Goal: Task Accomplishment & Management: Use online tool/utility

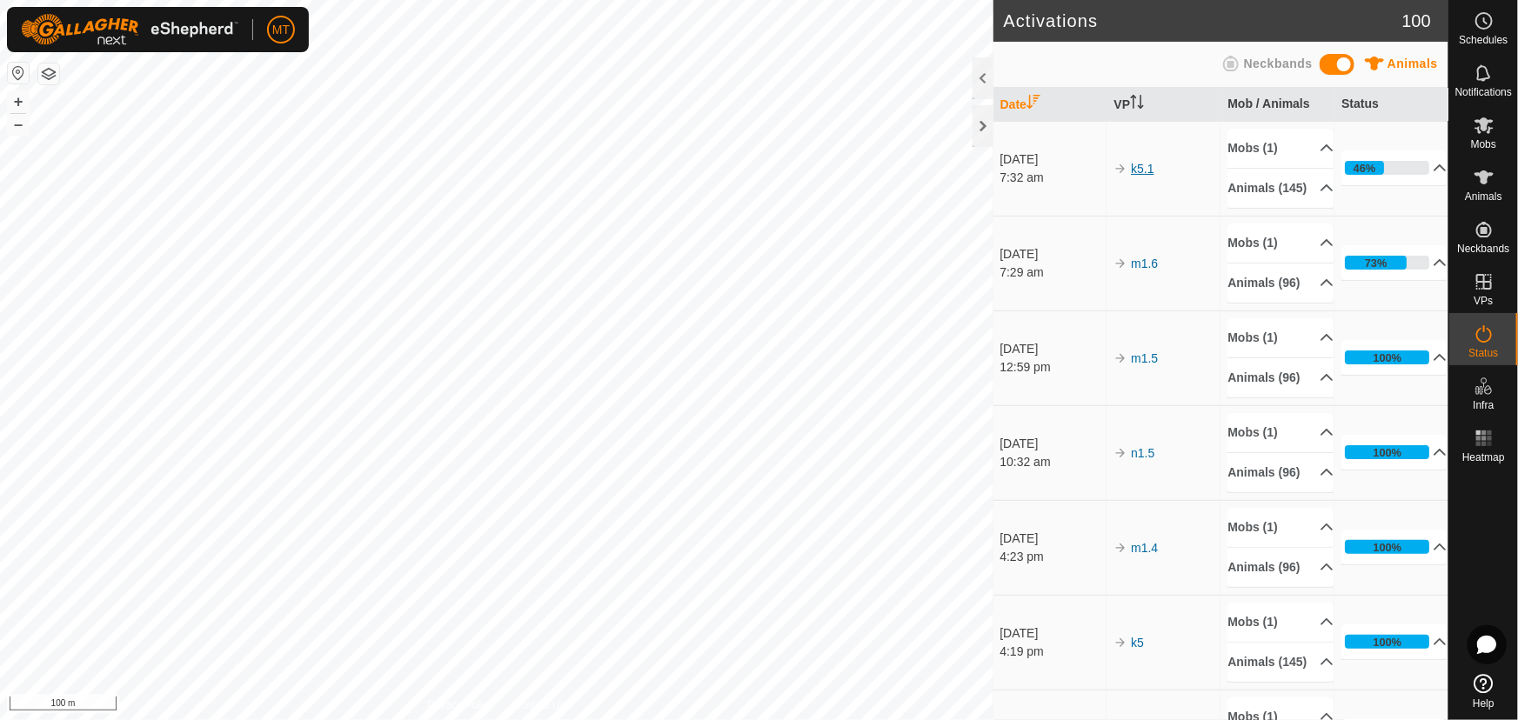
click at [1145, 176] on link "k5.1" at bounding box center [1142, 169] width 23 height 14
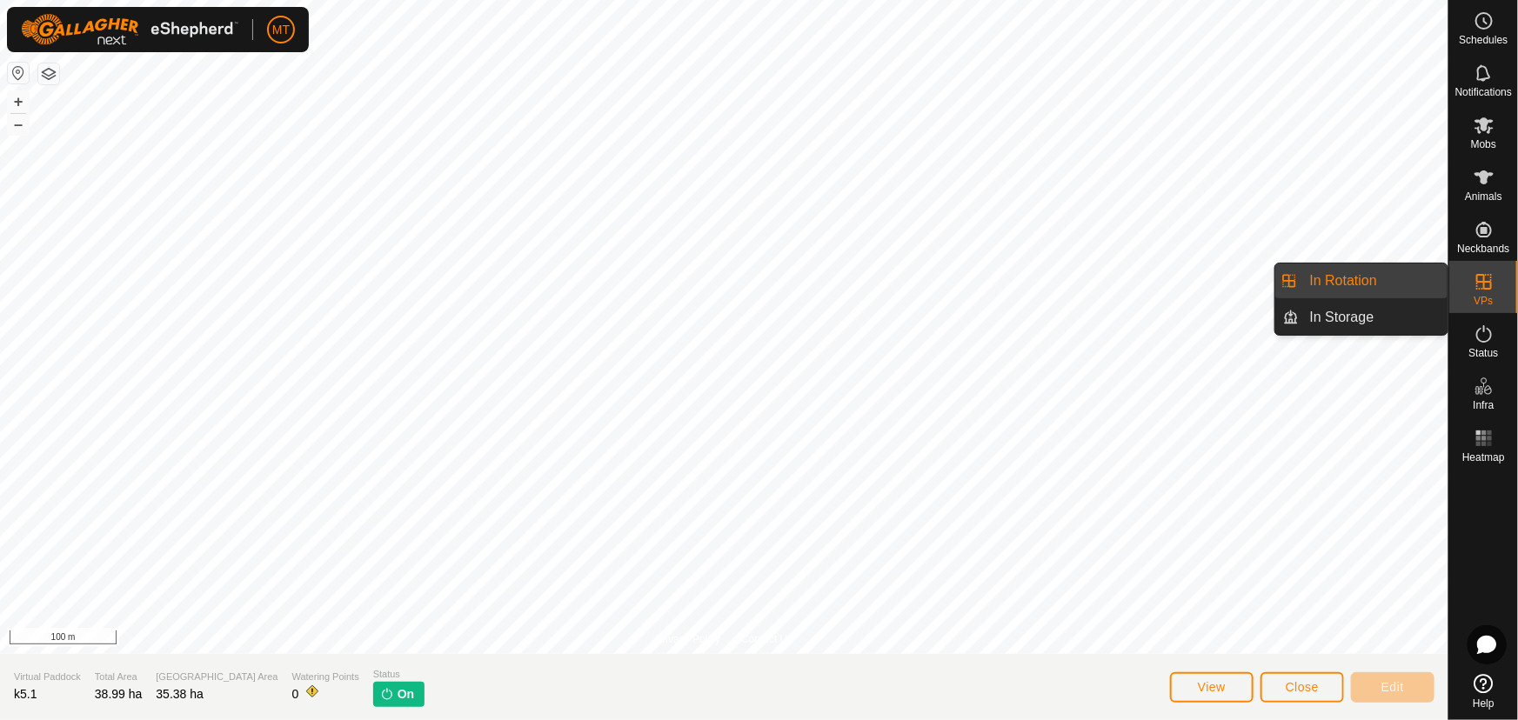
click at [1354, 276] on link "In Rotation" at bounding box center [1374, 281] width 149 height 35
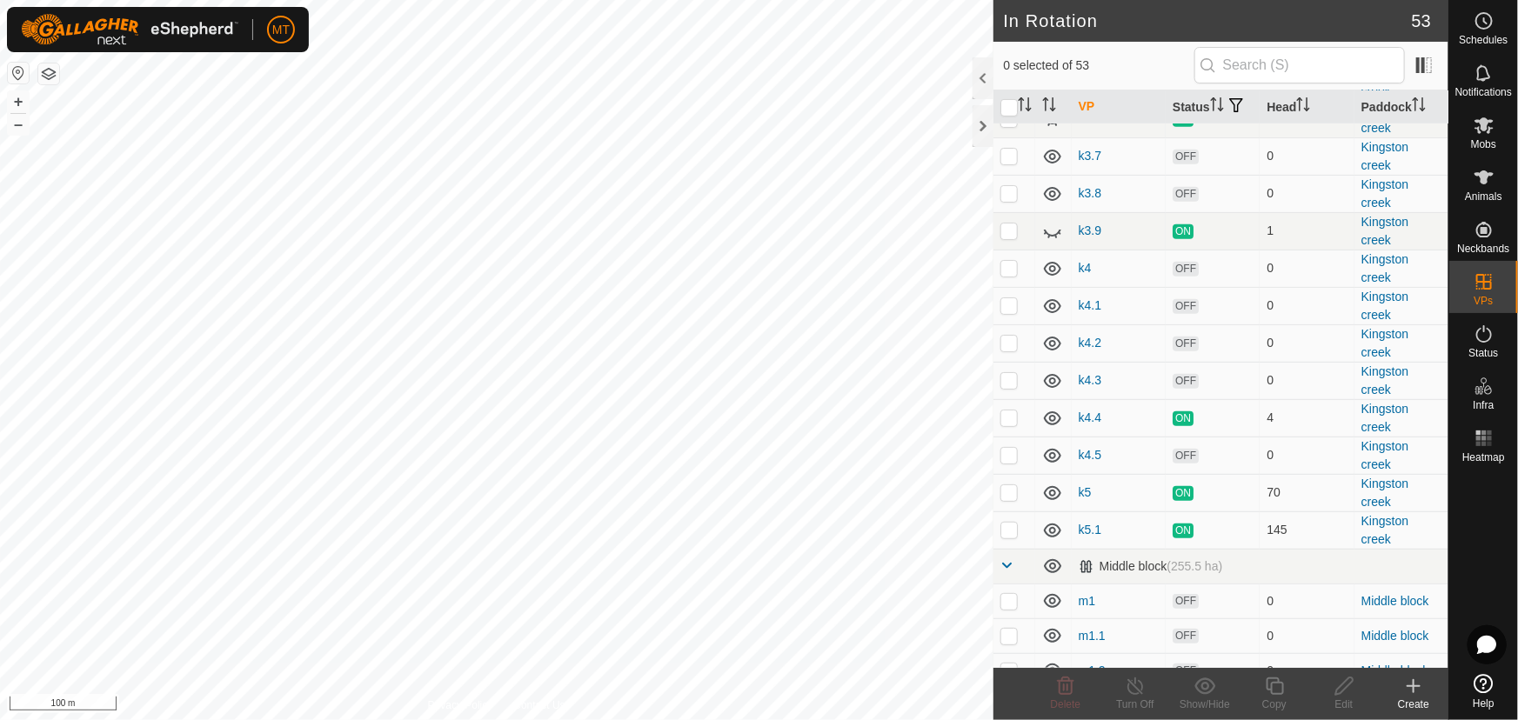
scroll to position [474, 0]
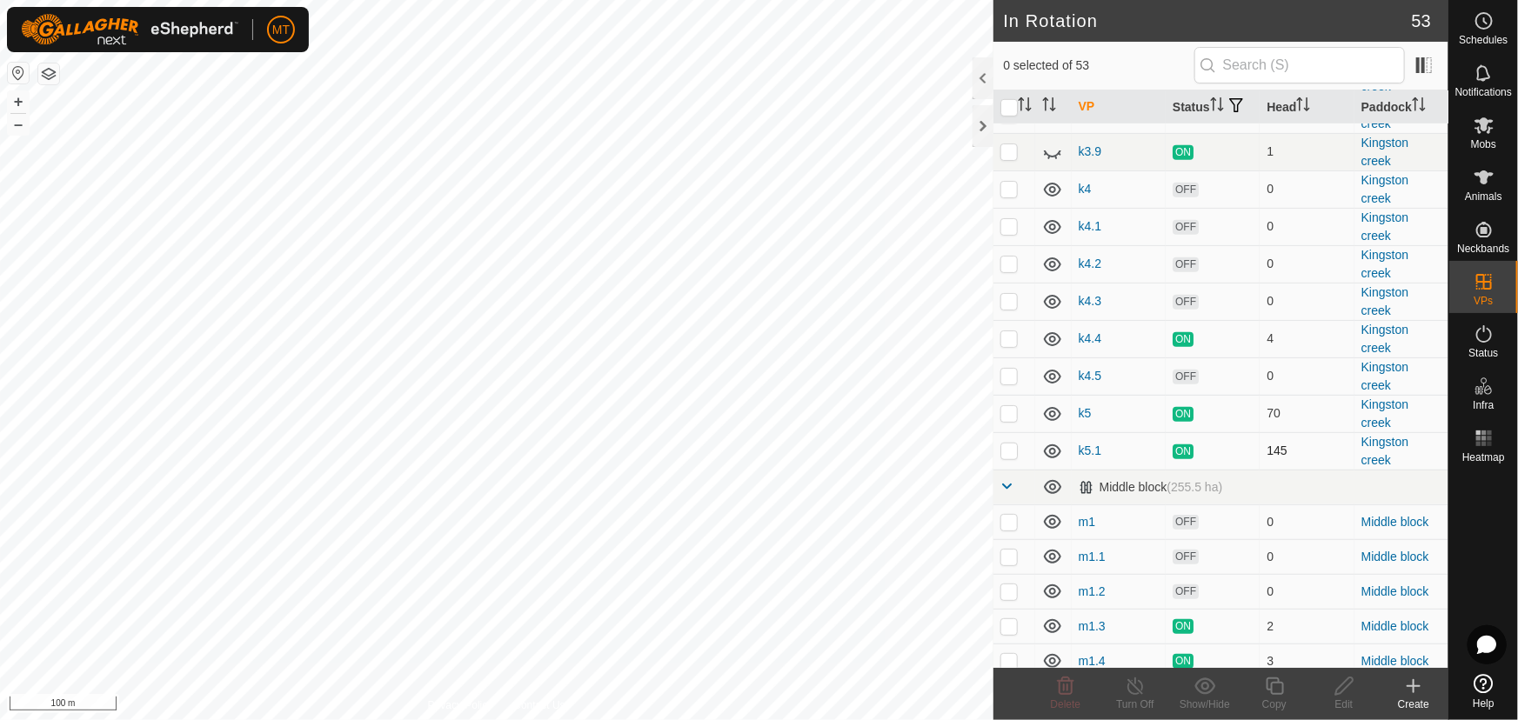
click at [1010, 458] on p-checkbox at bounding box center [1008, 451] width 17 height 14
checkbox input "false"
click at [1007, 244] on div "In Rotation 53 0 selected of 53 VP Status Head Paddock Kingston creek (223.8 ha…" at bounding box center [724, 360] width 1448 height 720
click at [1477, 191] on span "Animals" at bounding box center [1483, 196] width 37 height 10
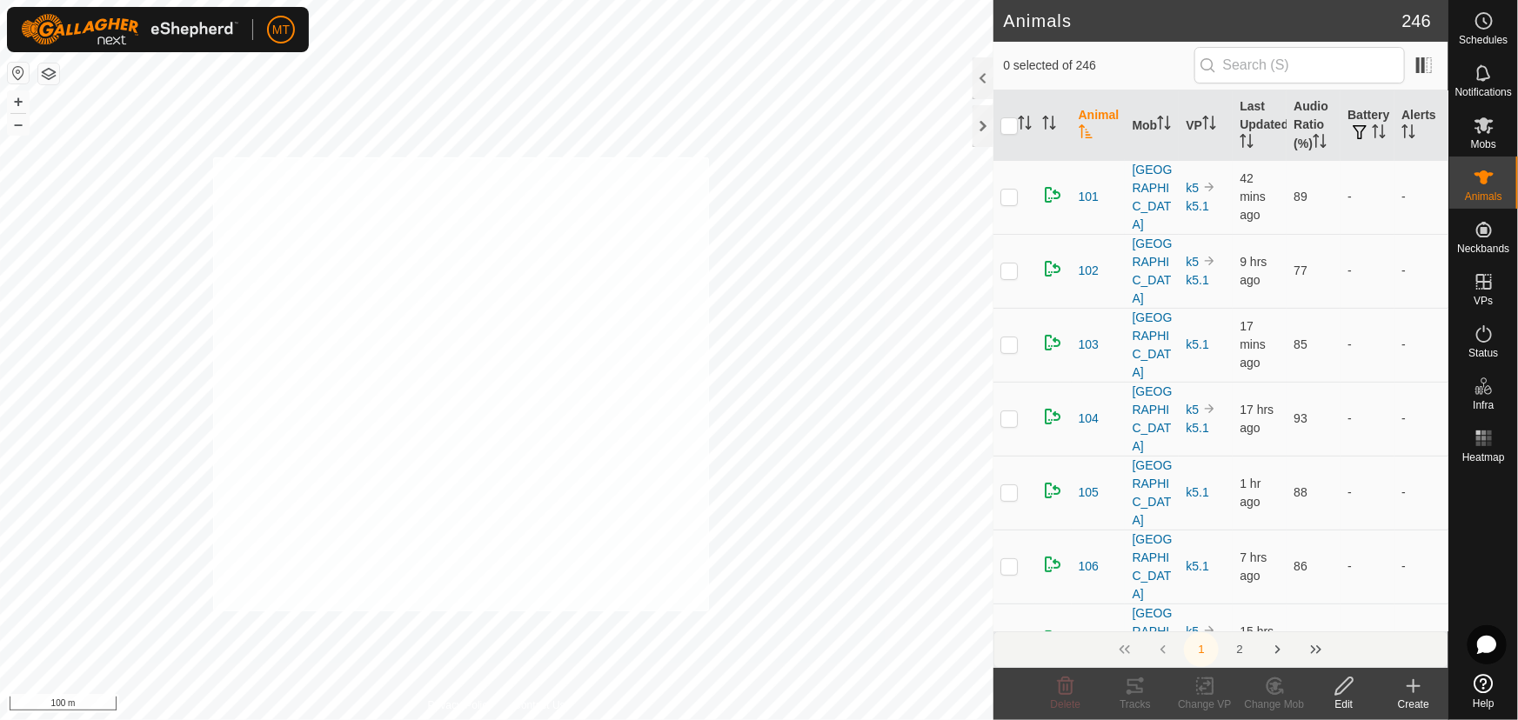
checkbox input "true"
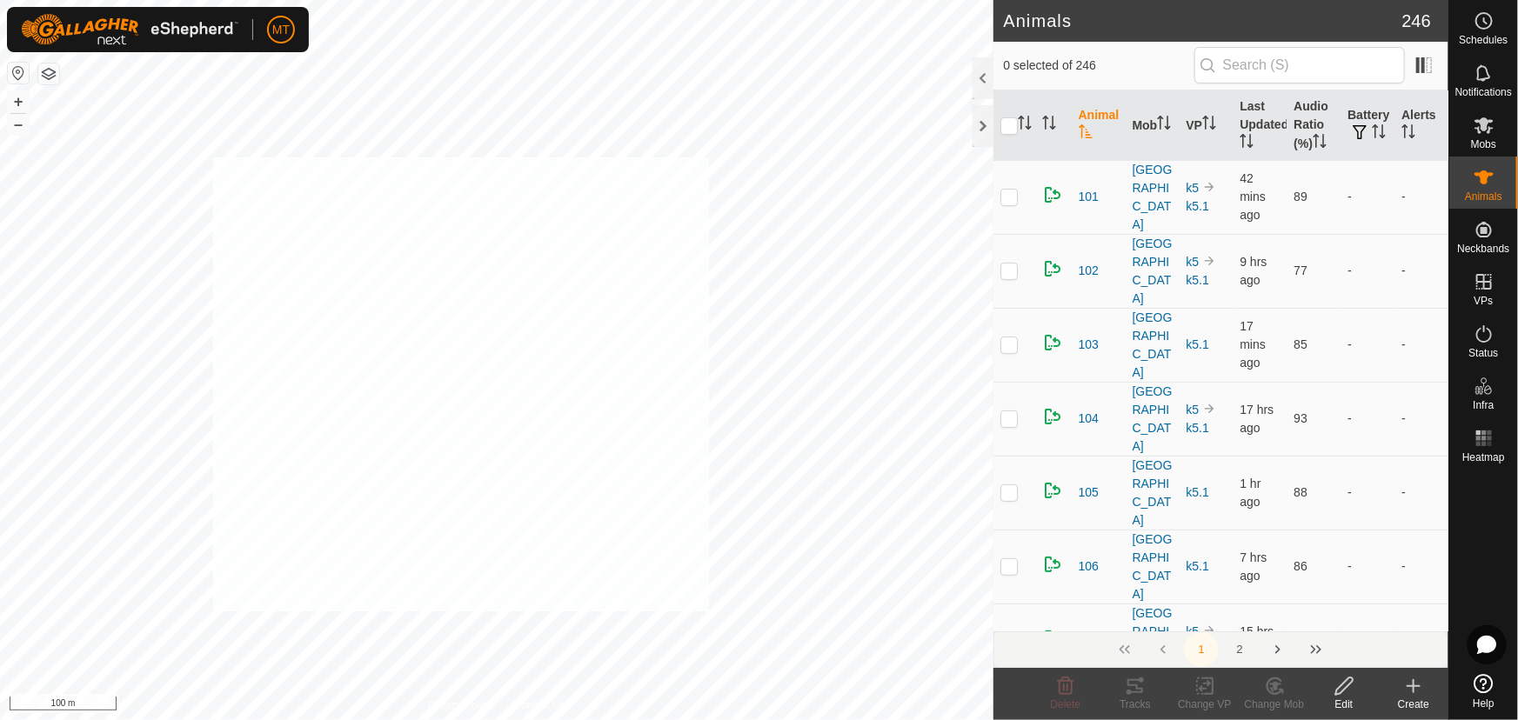
checkbox input "true"
click at [1016, 115] on th at bounding box center [1014, 125] width 42 height 70
click at [1020, 122] on icon "Activate to sort" at bounding box center [1025, 123] width 14 height 14
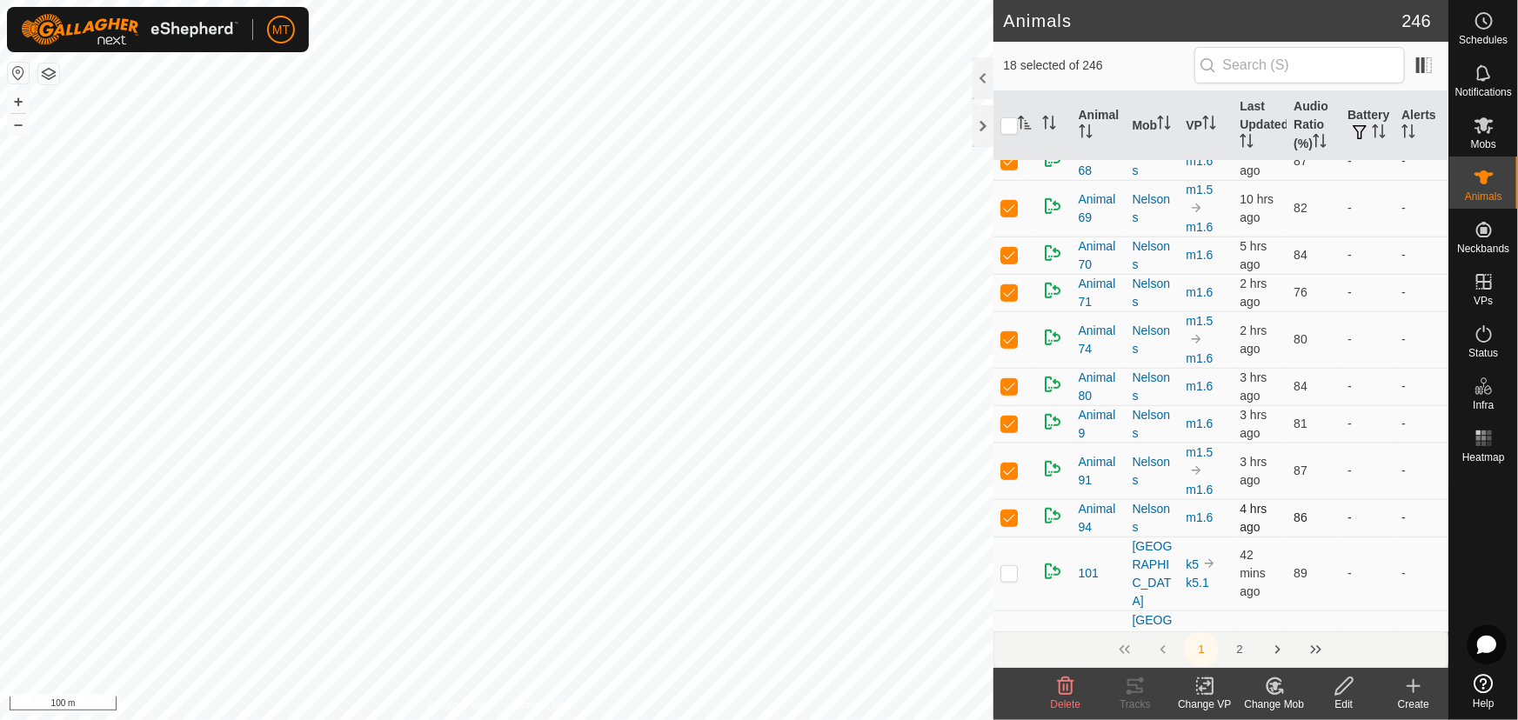
scroll to position [474, 0]
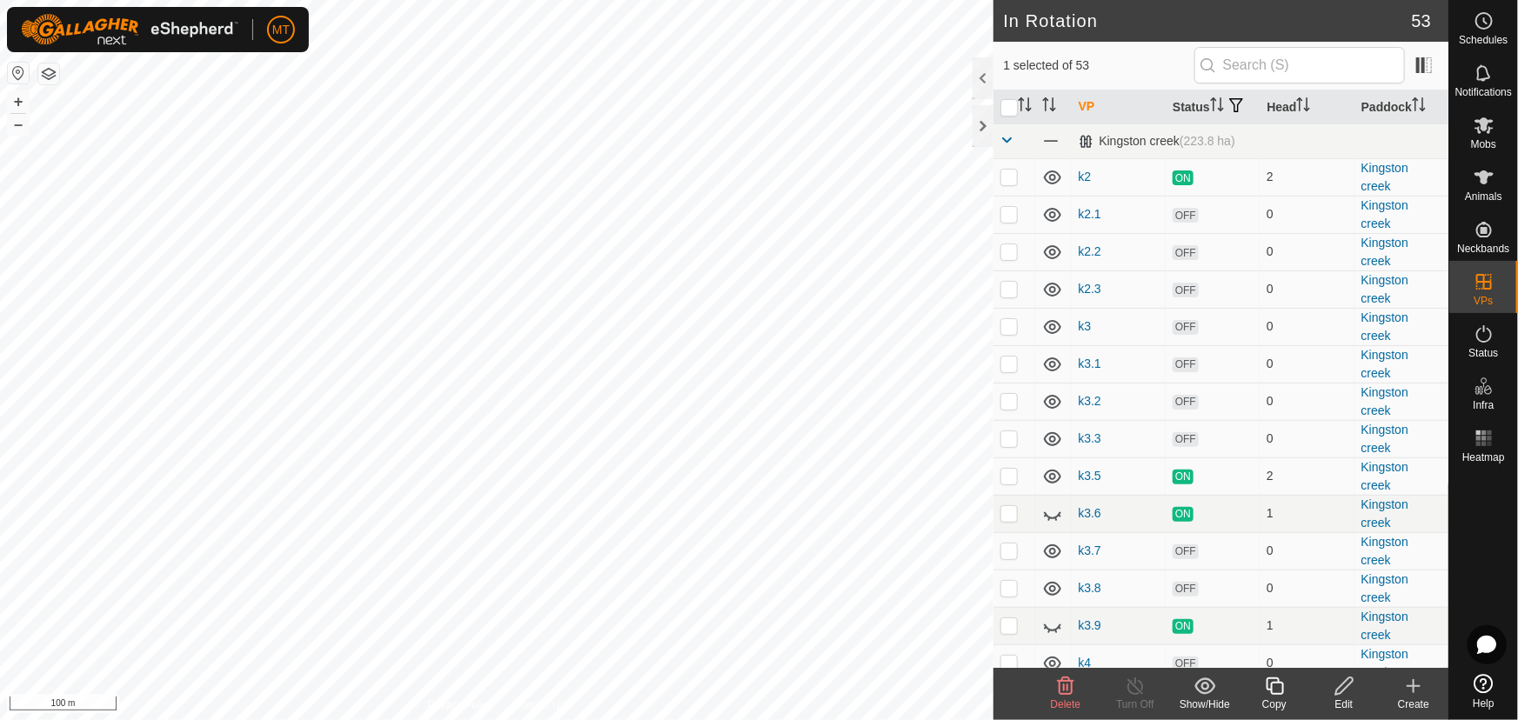
checkbox input "true"
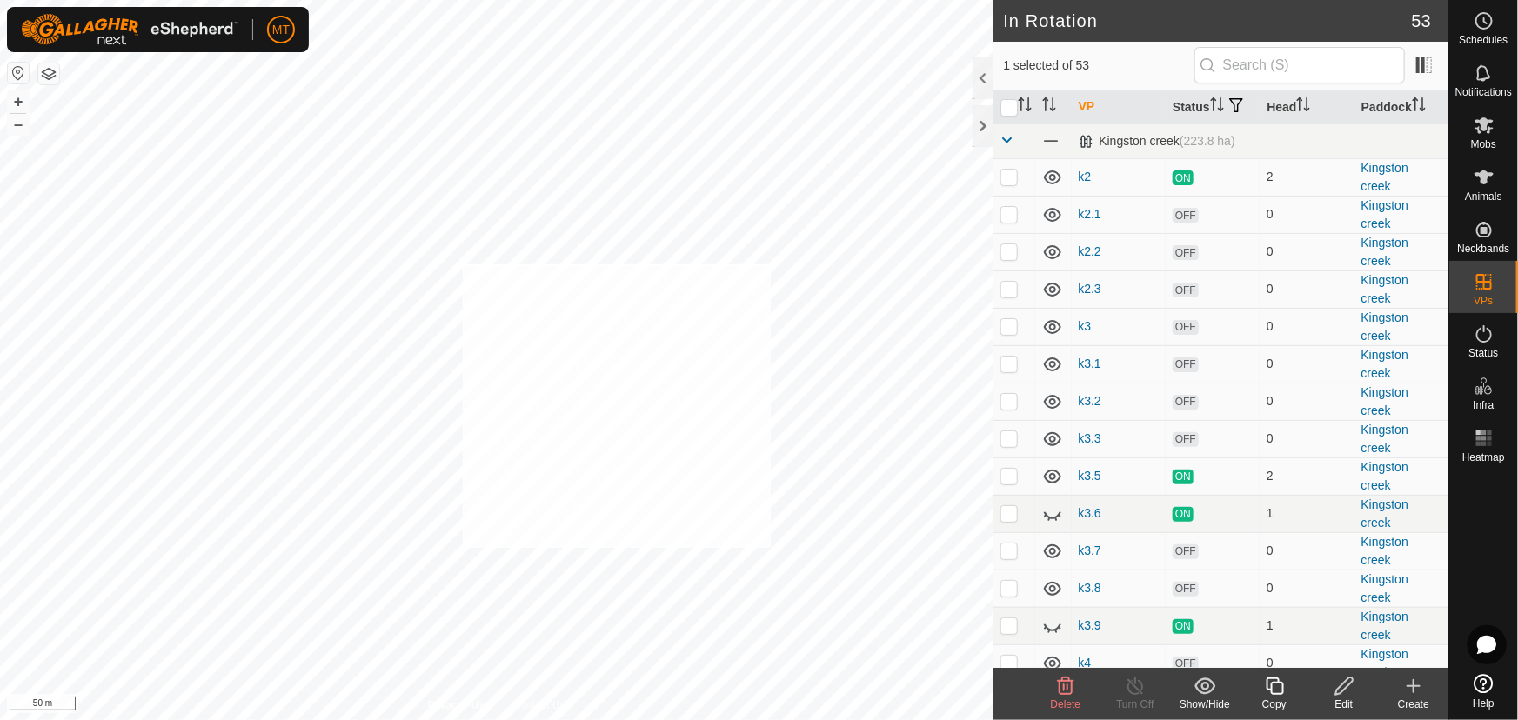
checkbox input "true"
click at [1492, 179] on icon at bounding box center [1484, 177] width 21 height 21
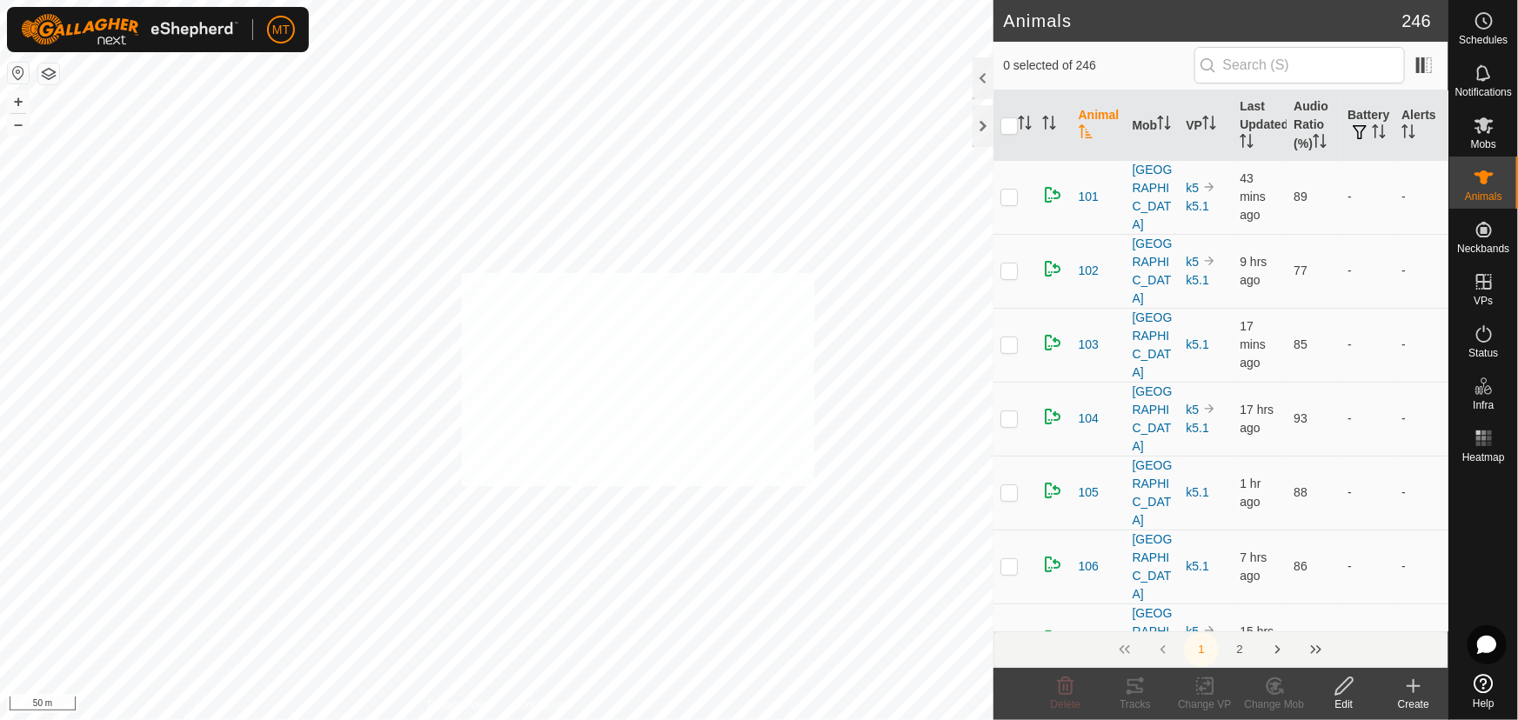
checkbox input "true"
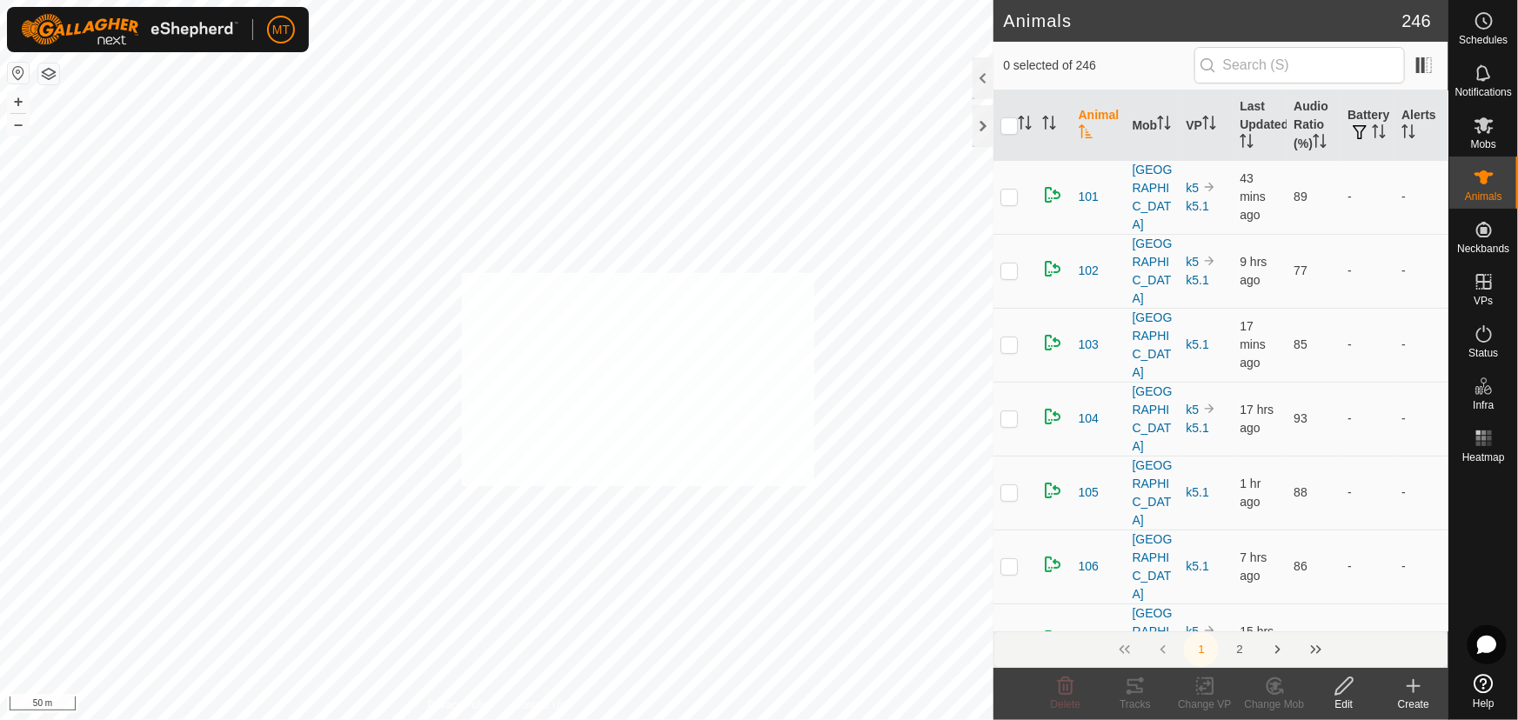
checkbox input "true"
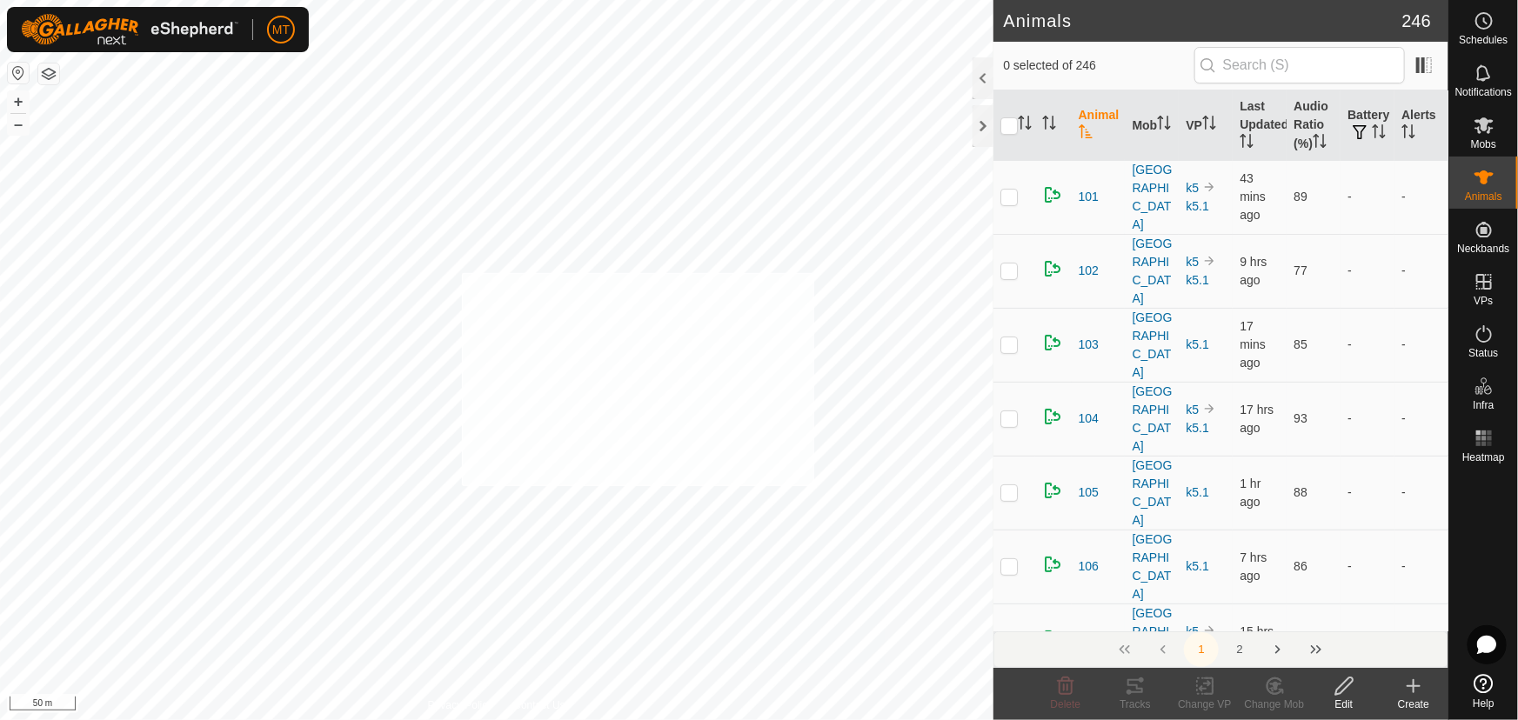
checkbox input "true"
click at [1024, 120] on icon "Activate to sort" at bounding box center [1025, 123] width 14 height 14
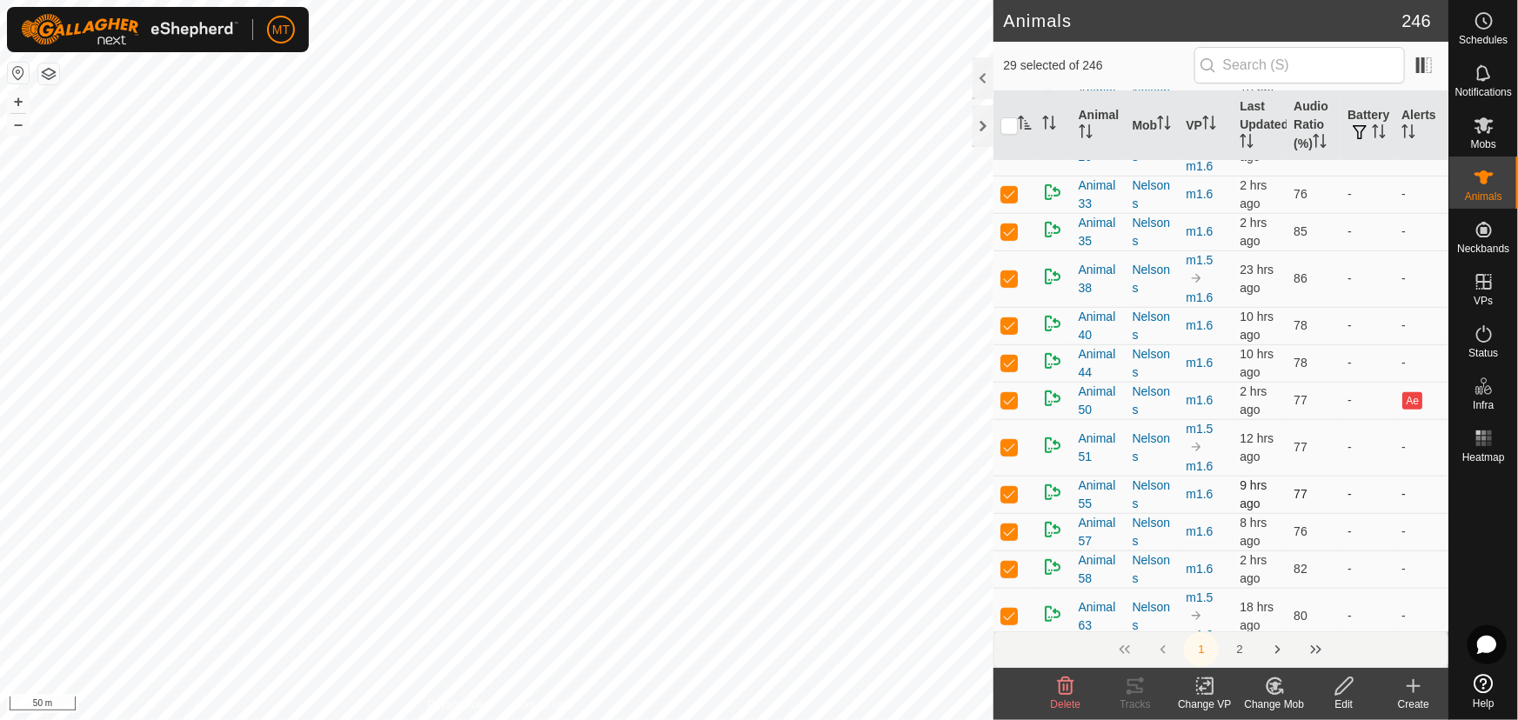
scroll to position [395, 0]
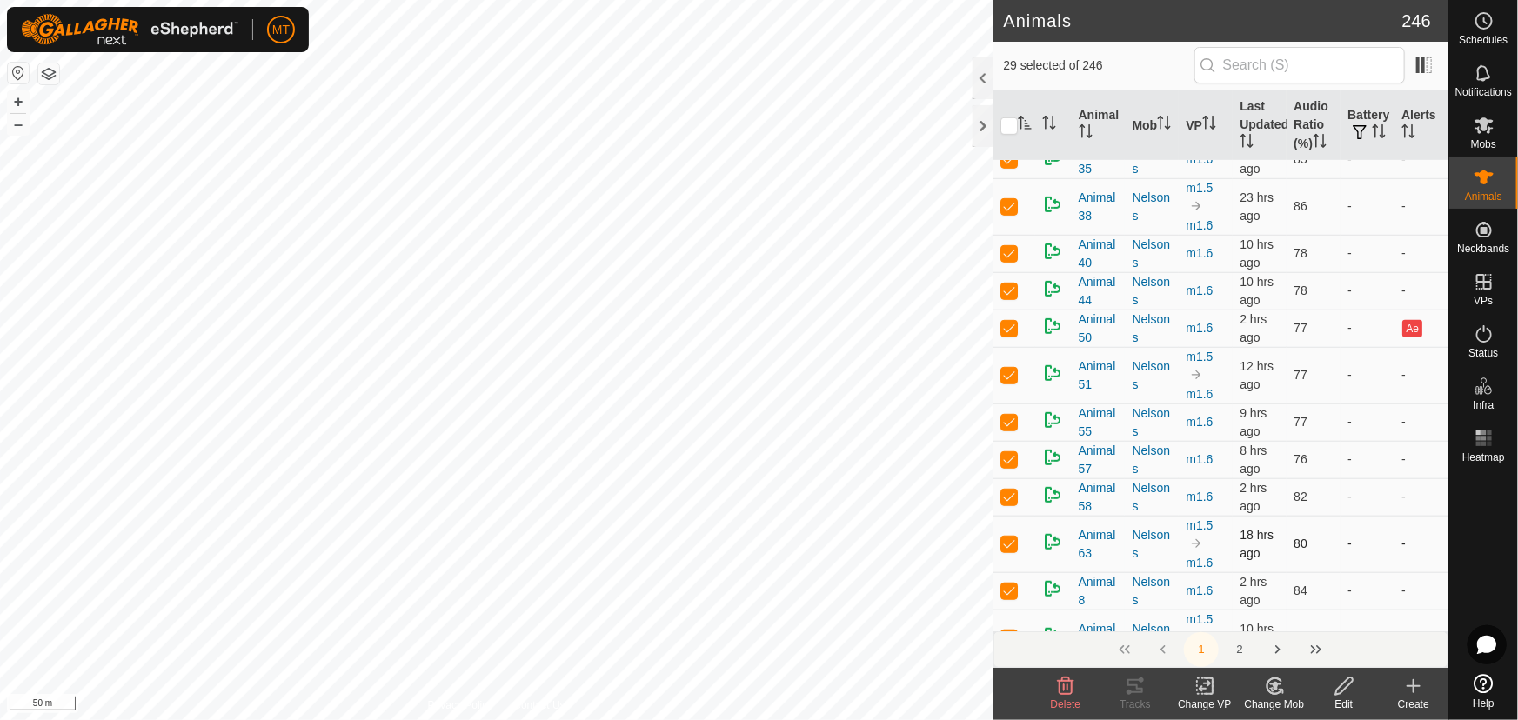
click at [1009, 539] on p-checkbox at bounding box center [1008, 544] width 17 height 14
checkbox input "false"
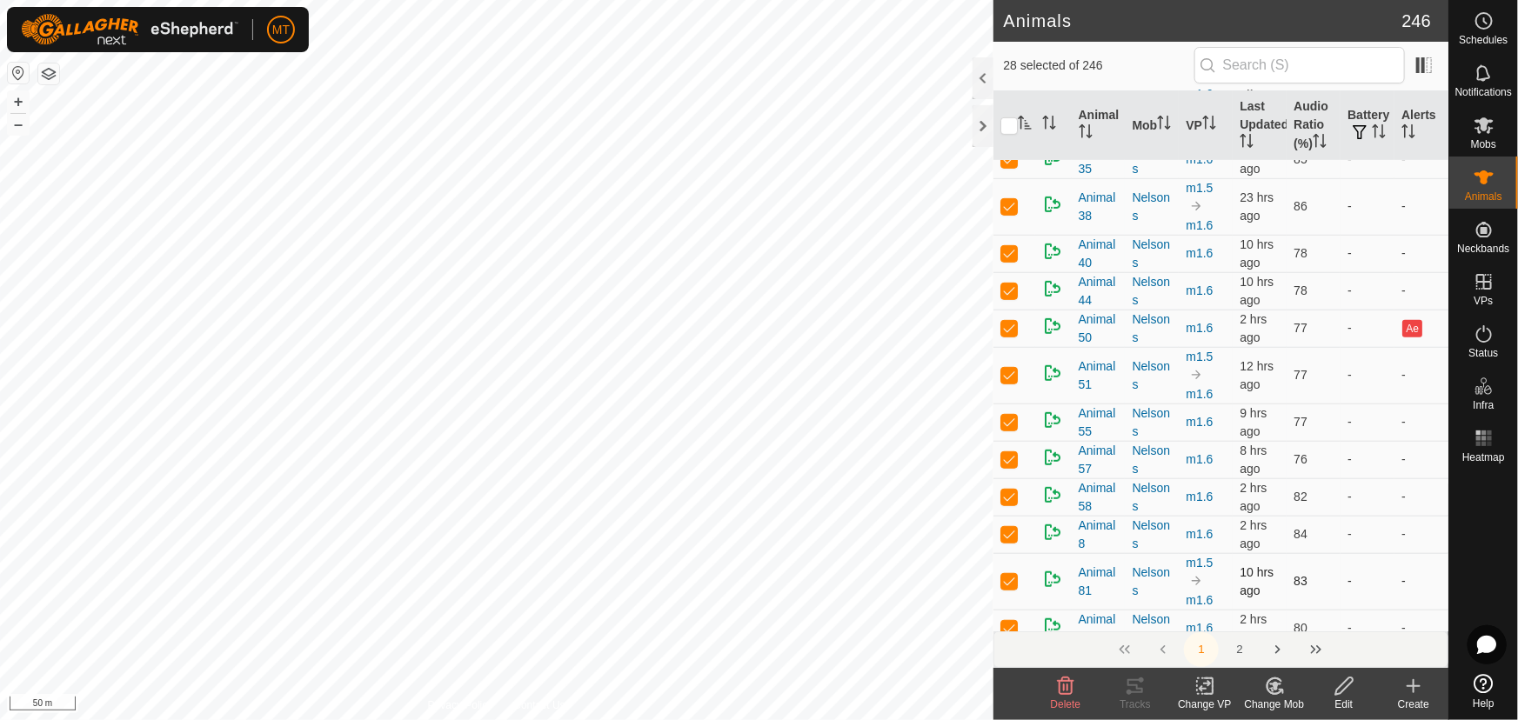
click at [1005, 577] on p-checkbox at bounding box center [1008, 581] width 17 height 14
checkbox input "false"
click at [1005, 603] on p-checkbox at bounding box center [1008, 609] width 17 height 14
checkbox input "false"
click at [1009, 612] on p-checkbox at bounding box center [1008, 619] width 17 height 14
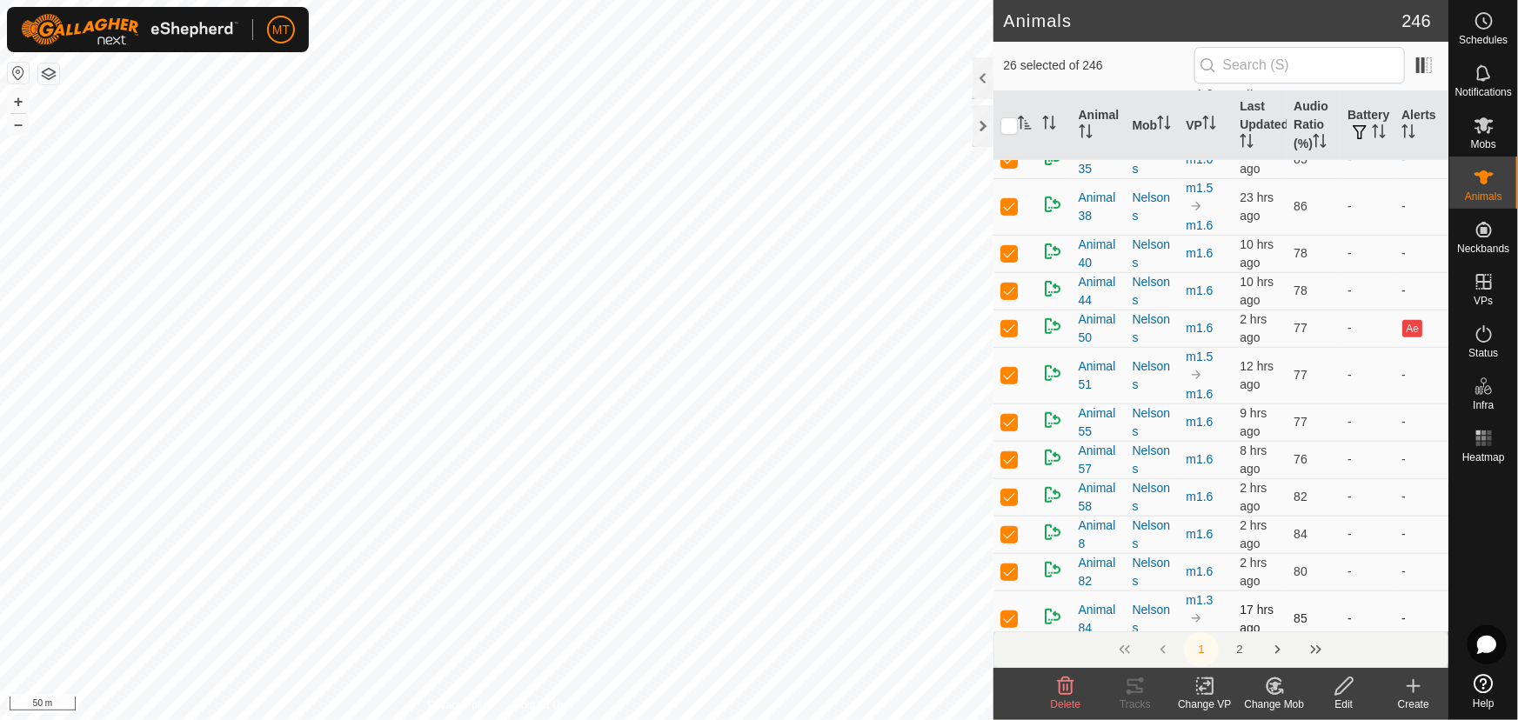
checkbox input "false"
click at [1009, 608] on p-checkbox at bounding box center [1008, 609] width 17 height 14
checkbox input "false"
click at [1009, 608] on p-checkbox at bounding box center [1008, 609] width 17 height 14
checkbox input "false"
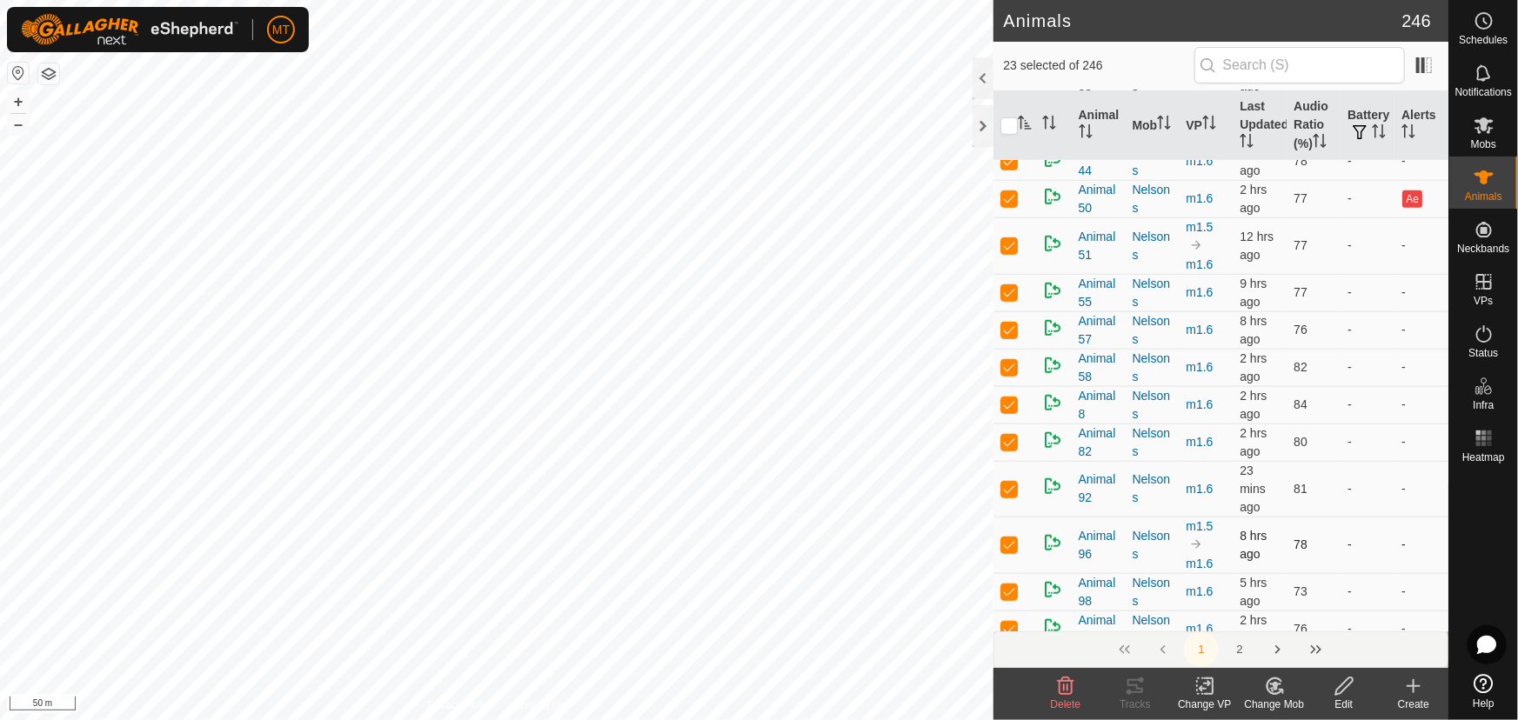
scroll to position [553, 0]
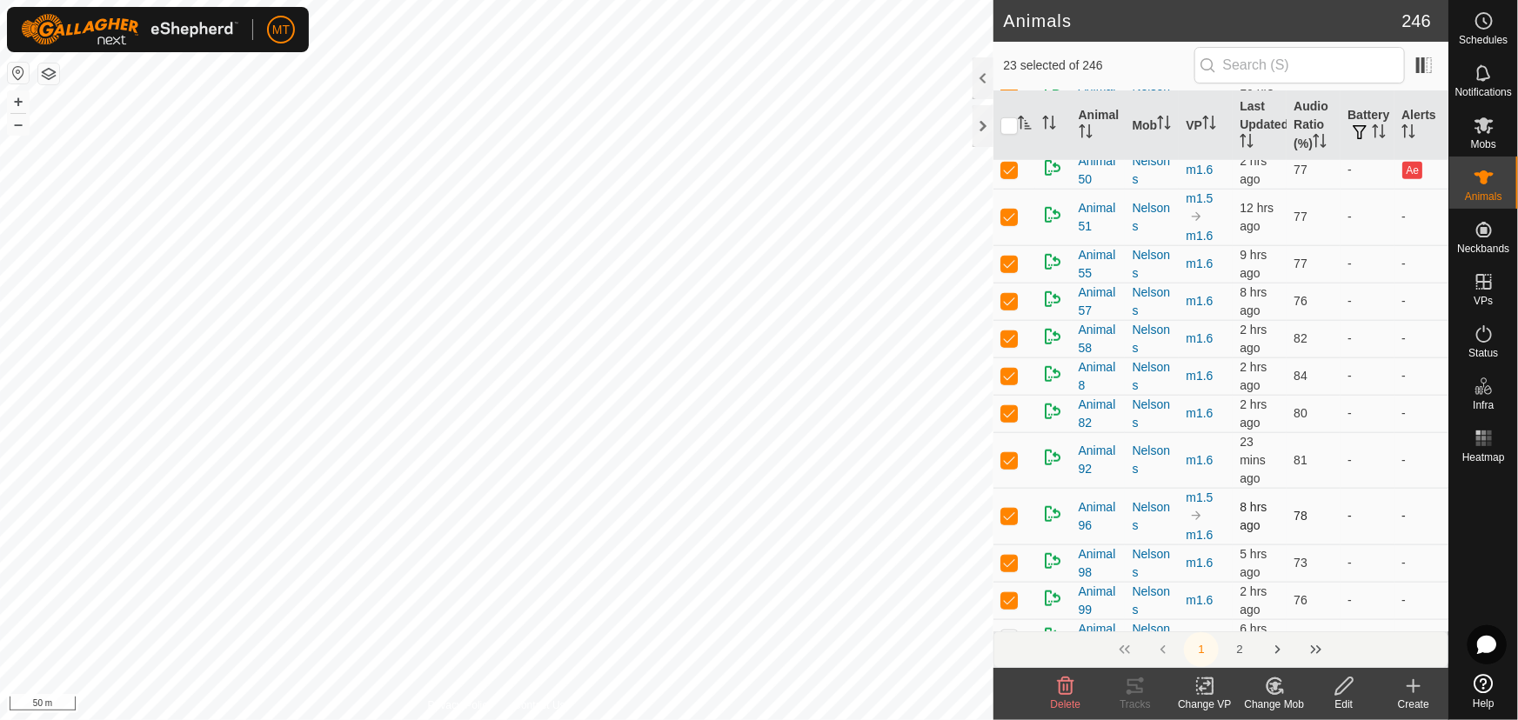
click at [1014, 511] on p-checkbox at bounding box center [1008, 516] width 17 height 14
checkbox input "false"
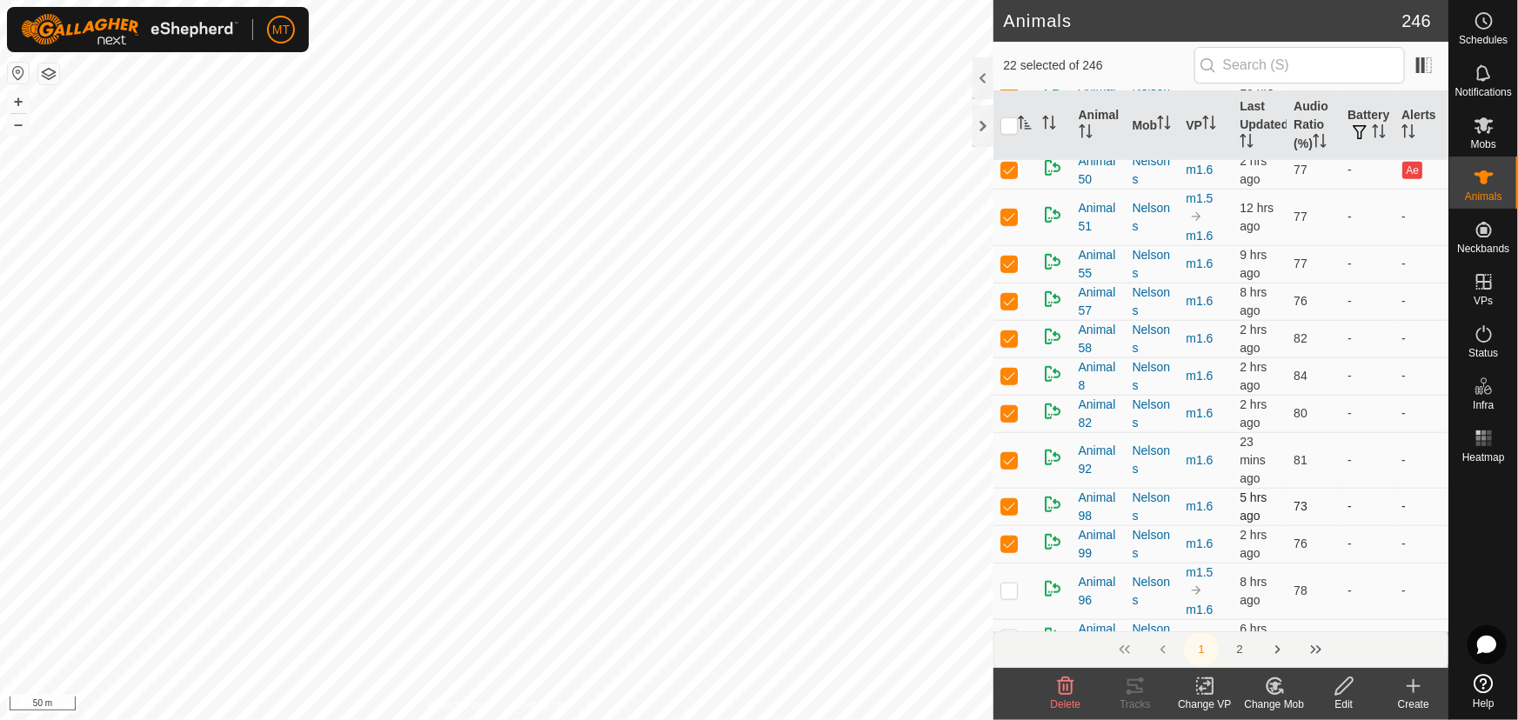
click at [1013, 504] on p-checkbox at bounding box center [1008, 506] width 17 height 14
checkbox input "false"
click at [1009, 257] on p-checkbox at bounding box center [1008, 264] width 17 height 14
checkbox input "false"
click at [1009, 257] on p-checkbox at bounding box center [1008, 264] width 17 height 14
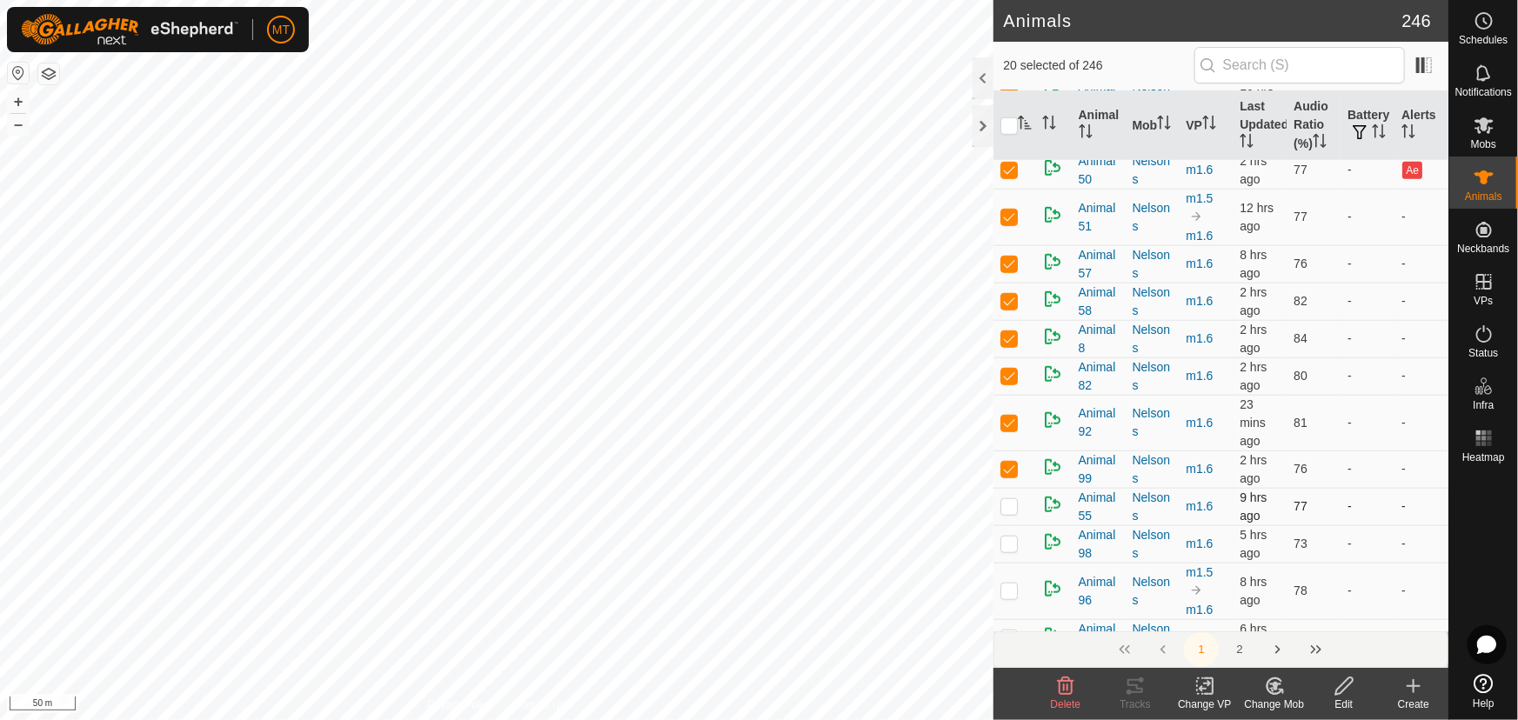
checkbox input "false"
click at [1011, 215] on p-checkbox at bounding box center [1008, 217] width 17 height 14
checkbox input "false"
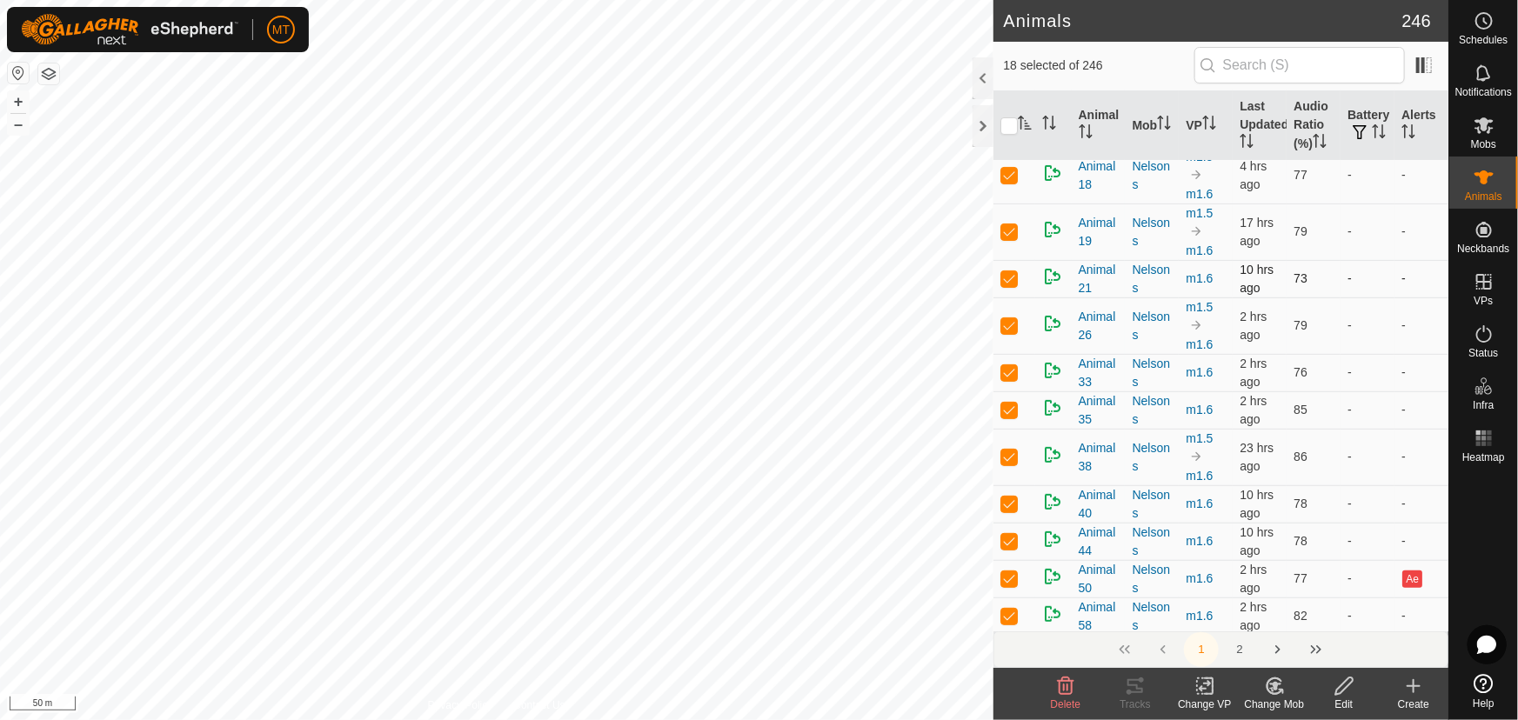
scroll to position [0, 0]
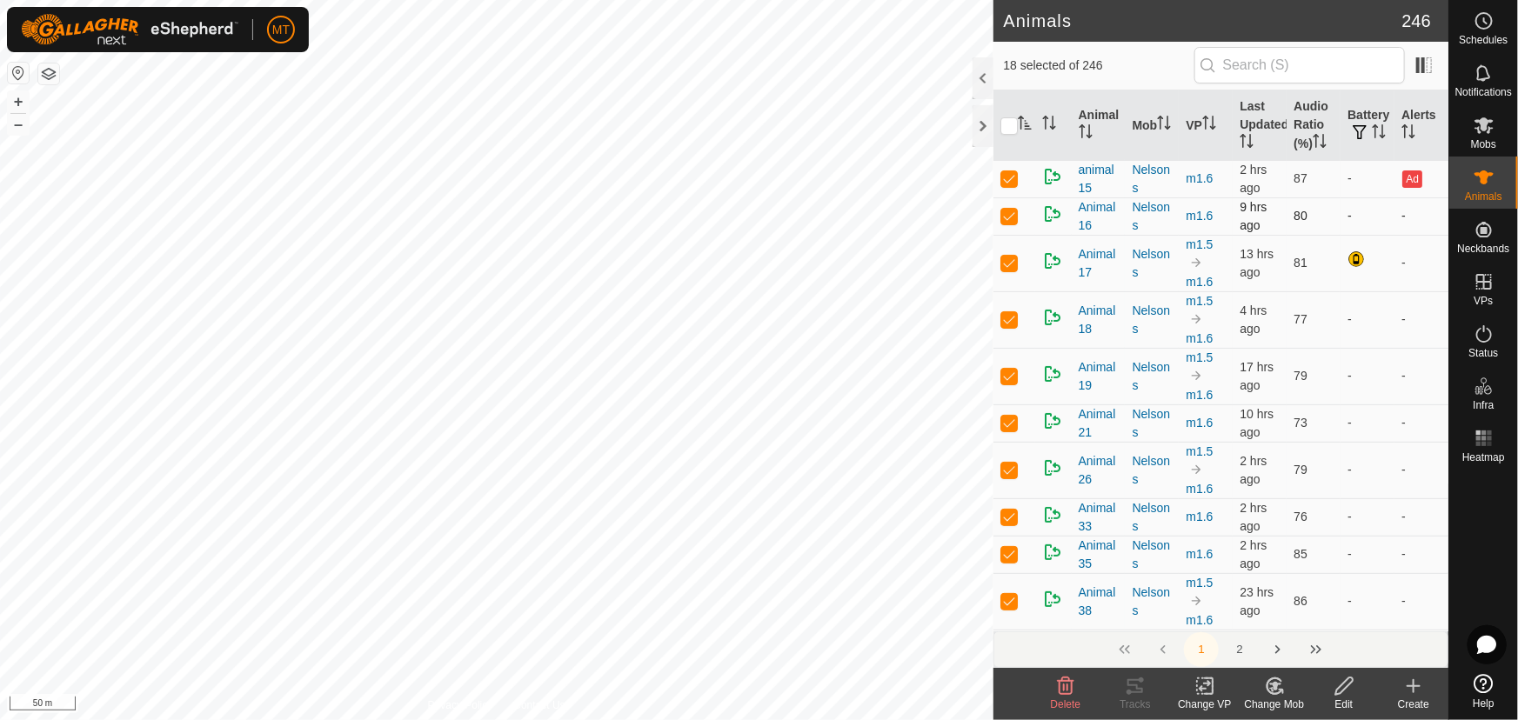
click at [1011, 210] on p-checkbox at bounding box center [1008, 216] width 17 height 14
checkbox input "false"
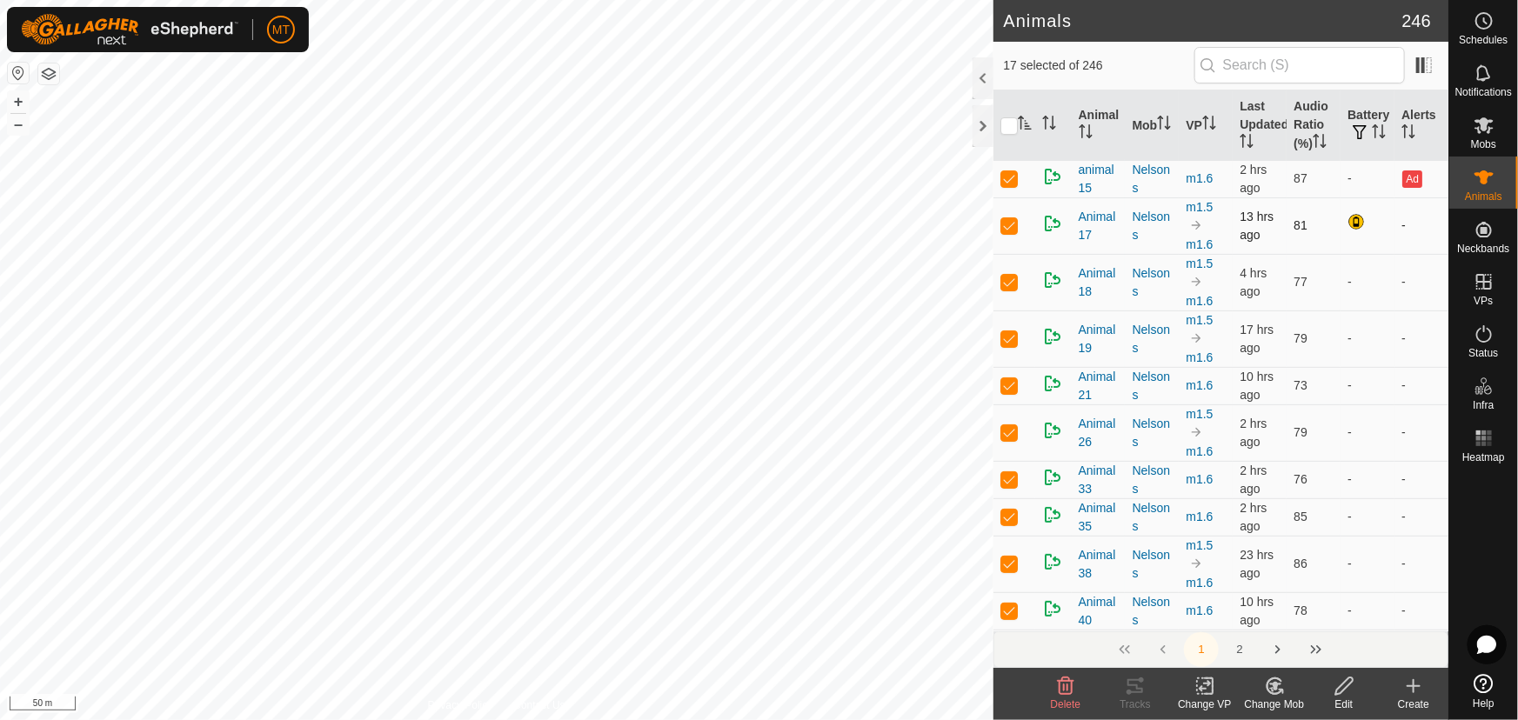
click at [1009, 227] on p-checkbox at bounding box center [1008, 225] width 17 height 14
checkbox input "false"
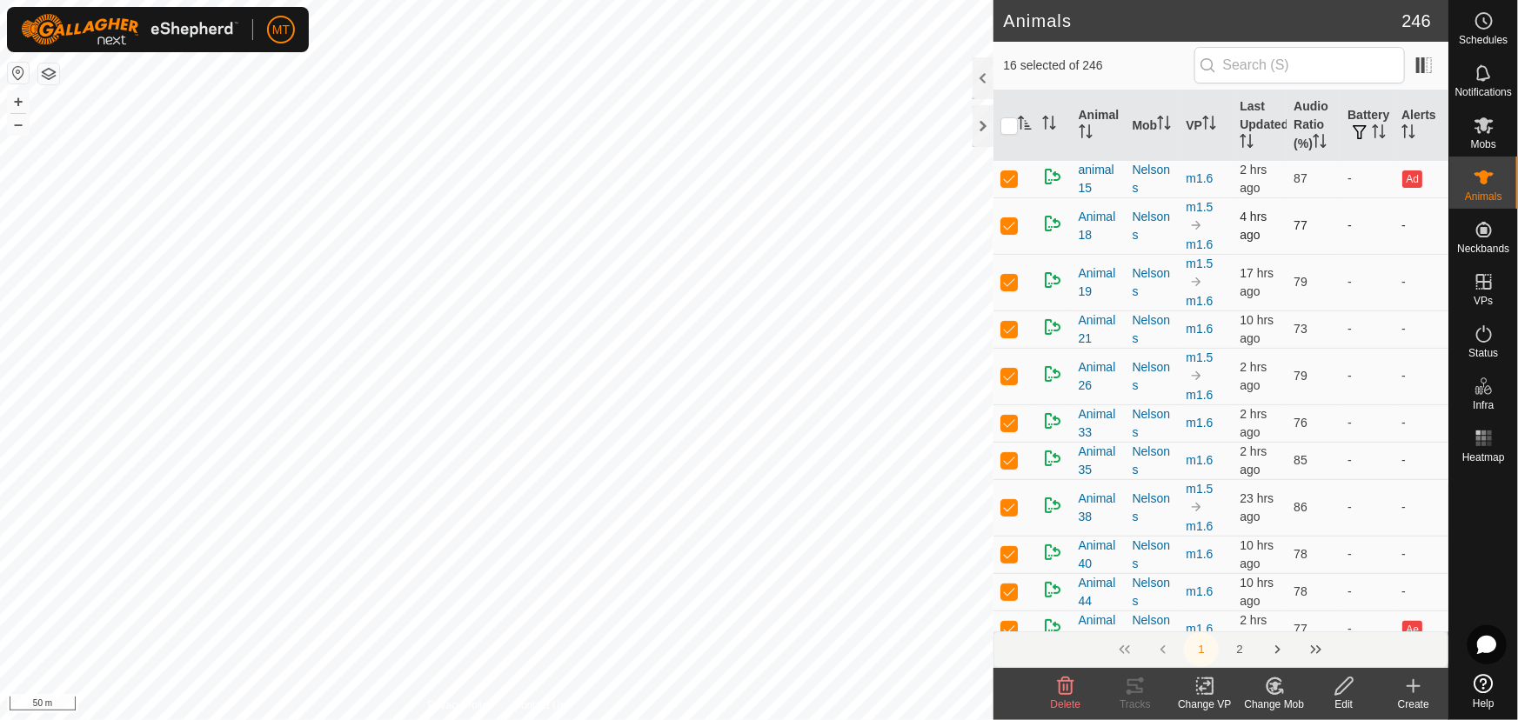
click at [1005, 219] on p-checkbox at bounding box center [1008, 225] width 17 height 14
checkbox input "false"
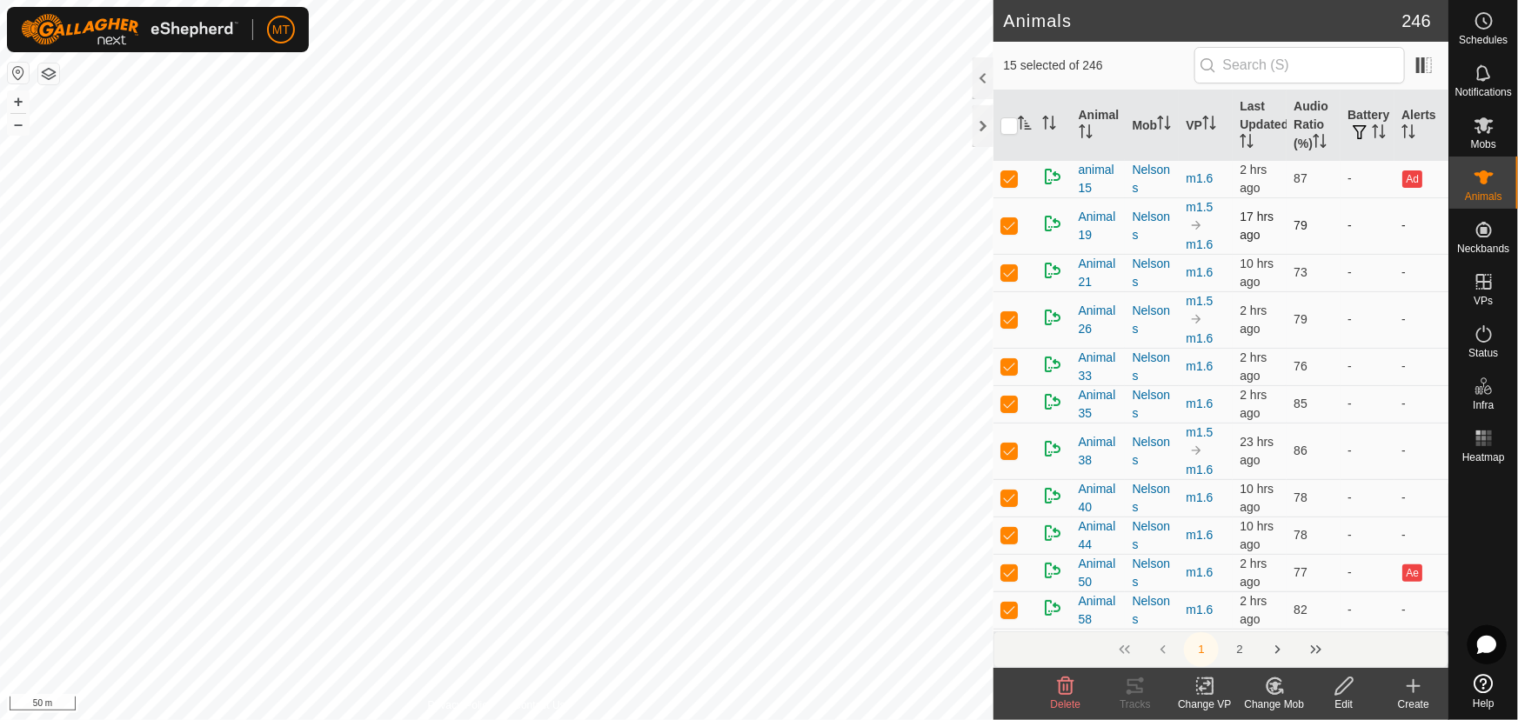
click at [1006, 229] on p-checkbox at bounding box center [1008, 225] width 17 height 14
checkbox input "false"
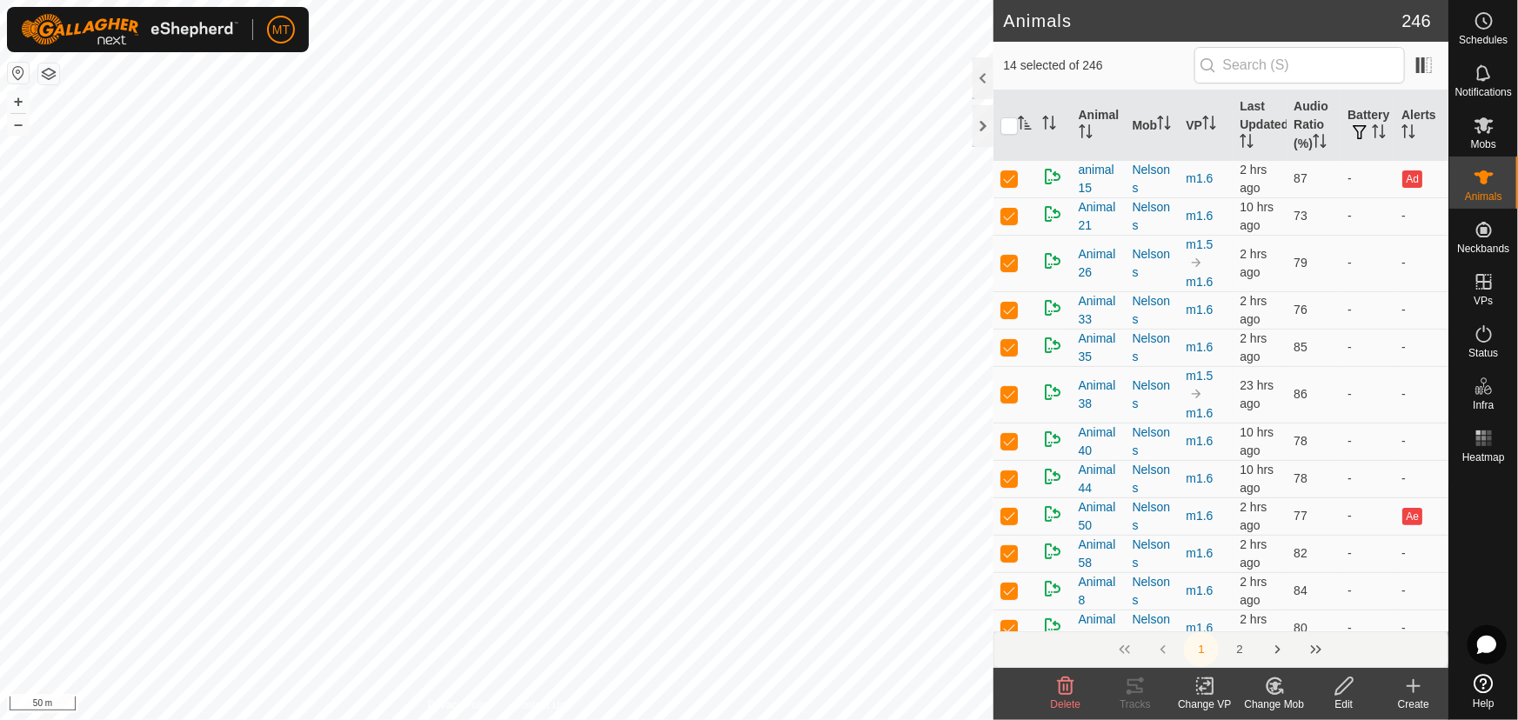
click at [1006, 229] on td at bounding box center [1014, 215] width 42 height 37
checkbox input "false"
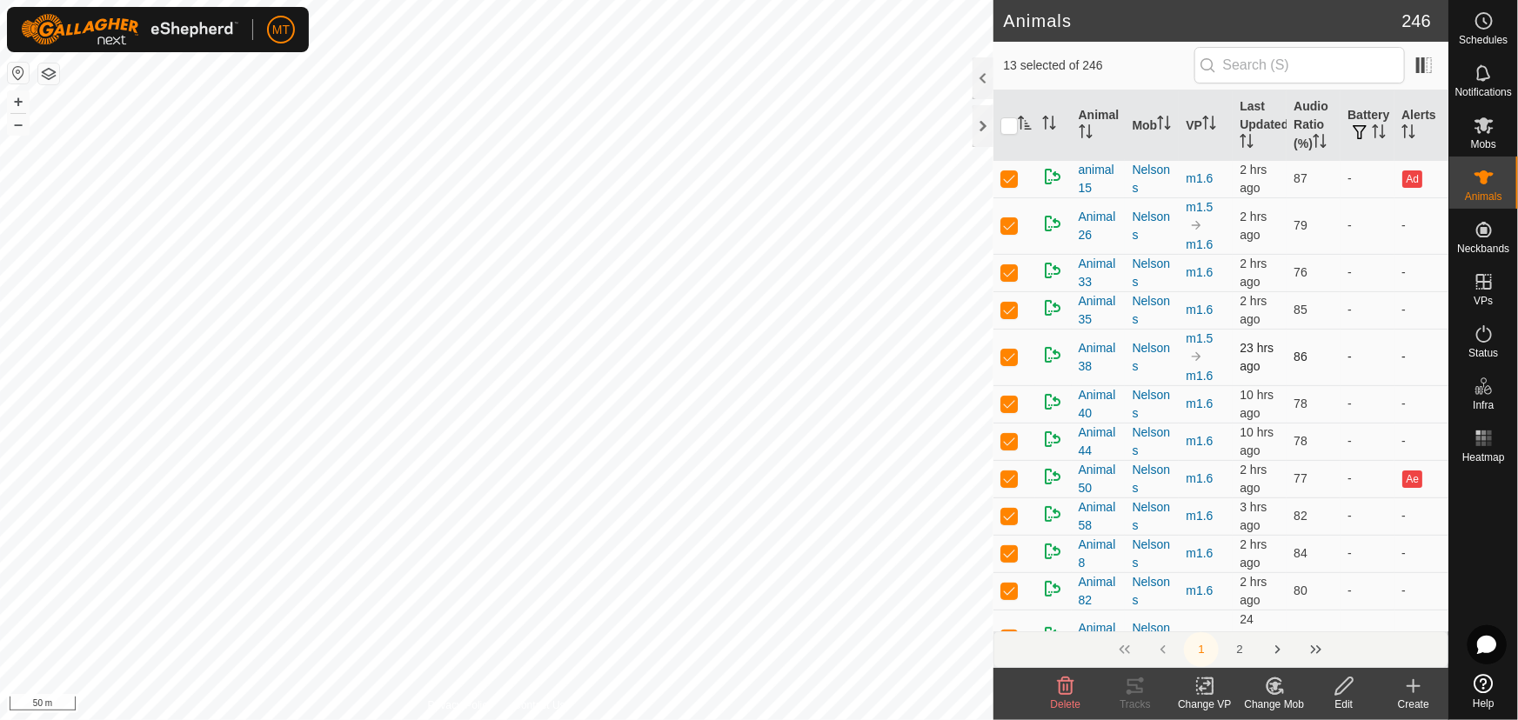
click at [1012, 351] on p-checkbox at bounding box center [1008, 357] width 17 height 14
checkbox input "false"
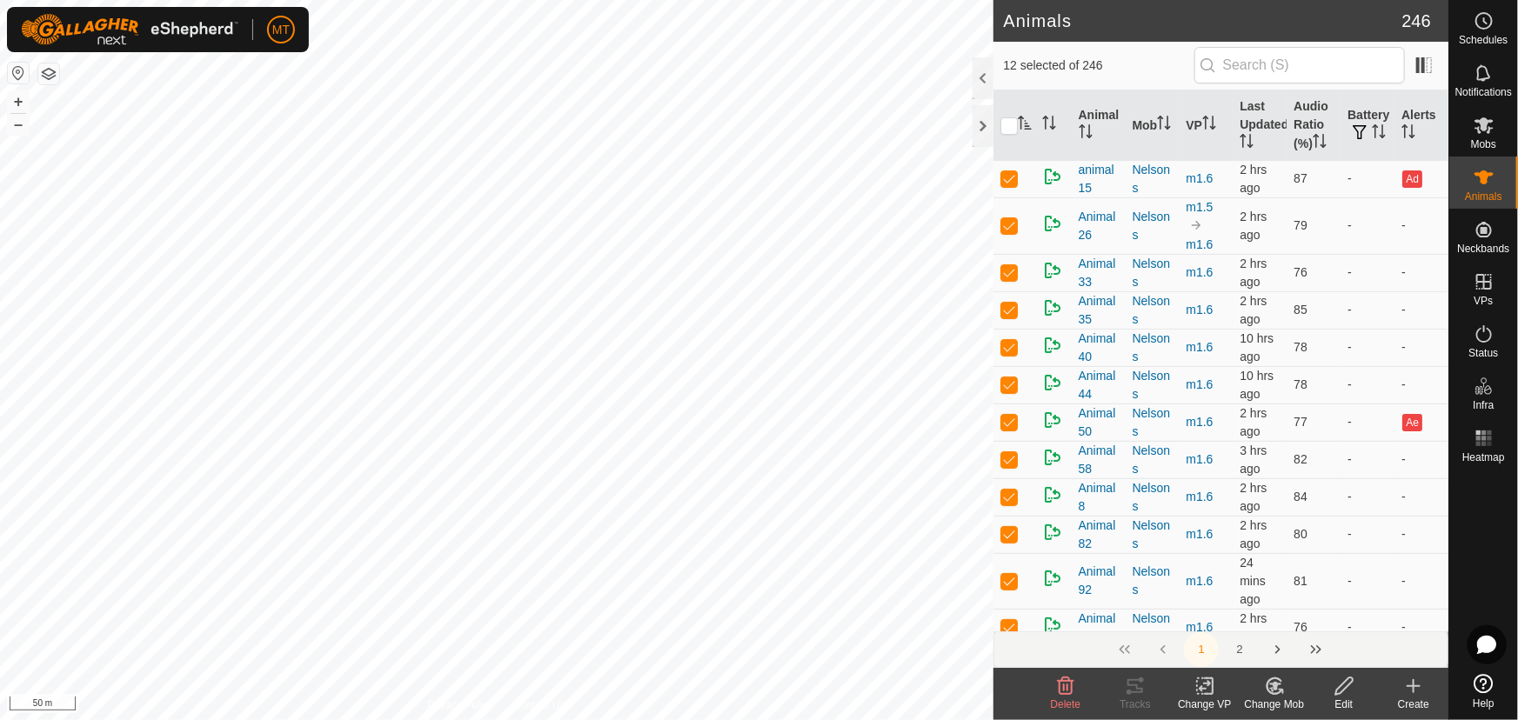
click at [1012, 351] on p-checkbox at bounding box center [1008, 347] width 17 height 14
checkbox input "false"
click at [1012, 348] on p-checkbox at bounding box center [1008, 347] width 17 height 14
checkbox input "false"
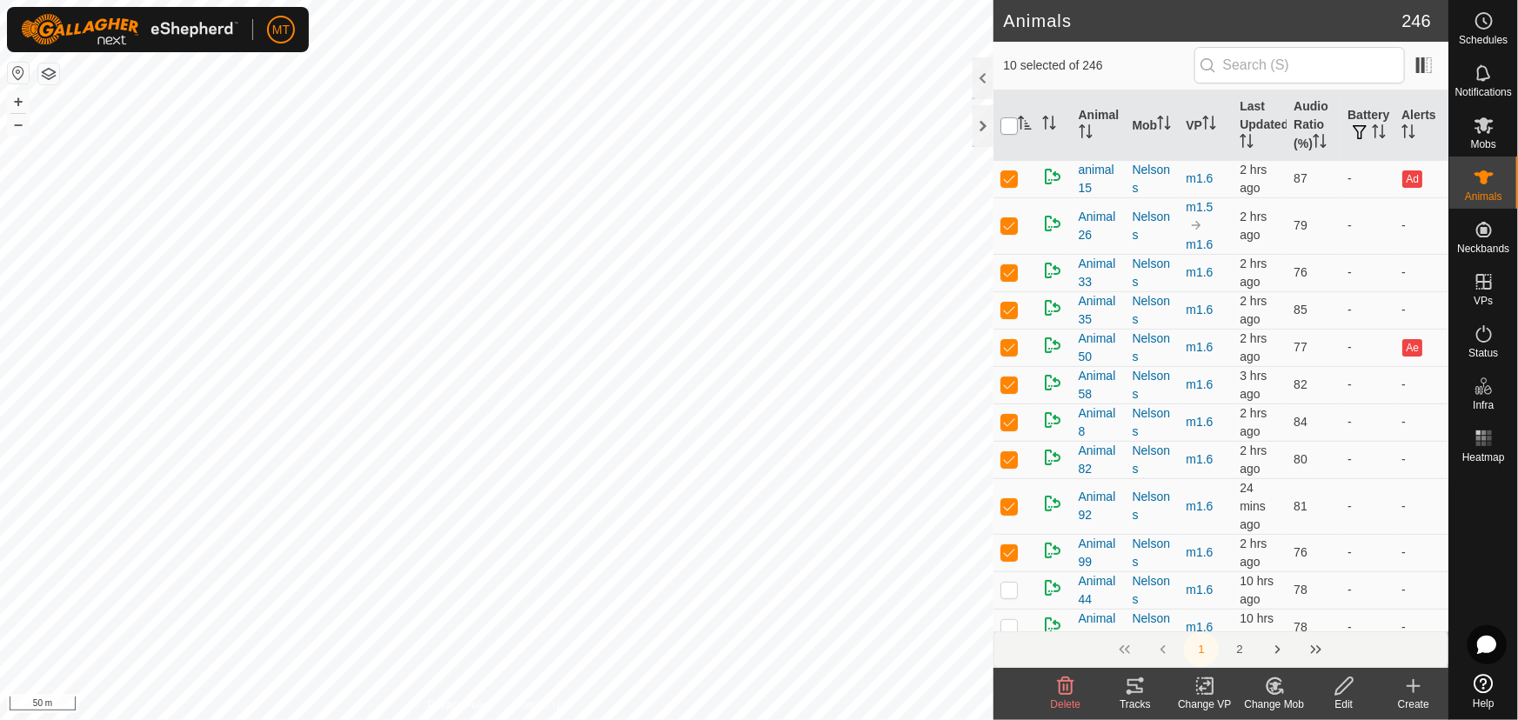
click at [1011, 118] on input "checkbox" at bounding box center [1008, 125] width 17 height 17
checkbox input "true"
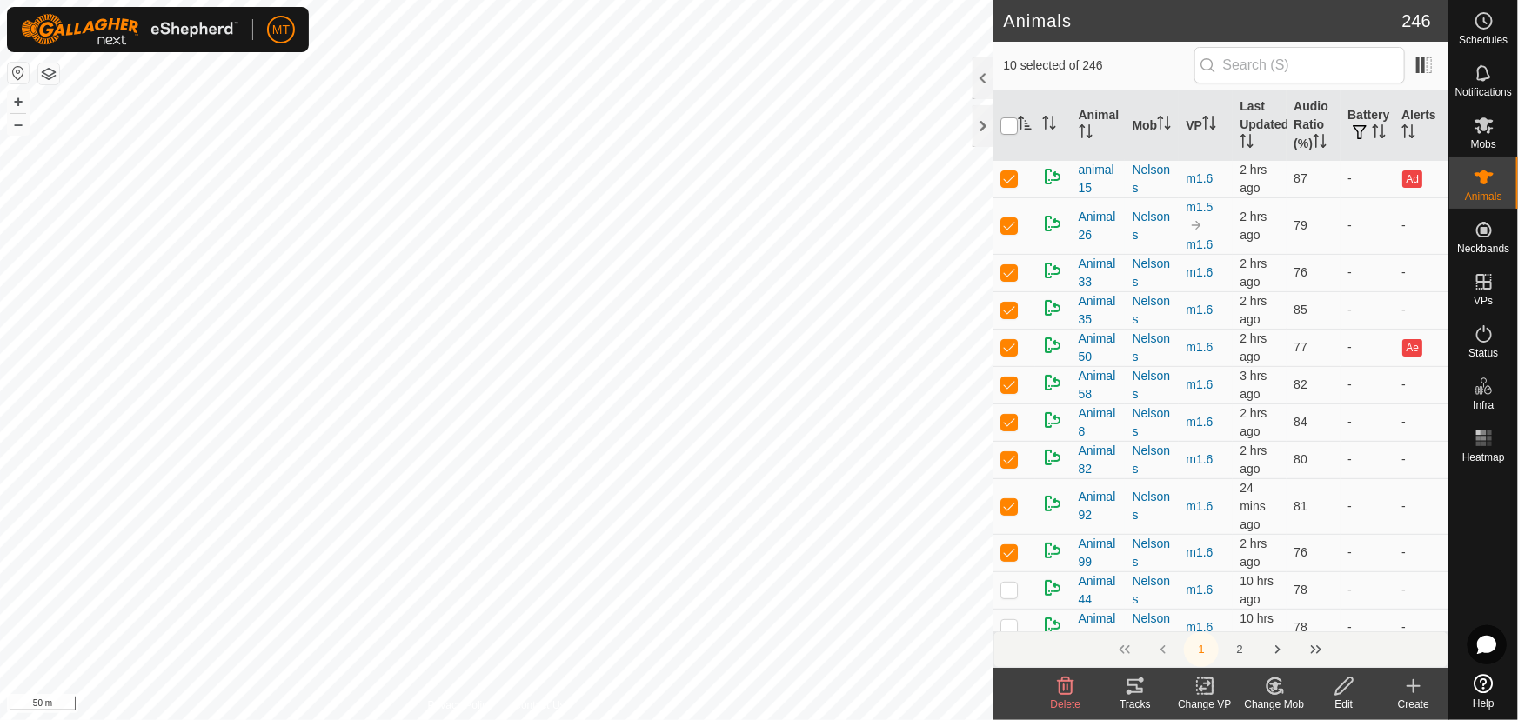
checkbox input "true"
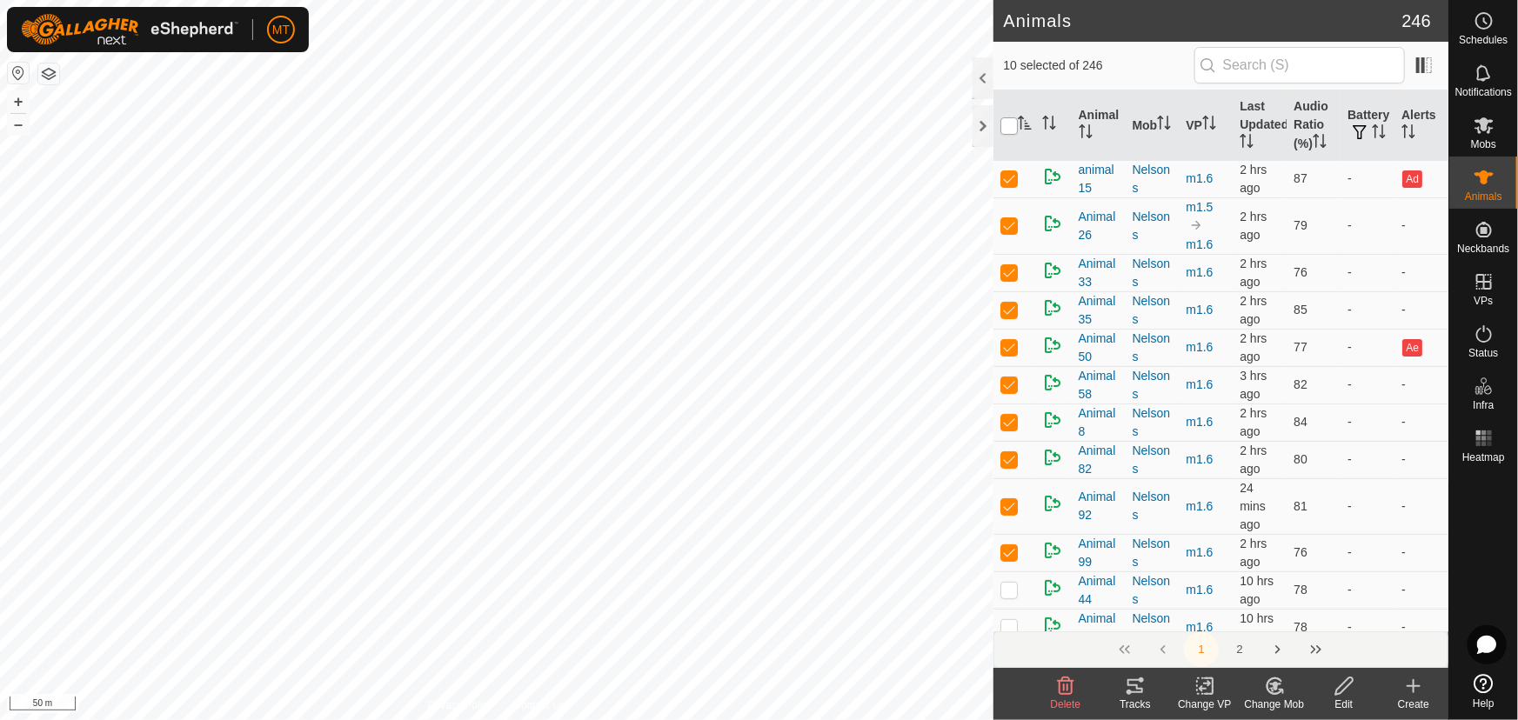
checkbox input "true"
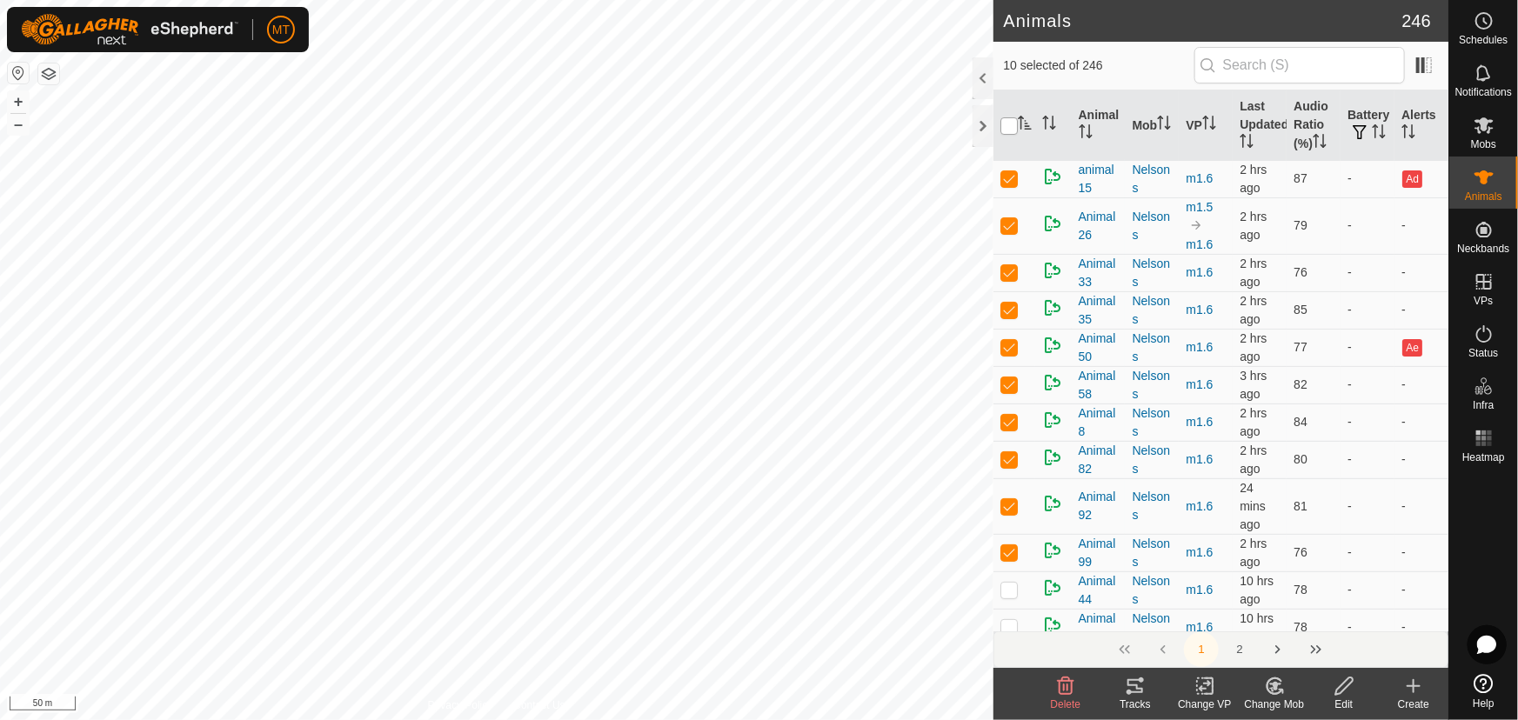
checkbox input "true"
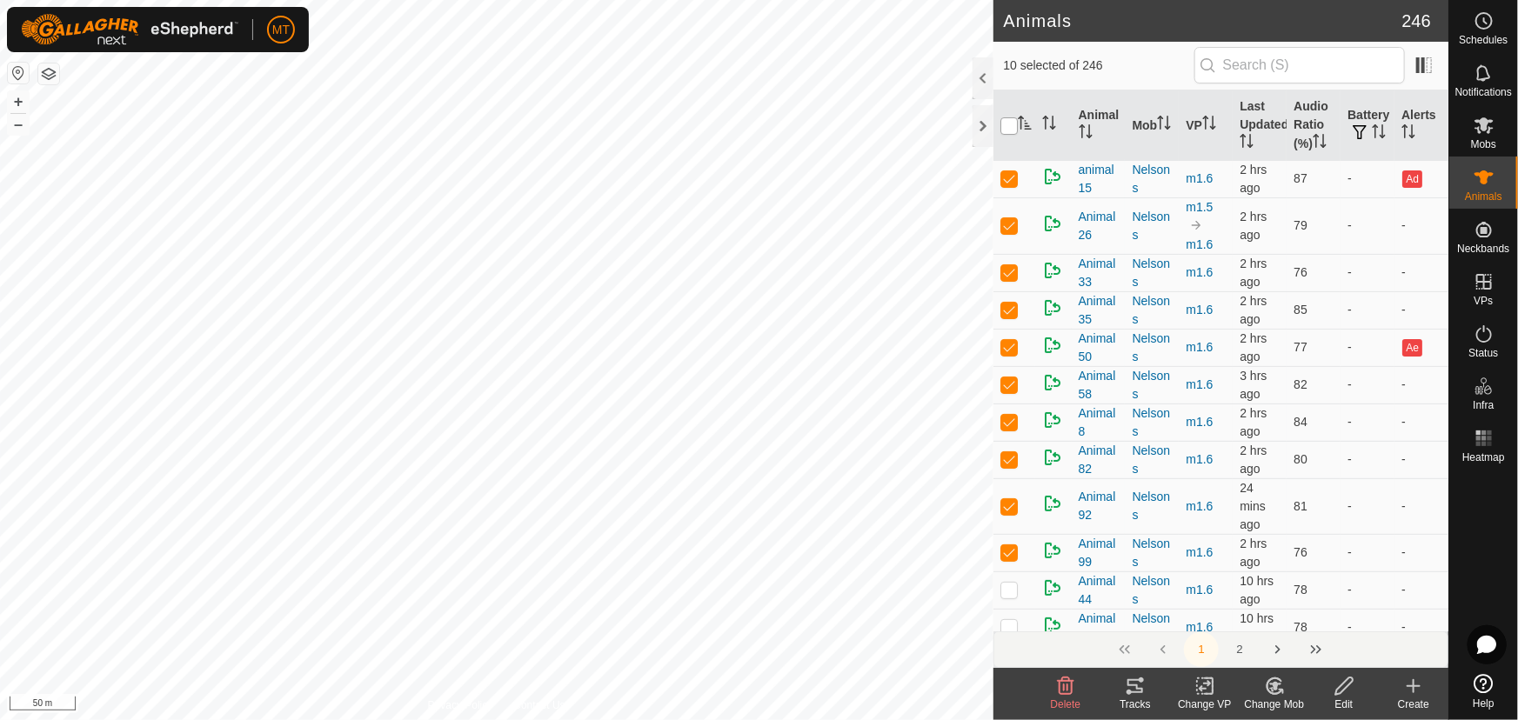
checkbox input "true"
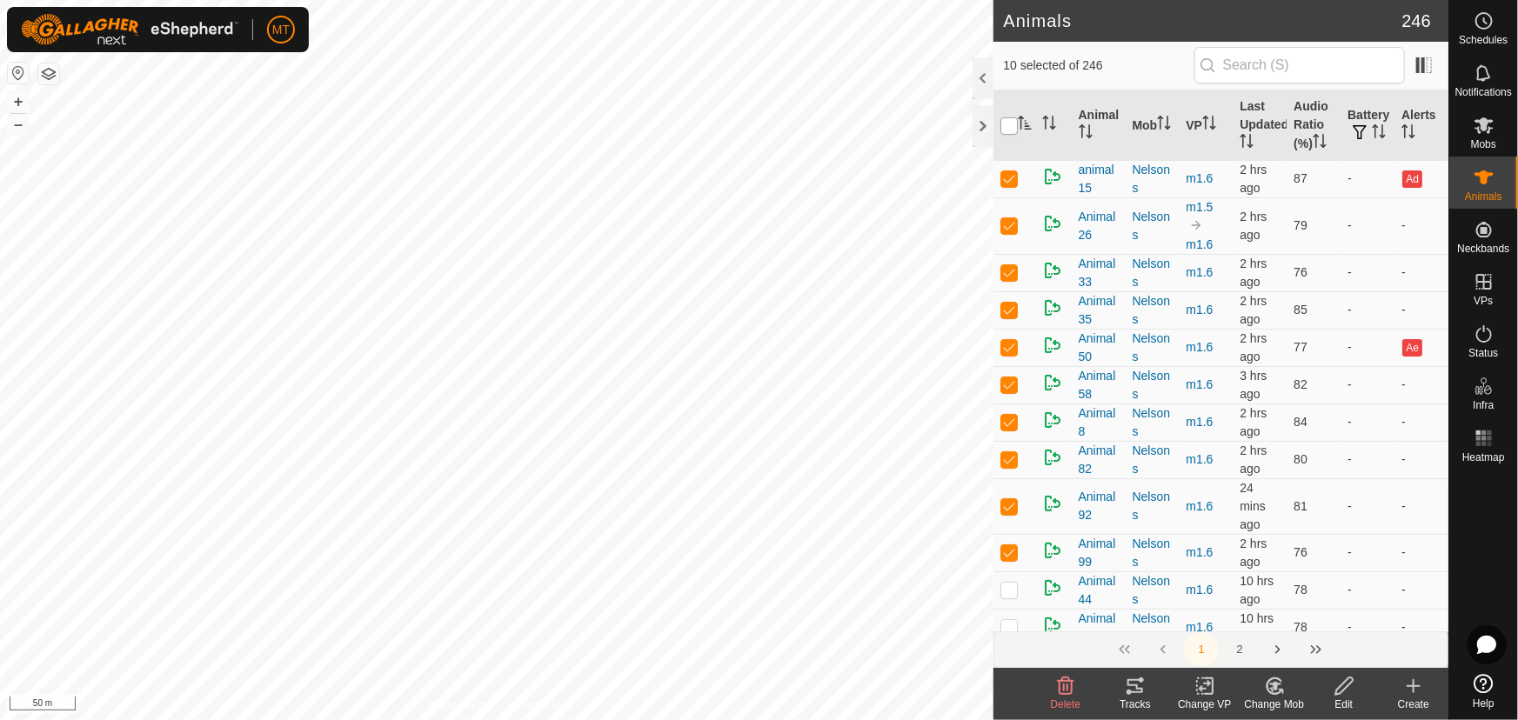
checkbox input "true"
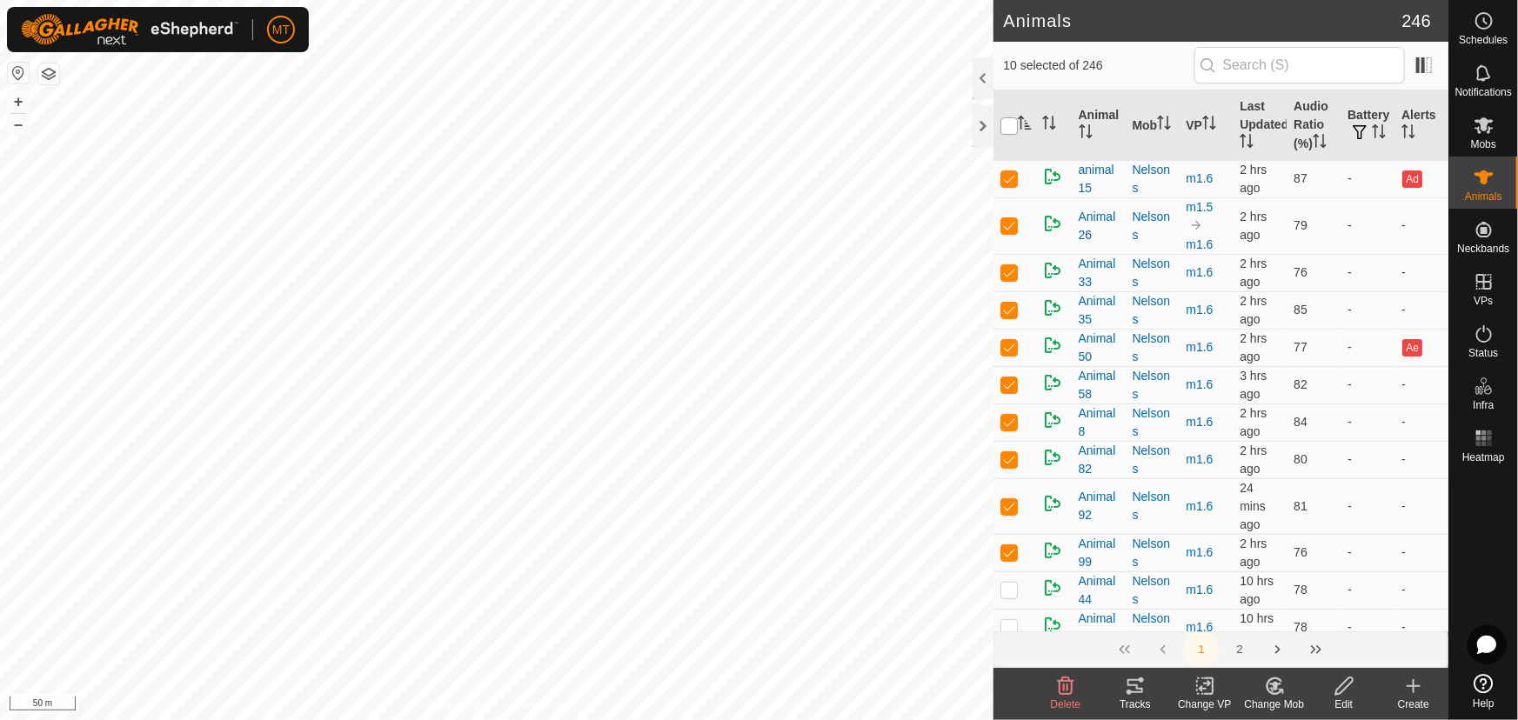
checkbox input "true"
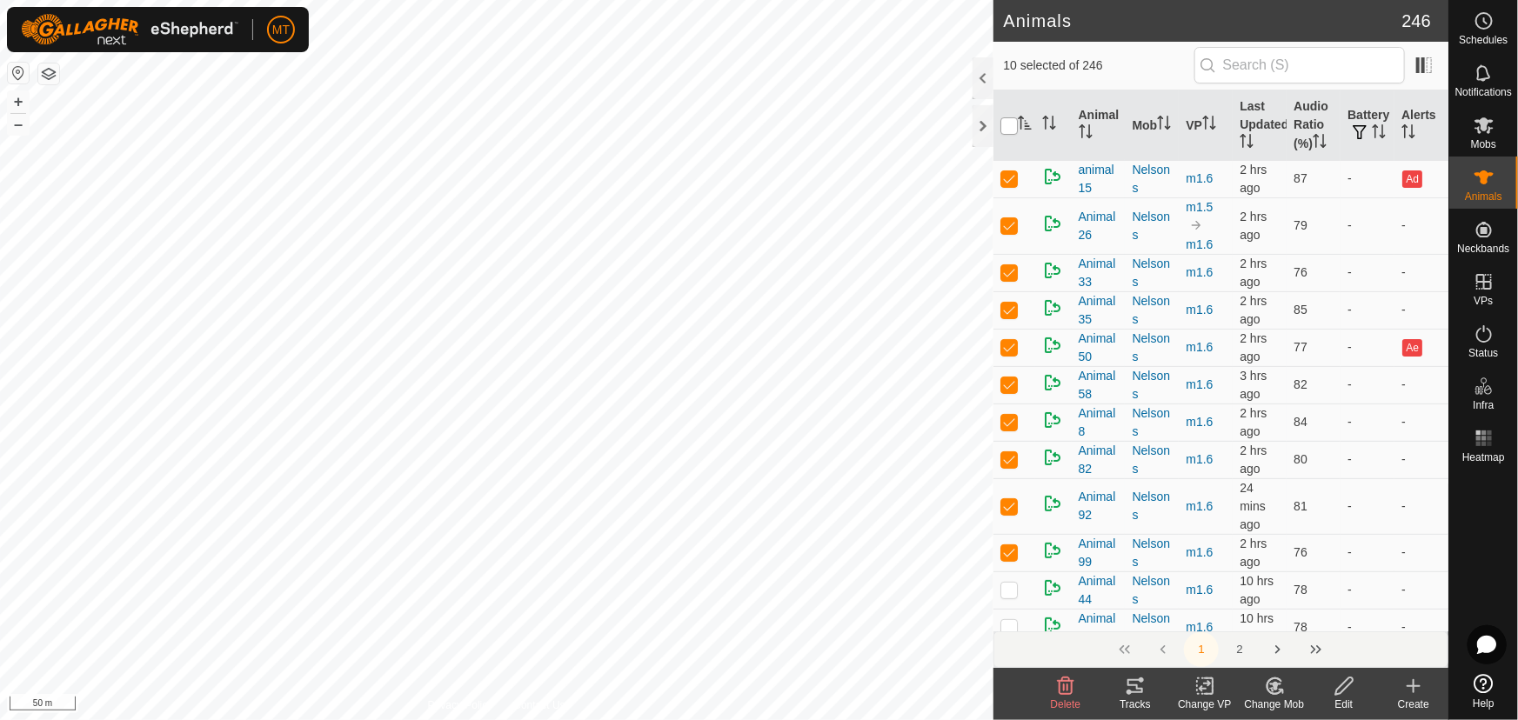
checkbox input "true"
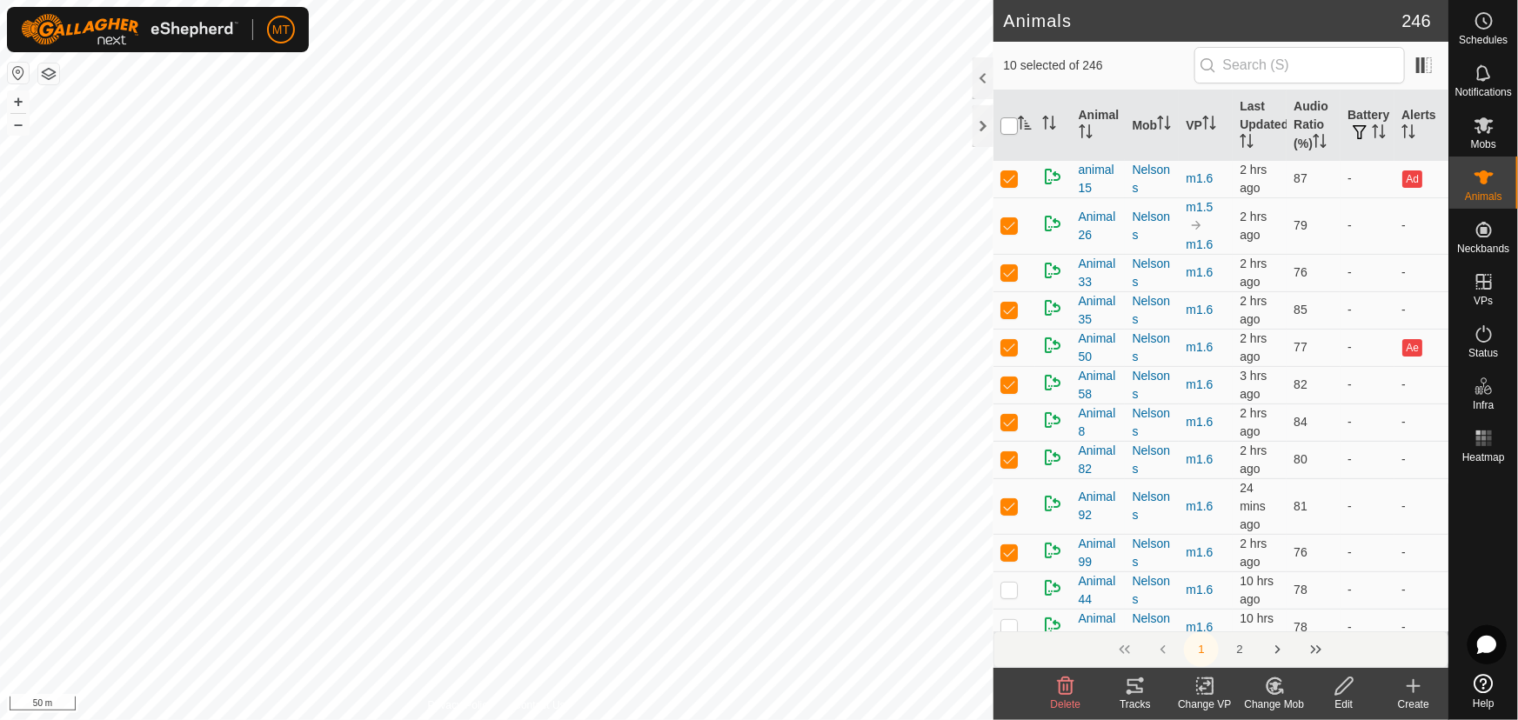
checkbox input "true"
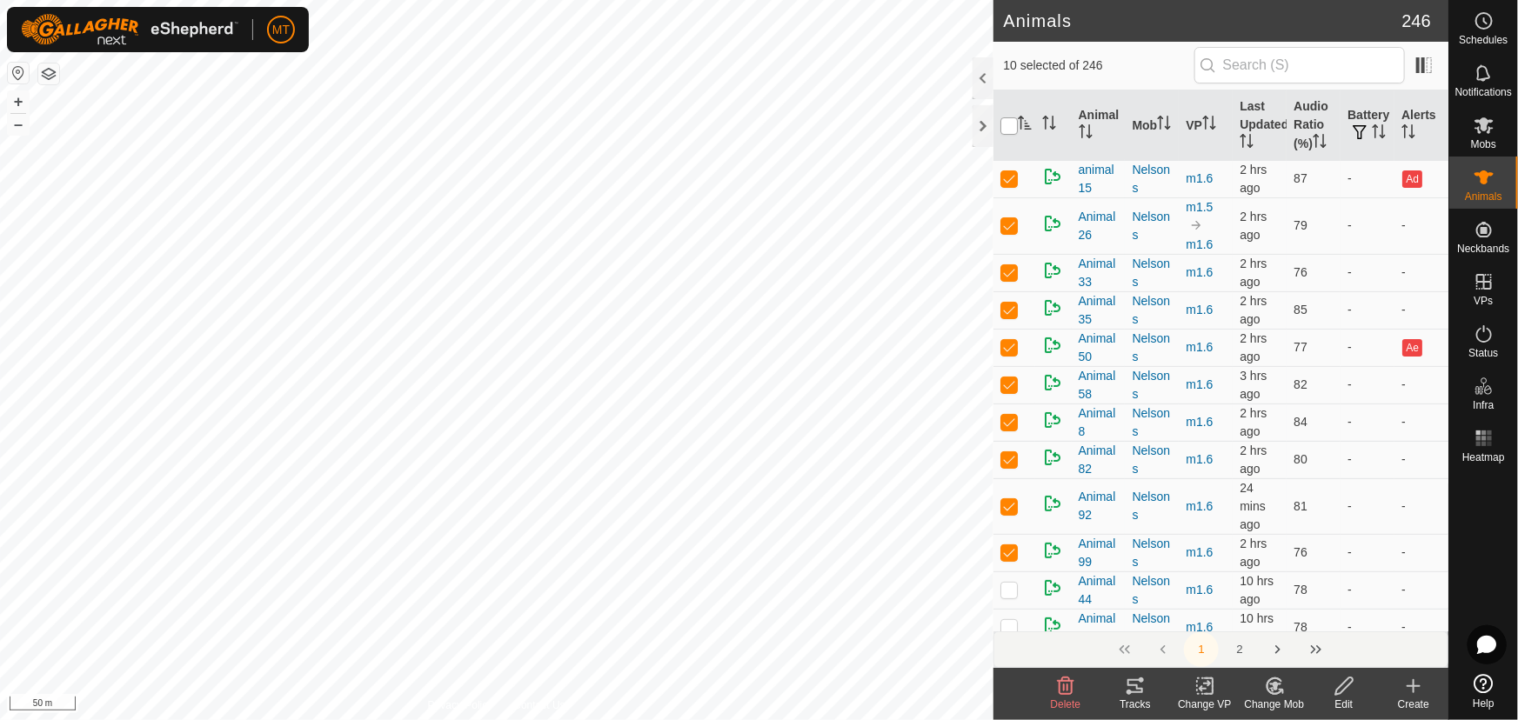
checkbox input "true"
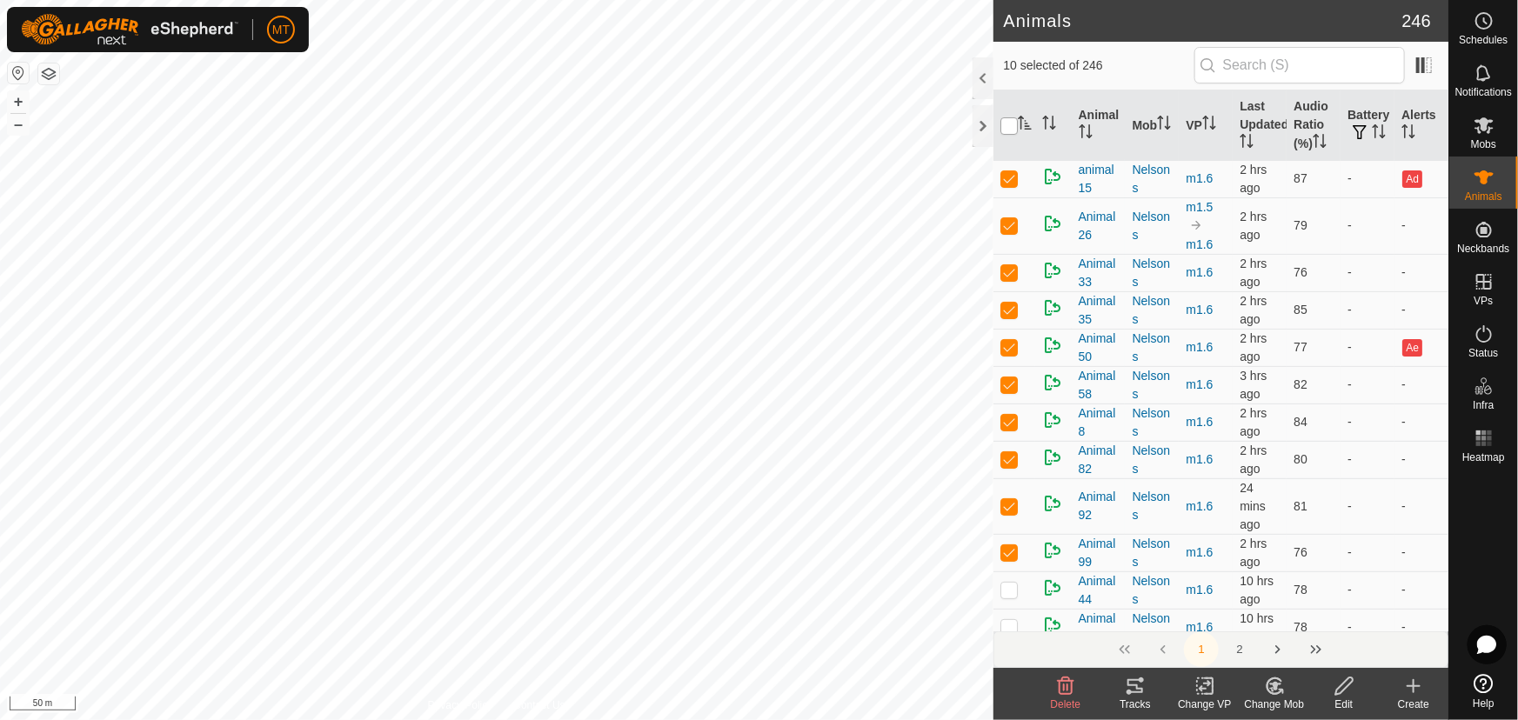
checkbox input "true"
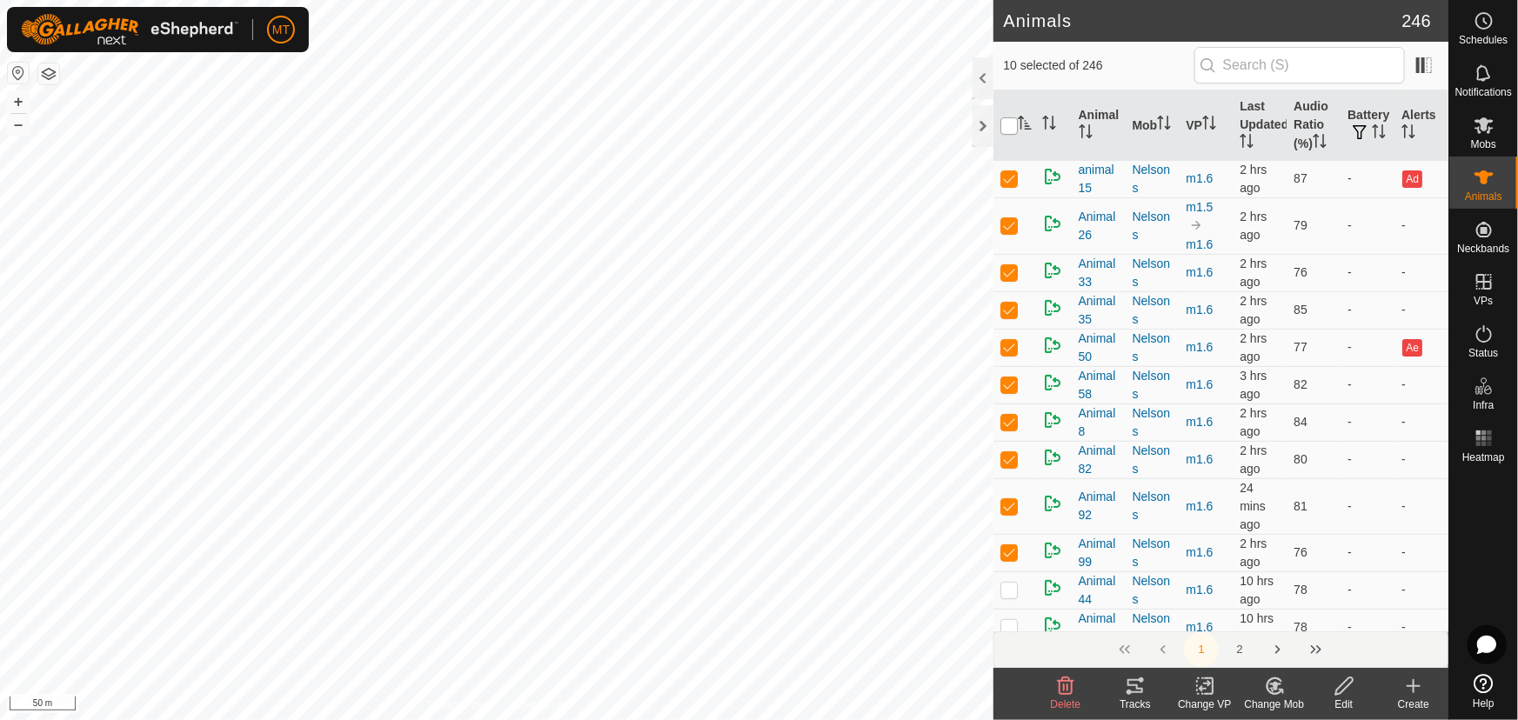
checkbox input "true"
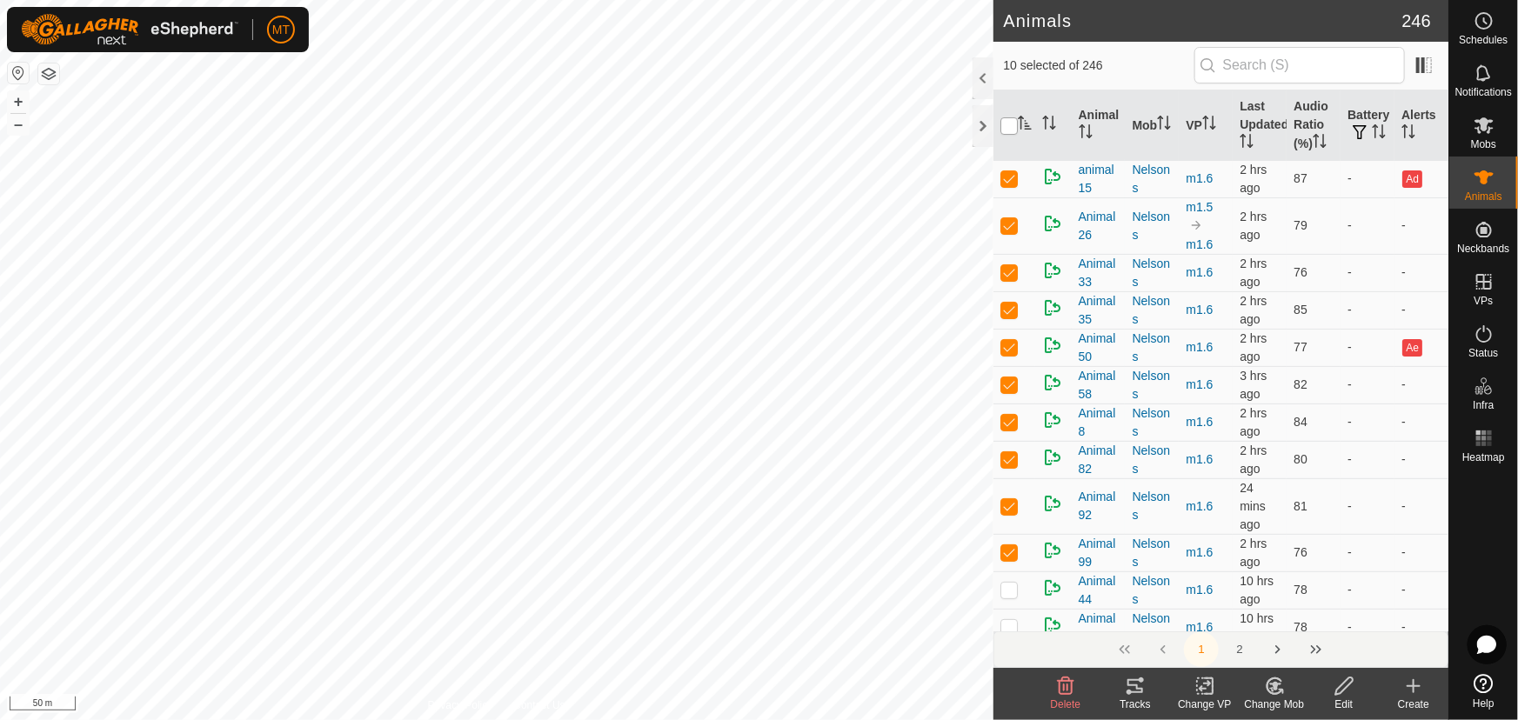
checkbox input "true"
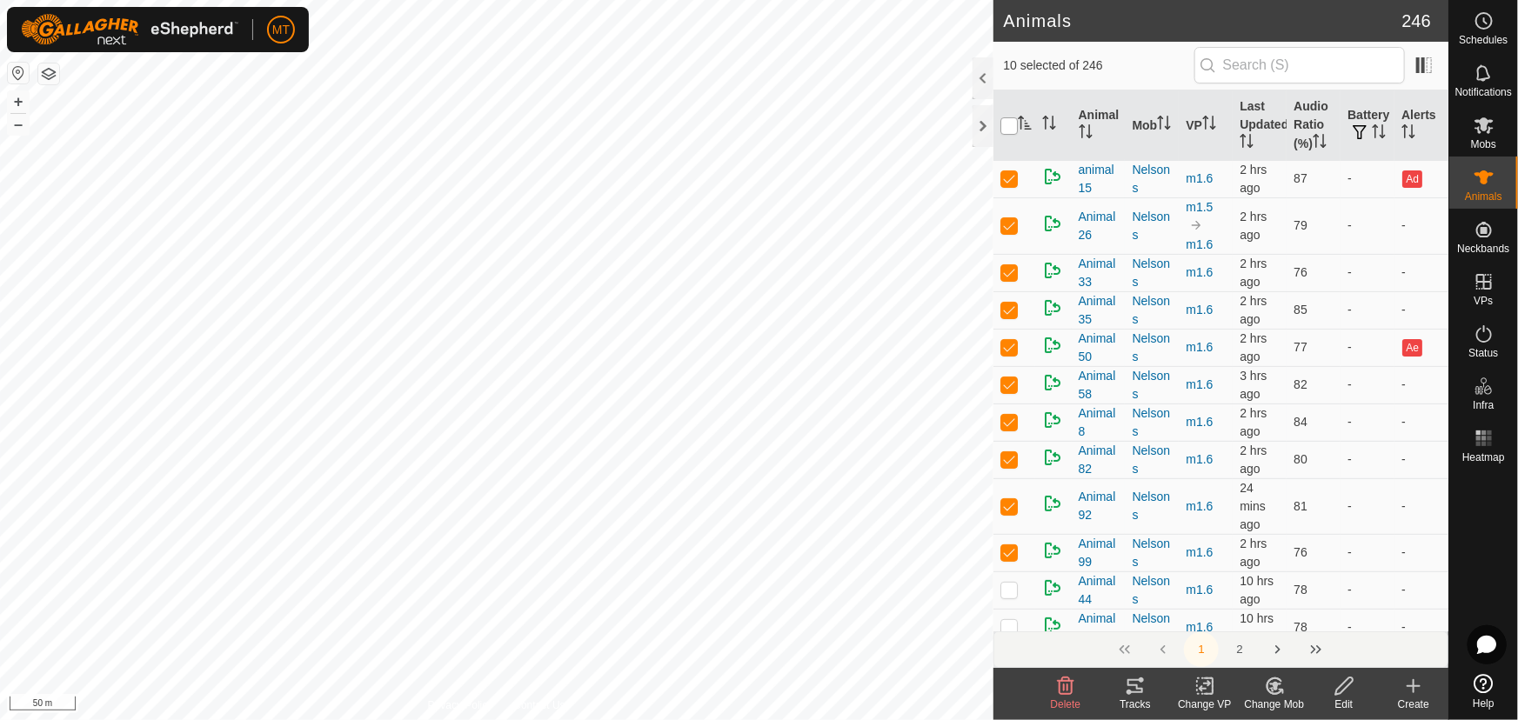
checkbox input "true"
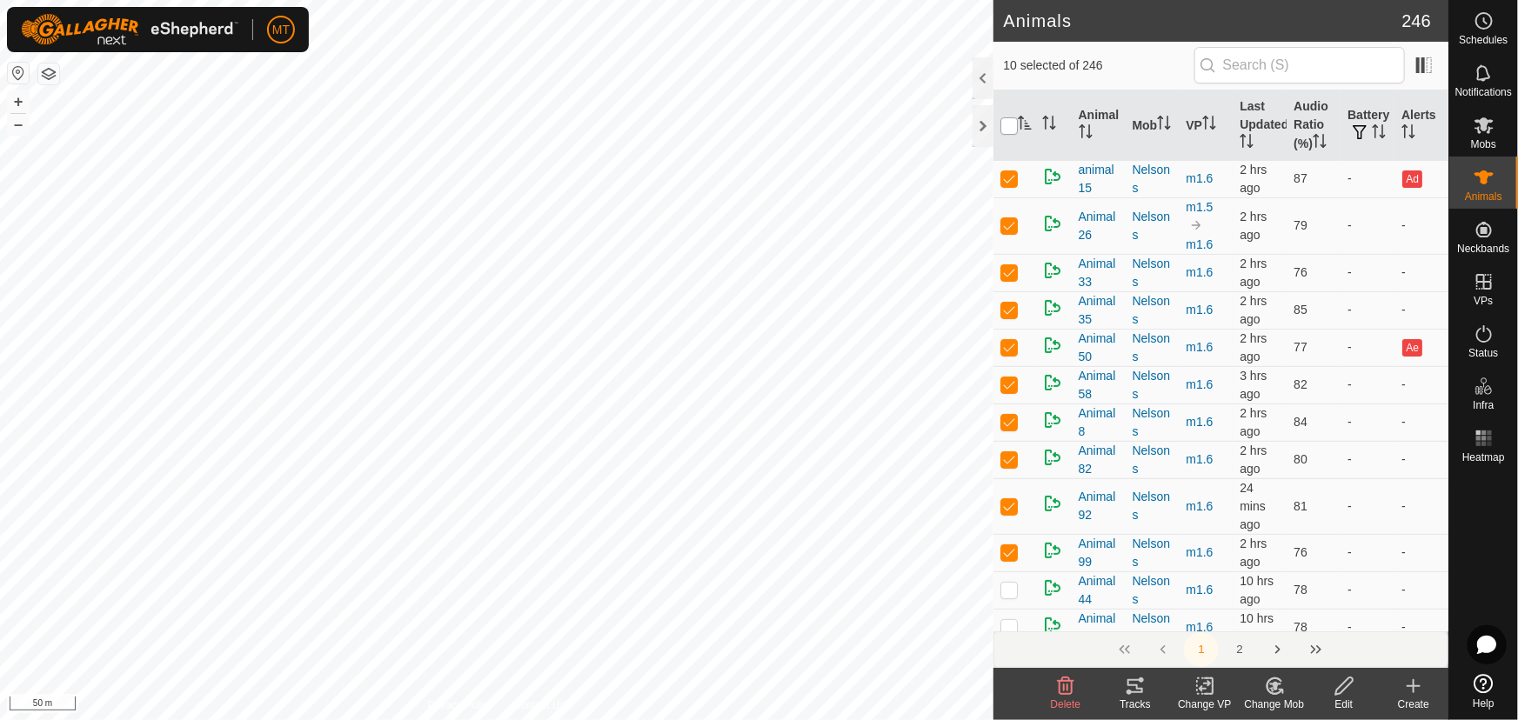
checkbox input "true"
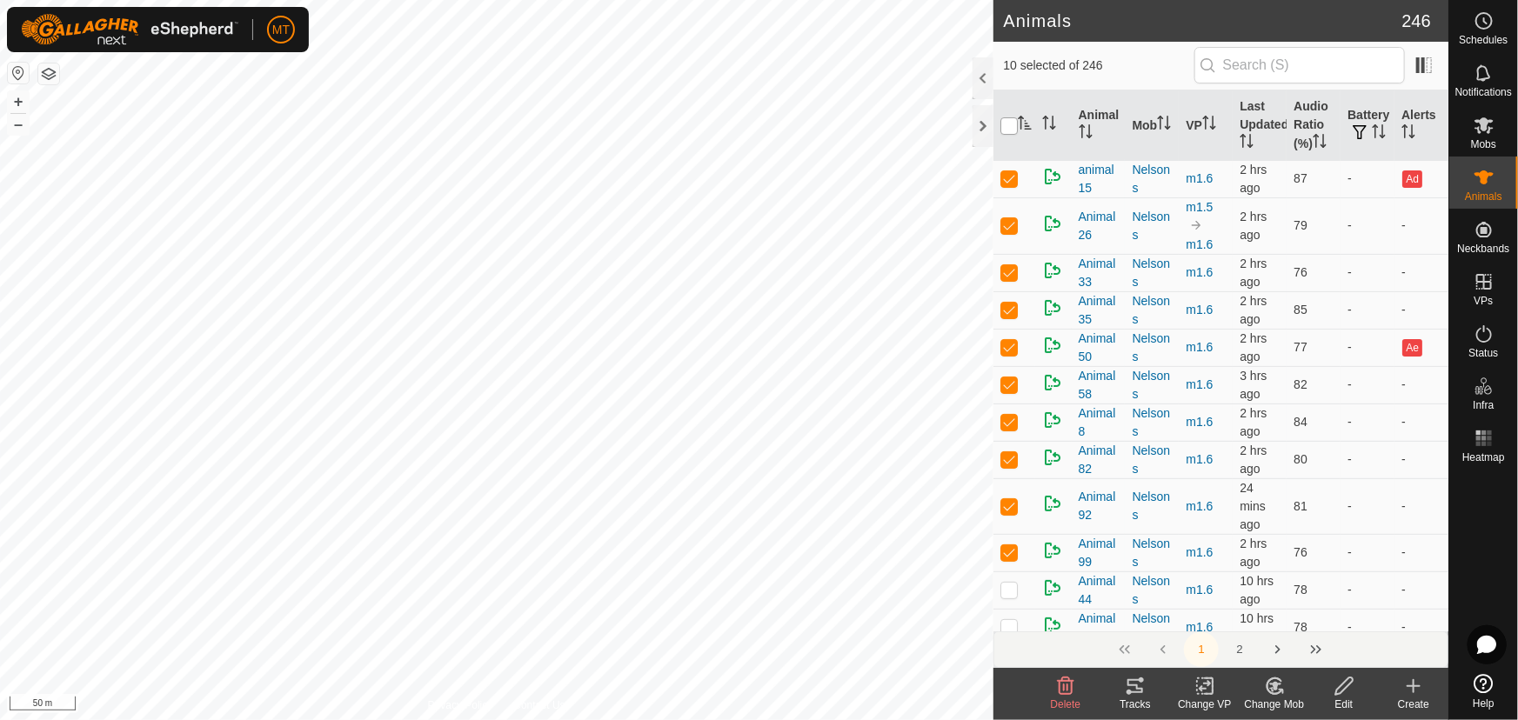
checkbox input "true"
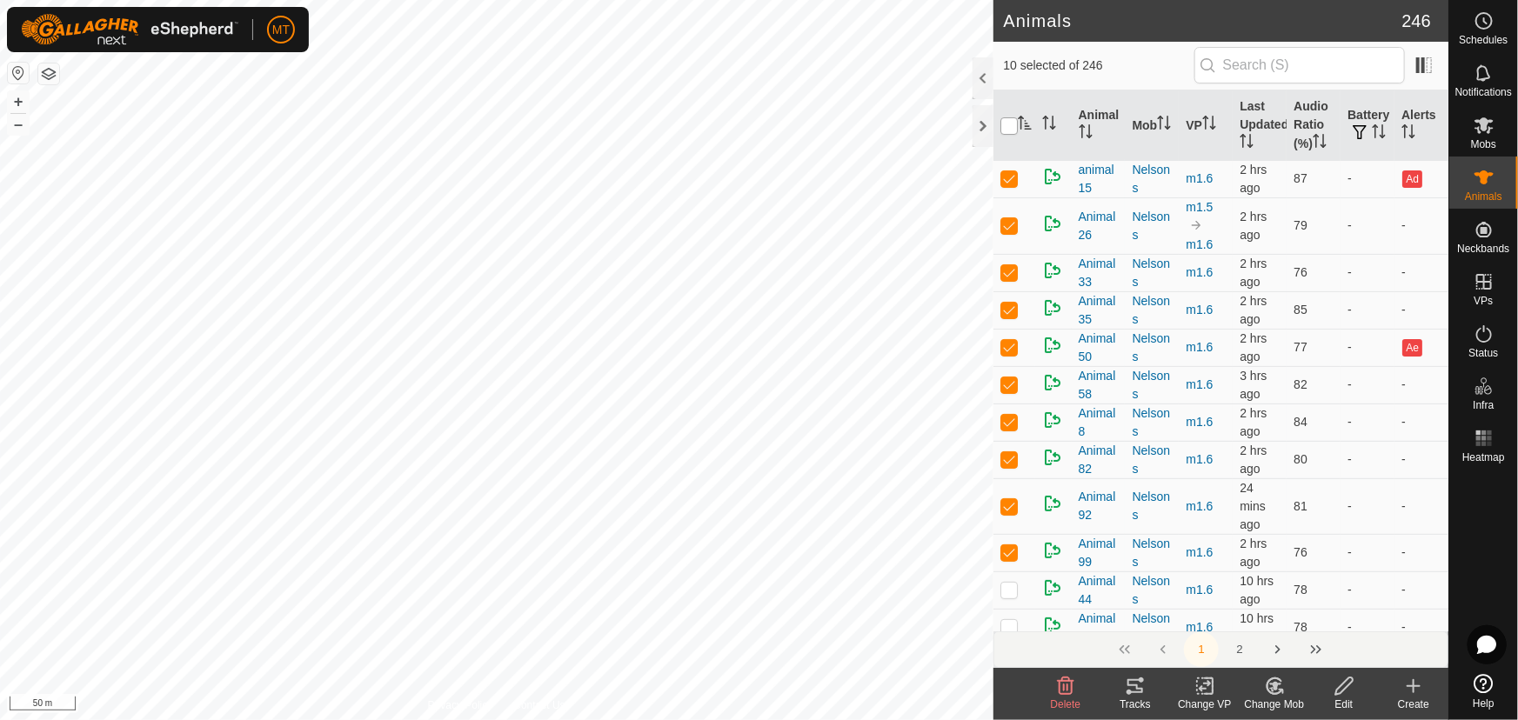
checkbox input "true"
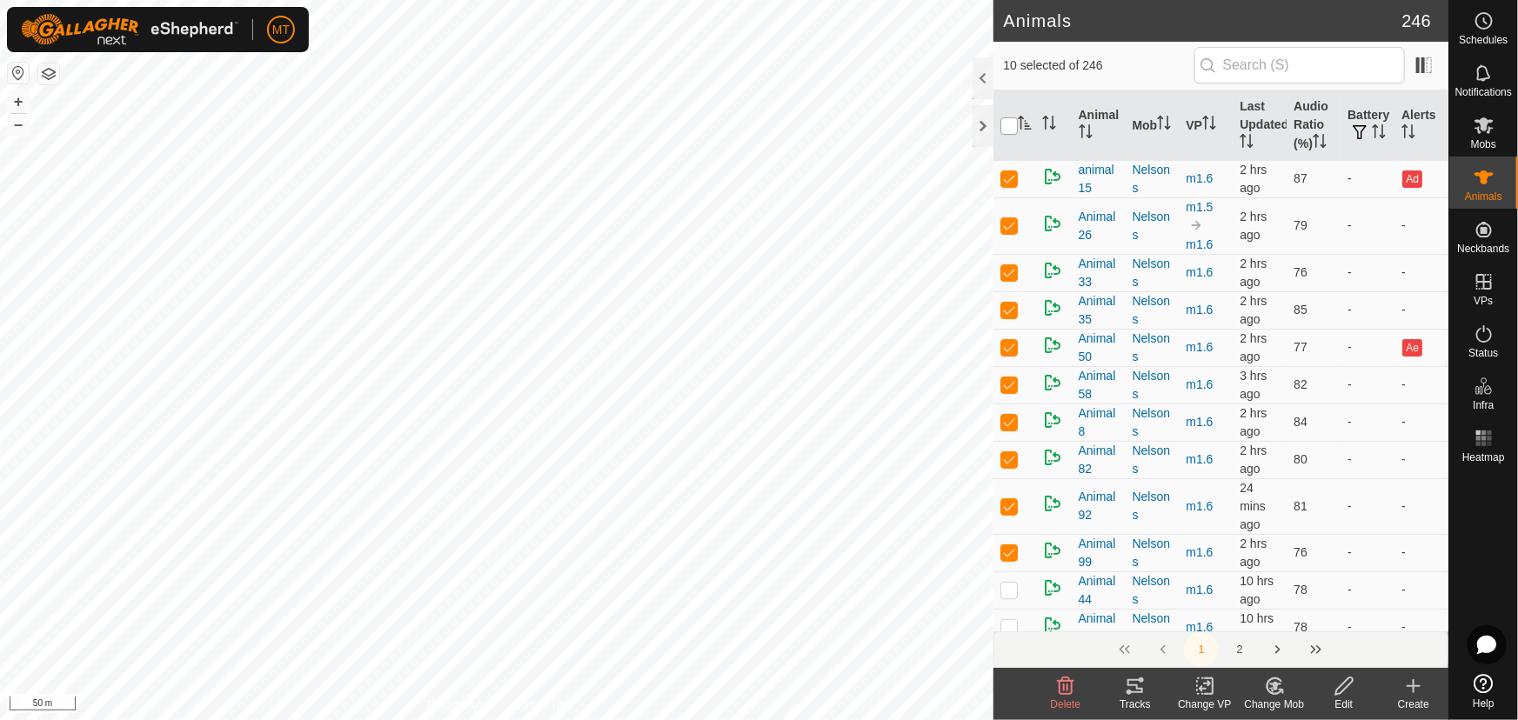
checkbox input "true"
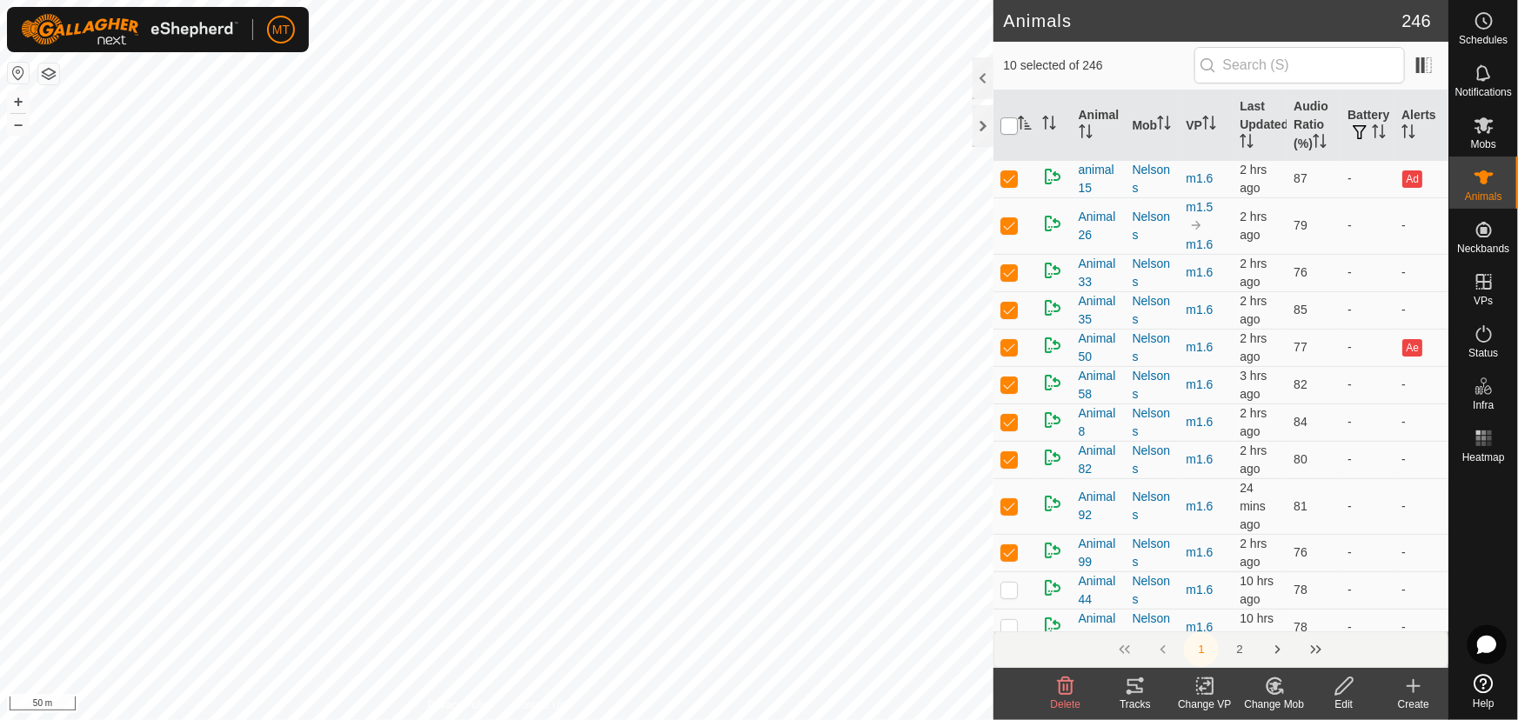
checkbox input "true"
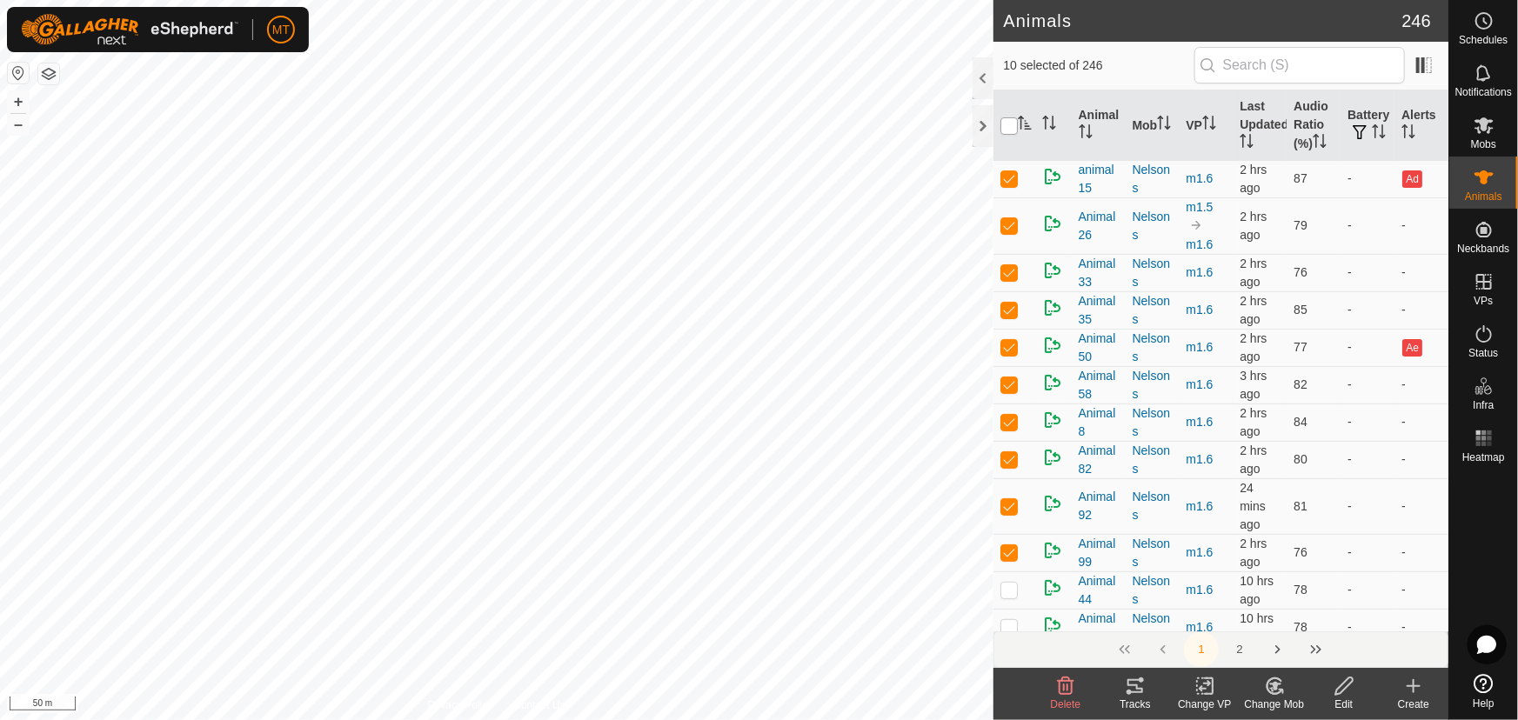
checkbox input "true"
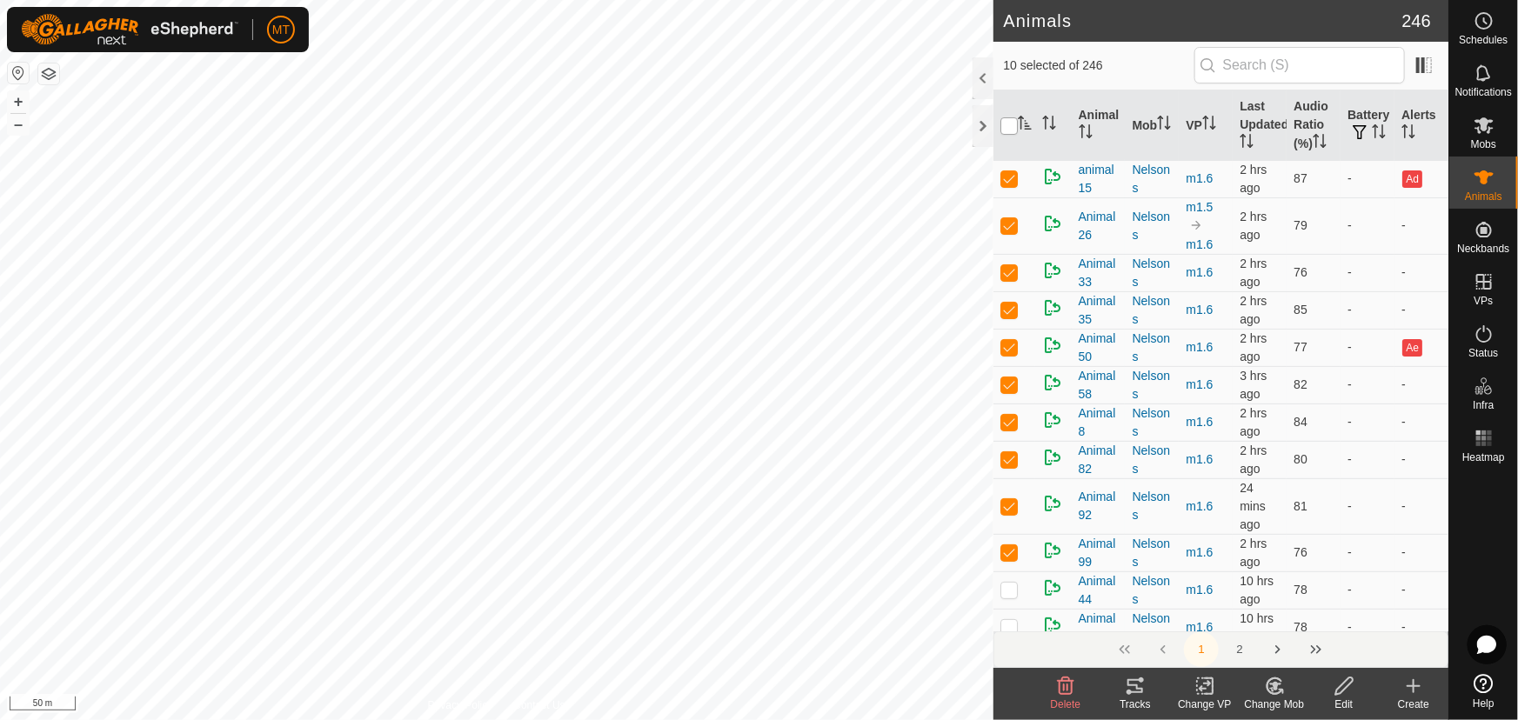
checkbox input "true"
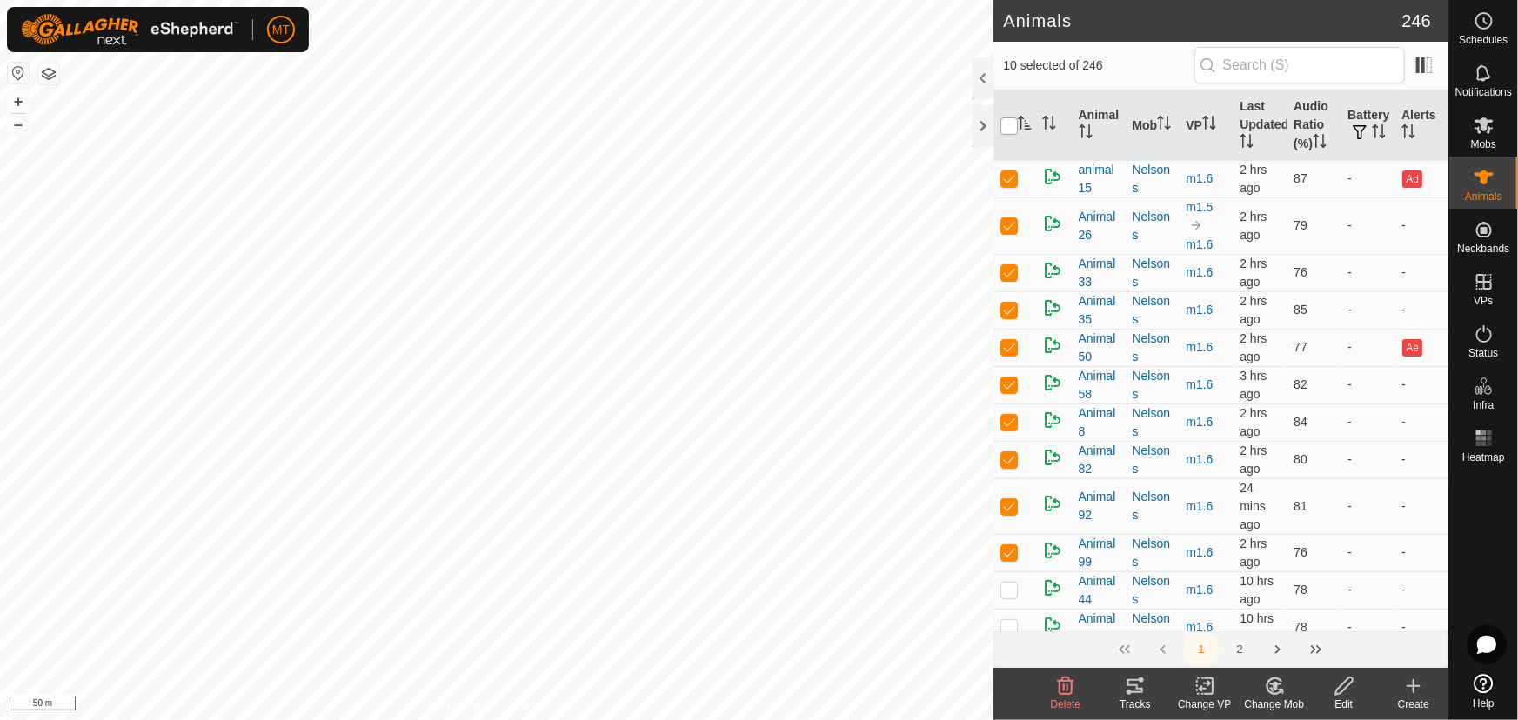
checkbox input "true"
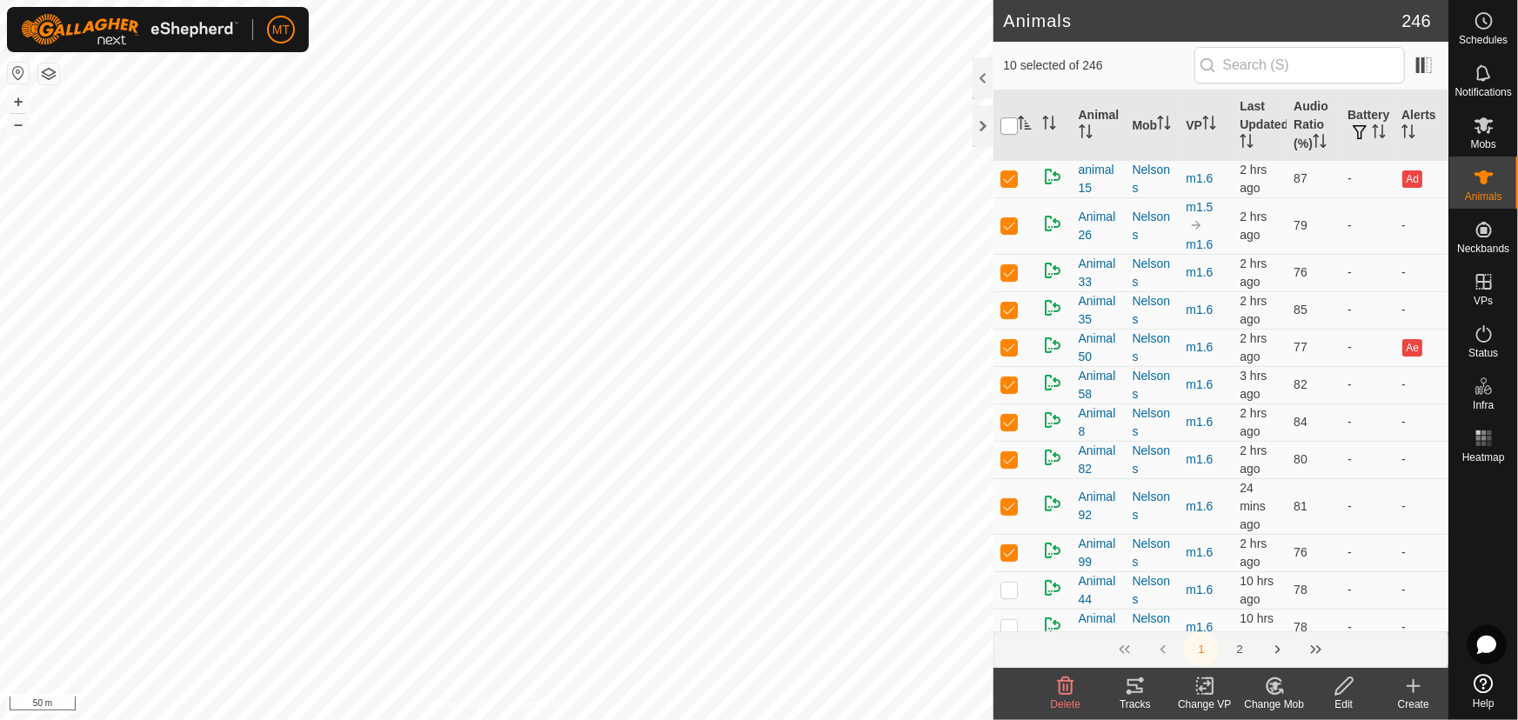
checkbox input "true"
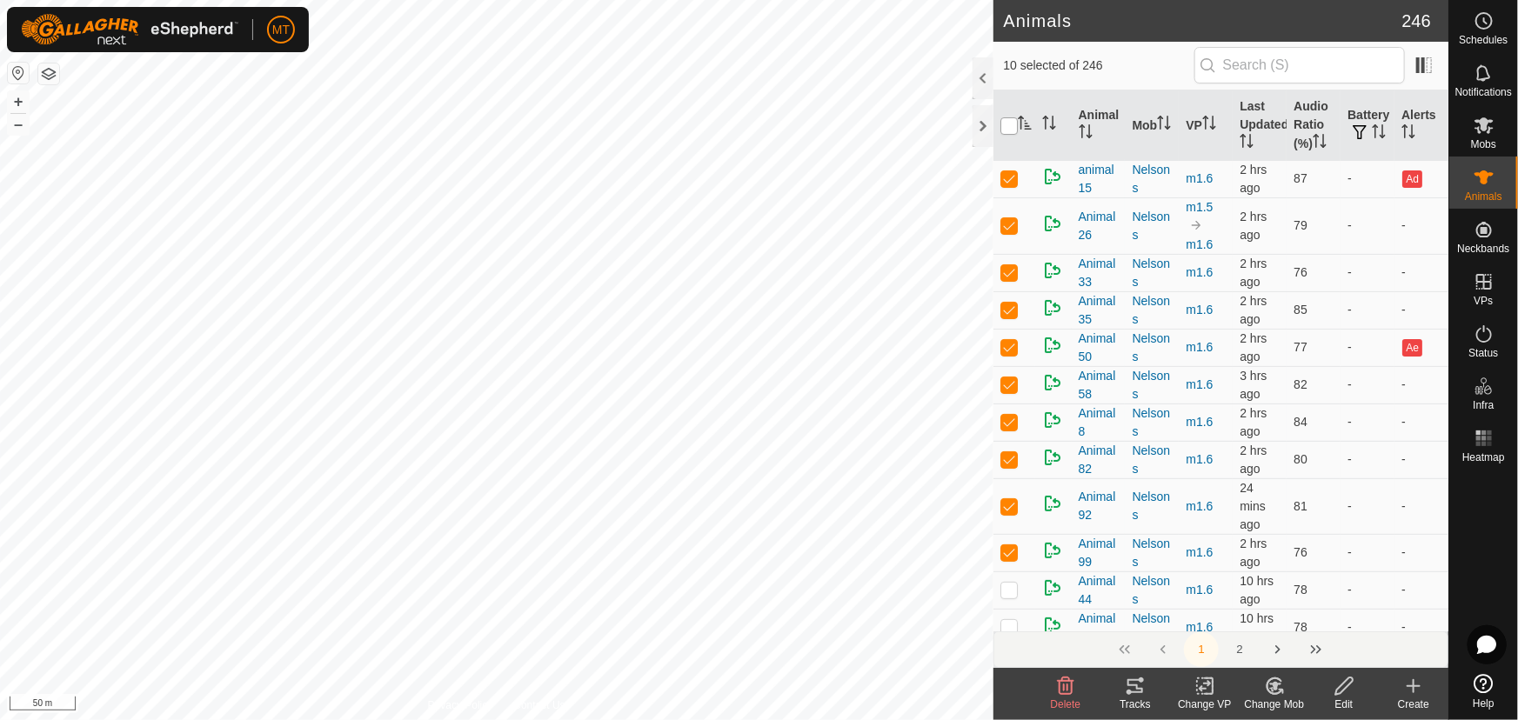
checkbox input "true"
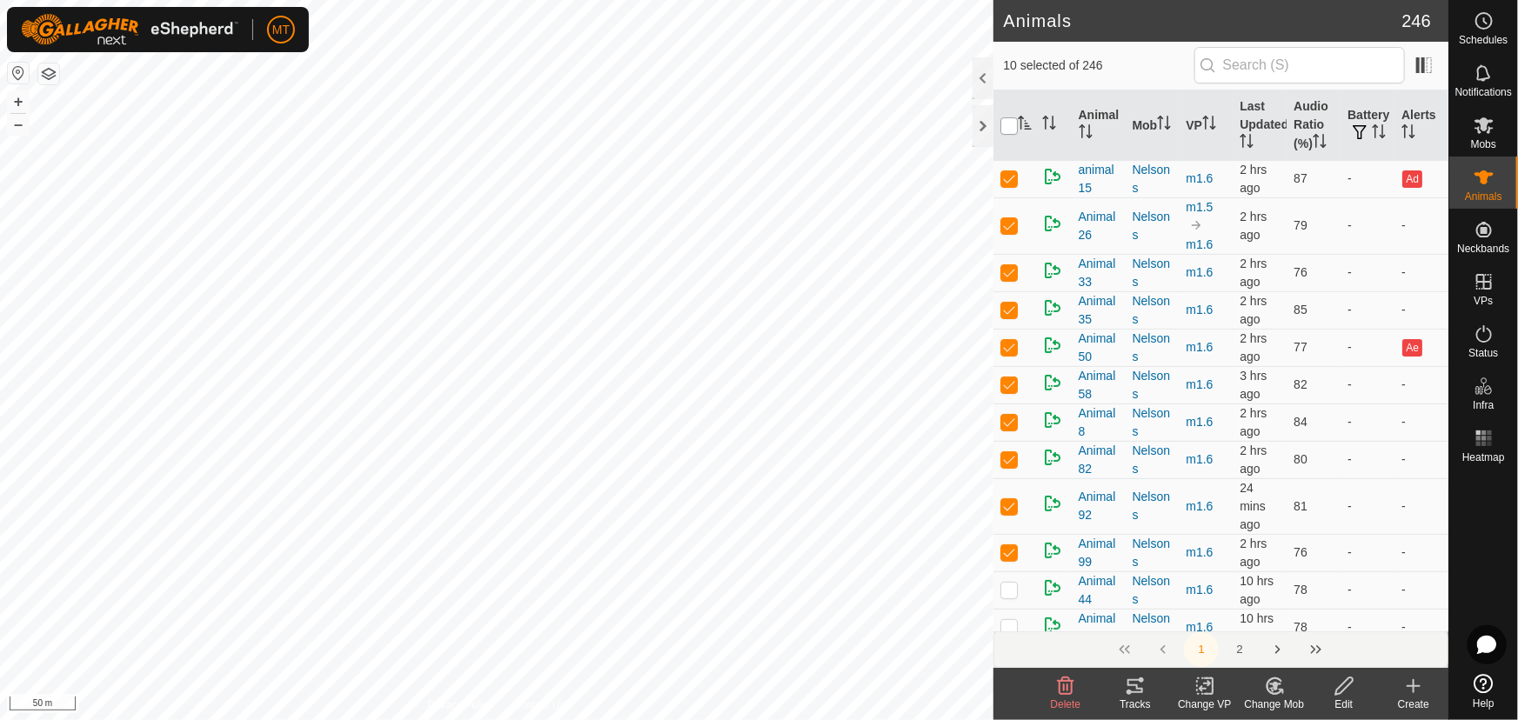
checkbox input "true"
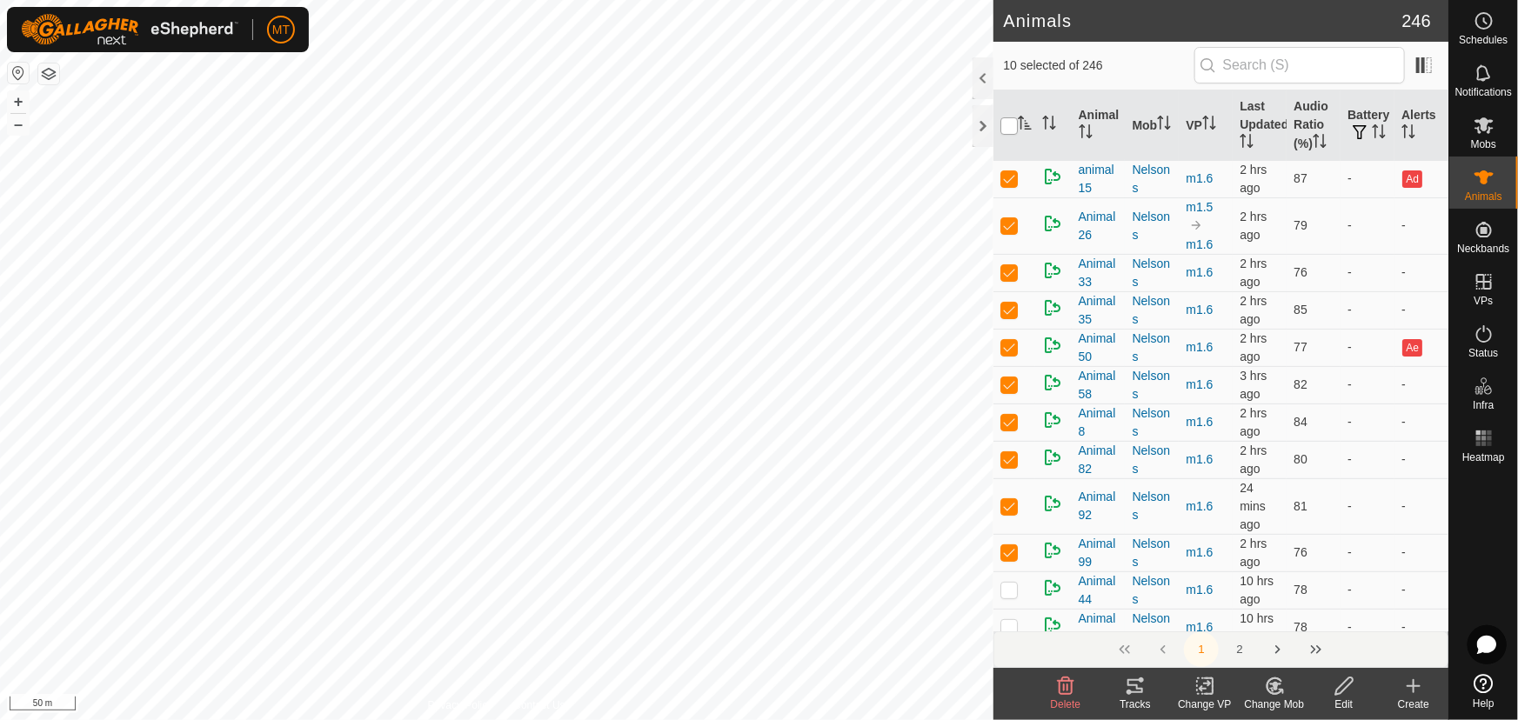
checkbox input "true"
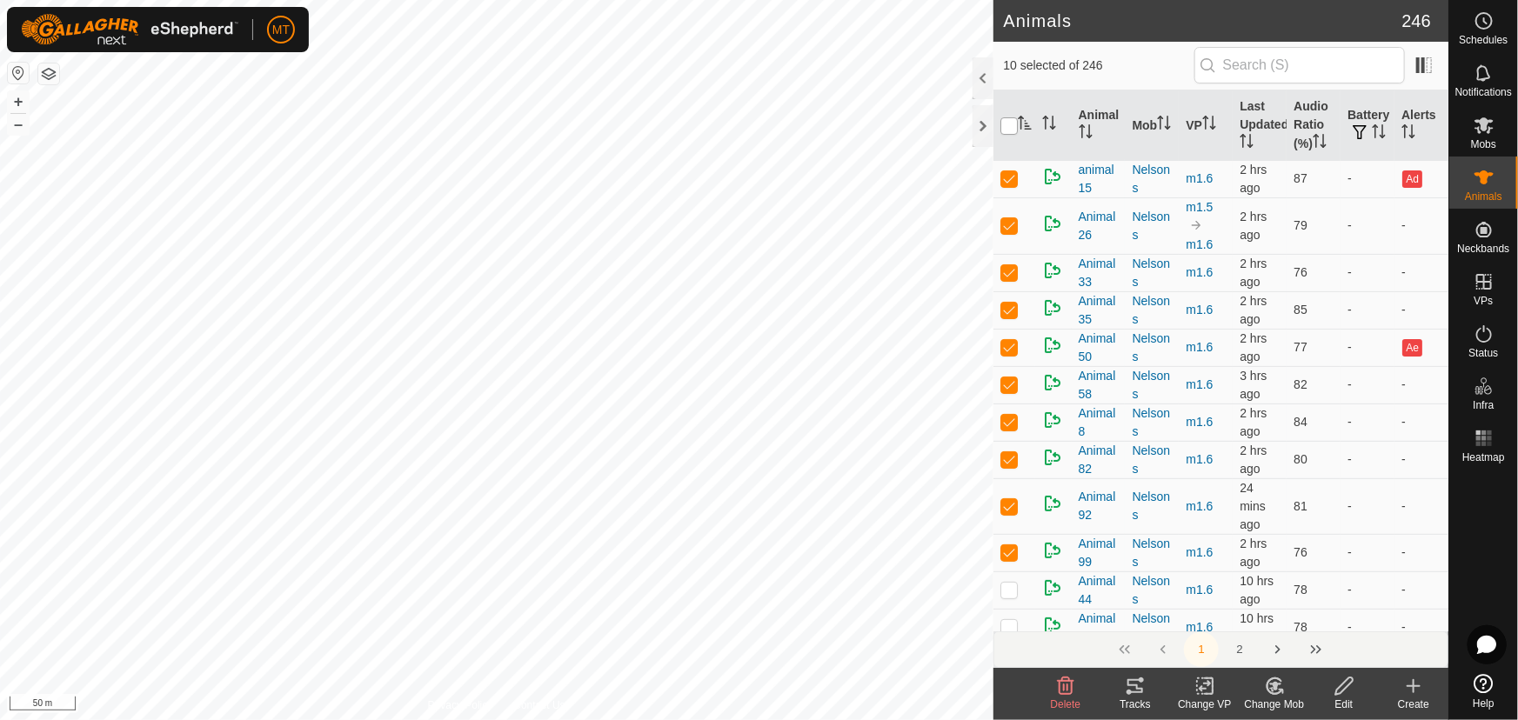
checkbox input "true"
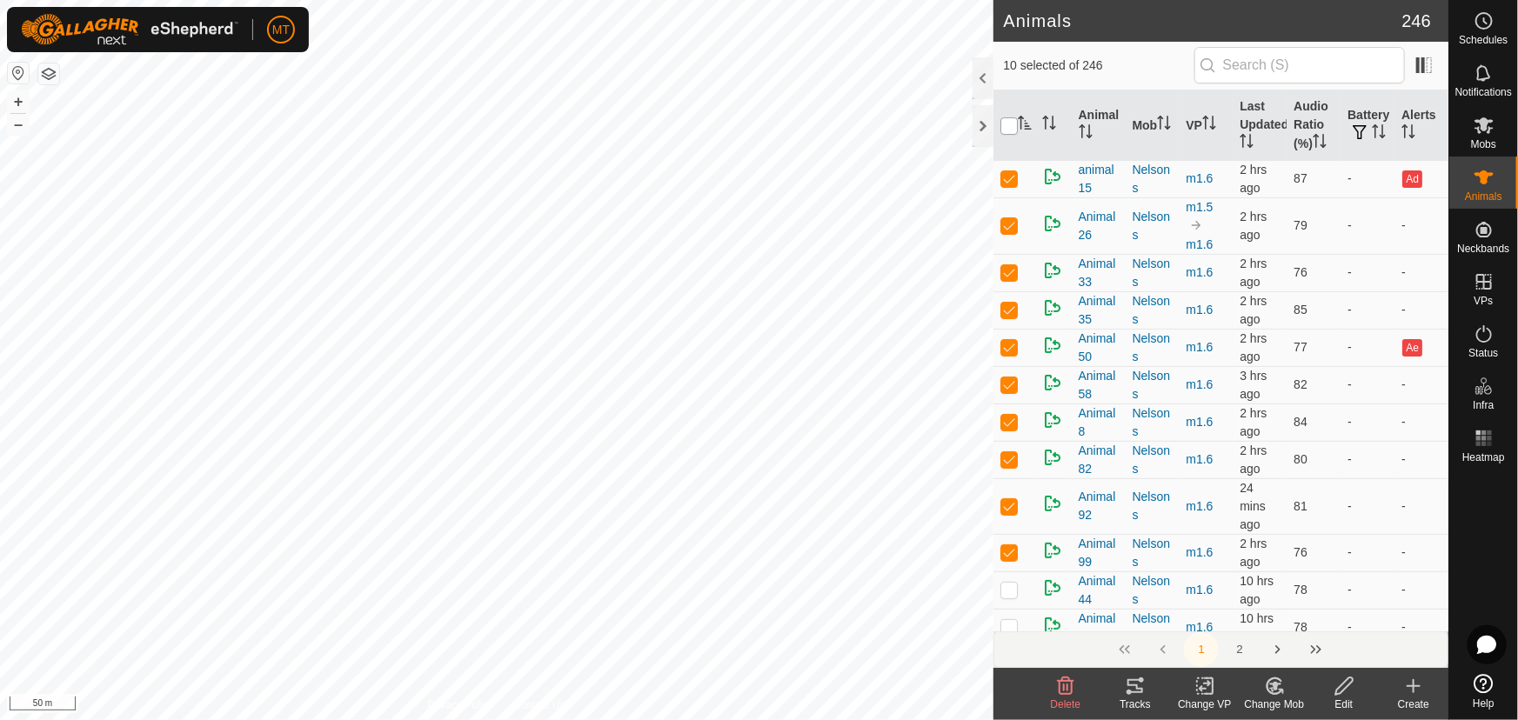
checkbox input "true"
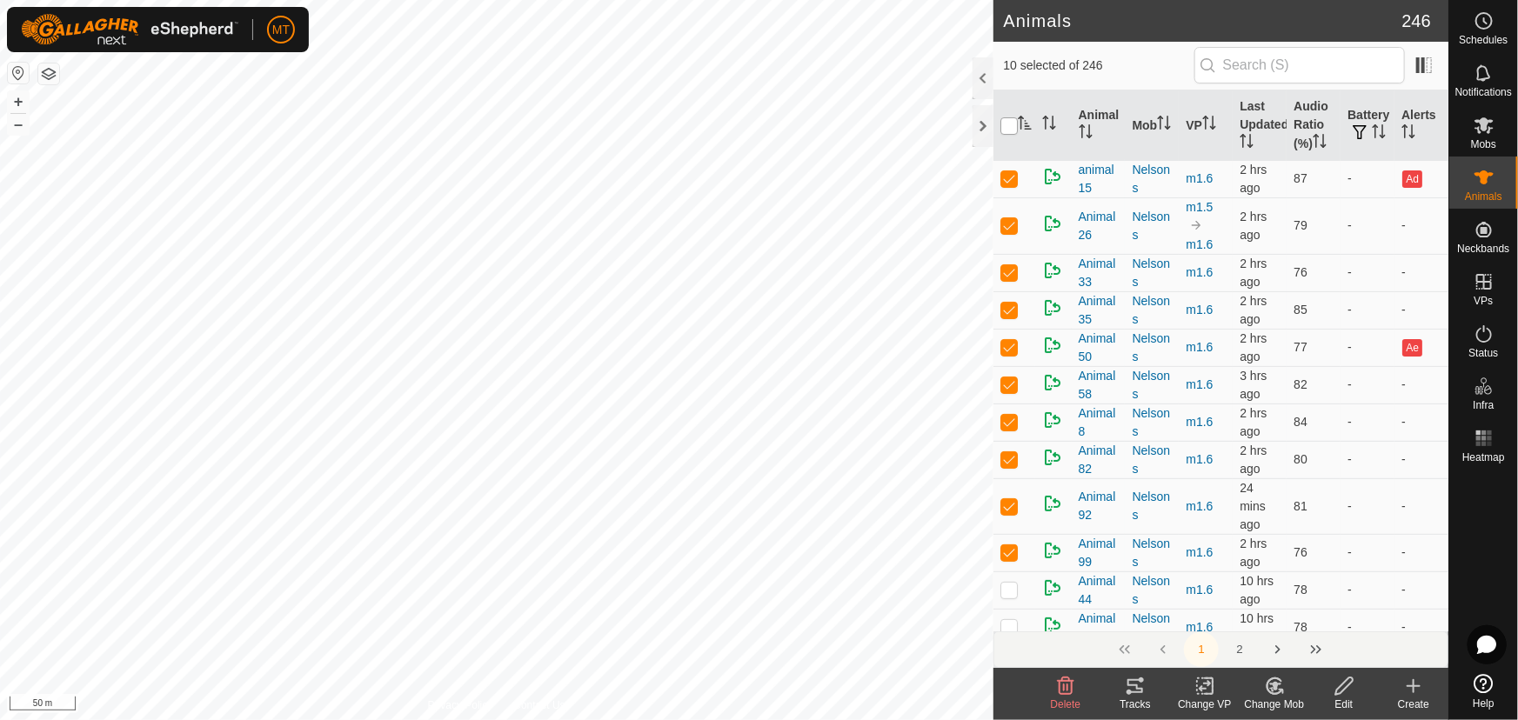
checkbox input "true"
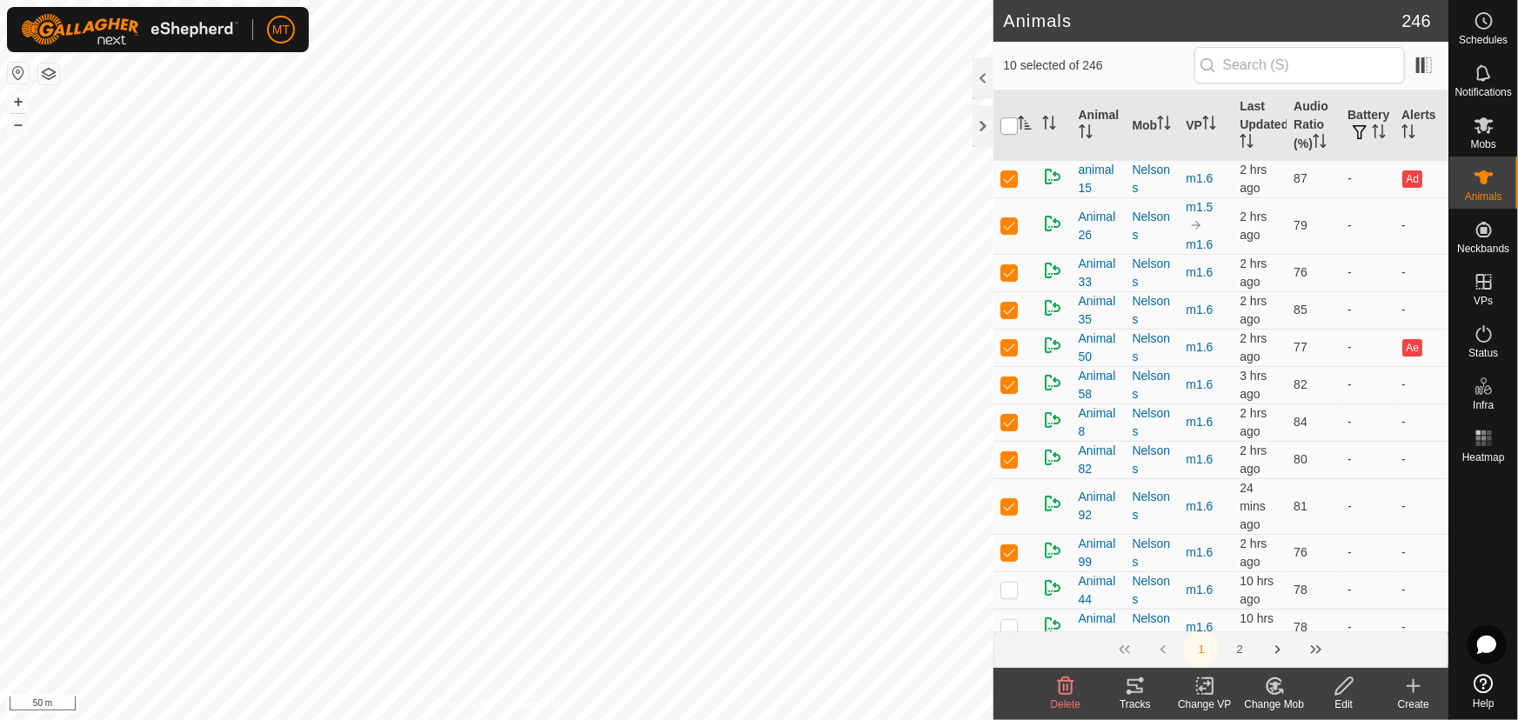
checkbox input "true"
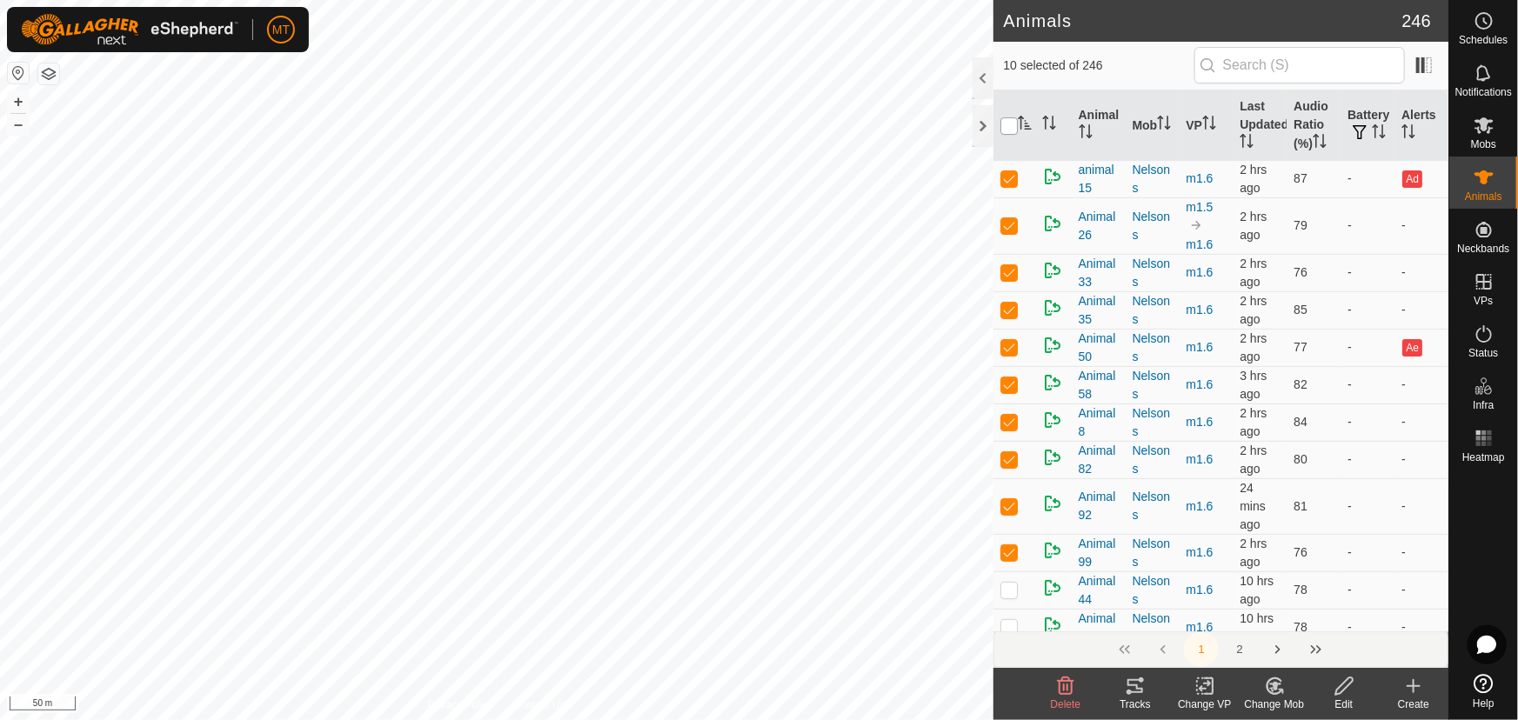
checkbox input "true"
click at [1011, 123] on input "checkbox" at bounding box center [1008, 125] width 17 height 17
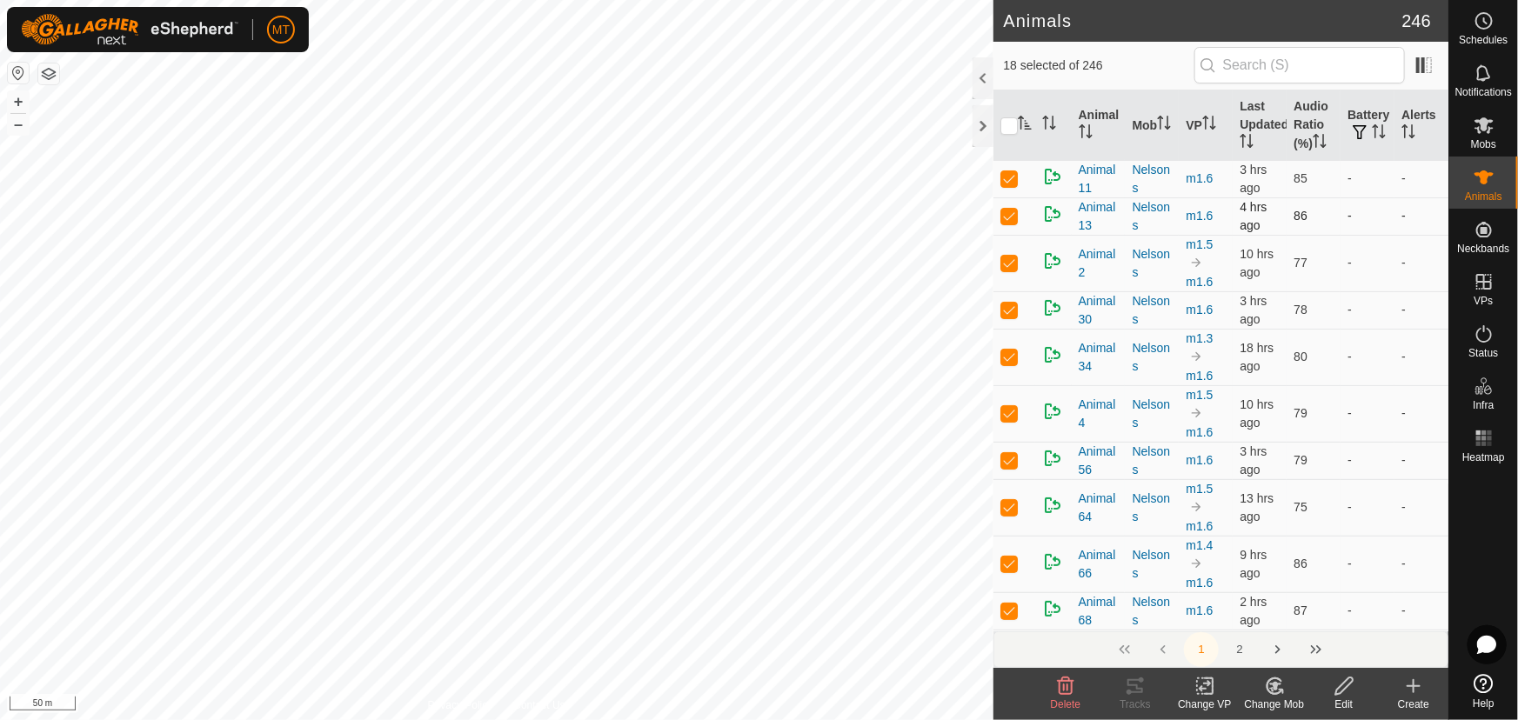
click at [1000, 217] on p-checkbox at bounding box center [1008, 216] width 17 height 14
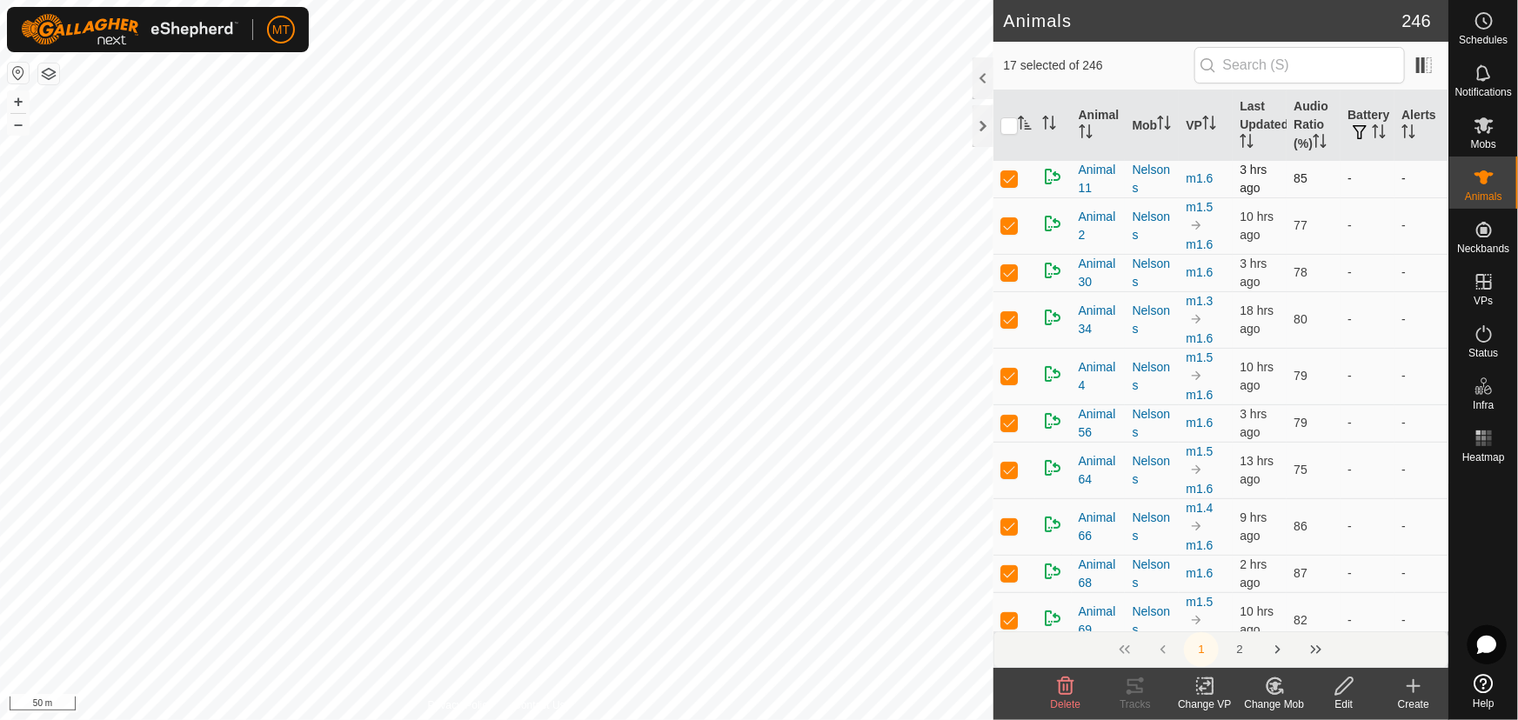
click at [1012, 177] on p-checkbox at bounding box center [1008, 178] width 17 height 14
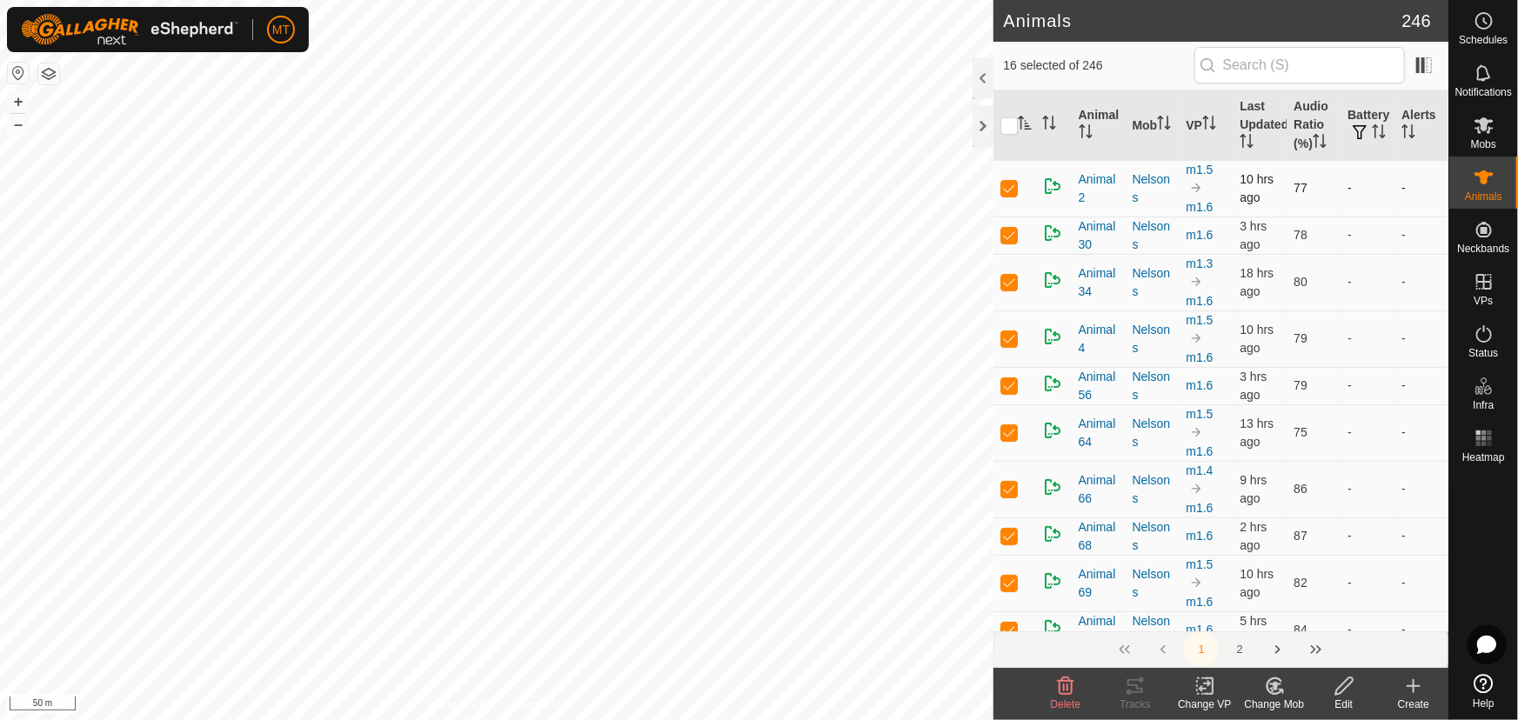
click at [1009, 184] on p-checkbox at bounding box center [1008, 188] width 17 height 14
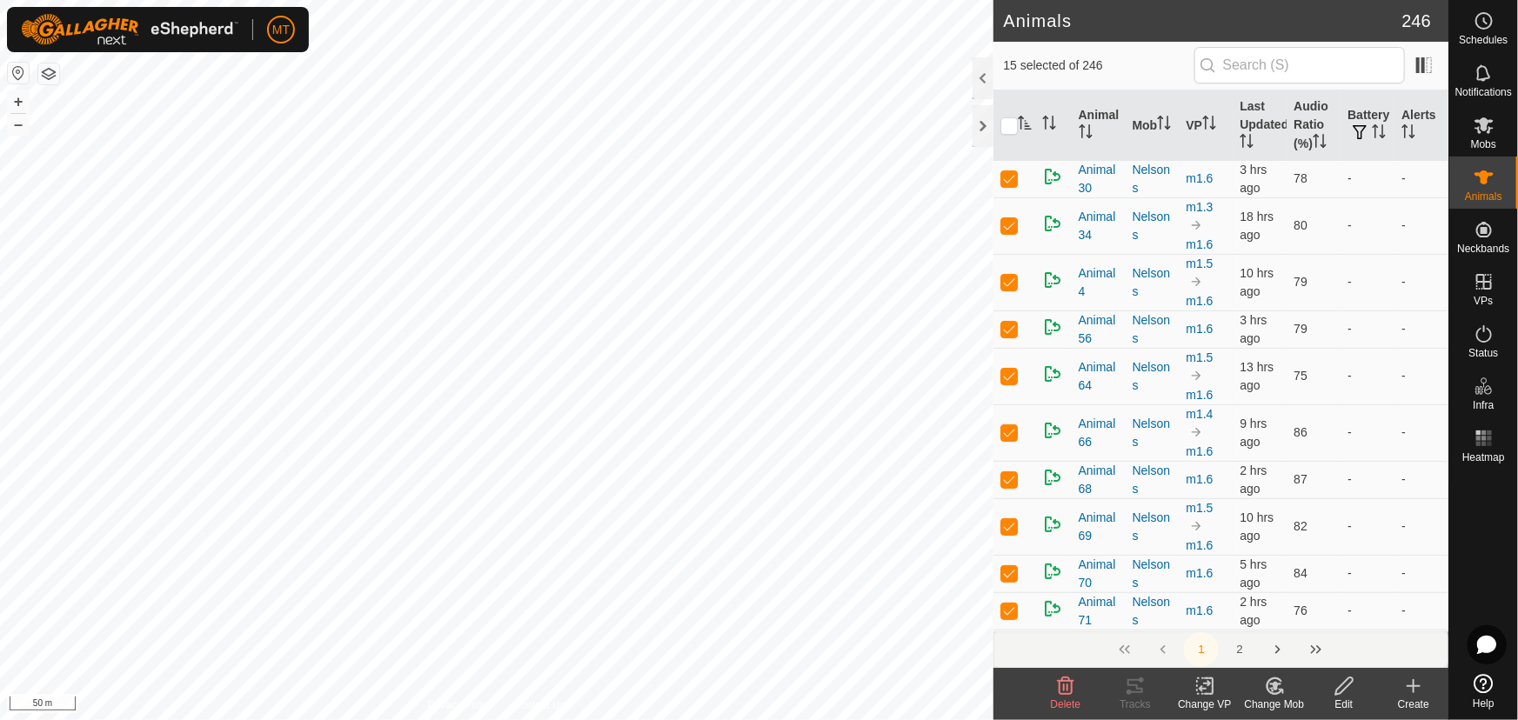
click at [1009, 184] on td at bounding box center [1014, 178] width 42 height 37
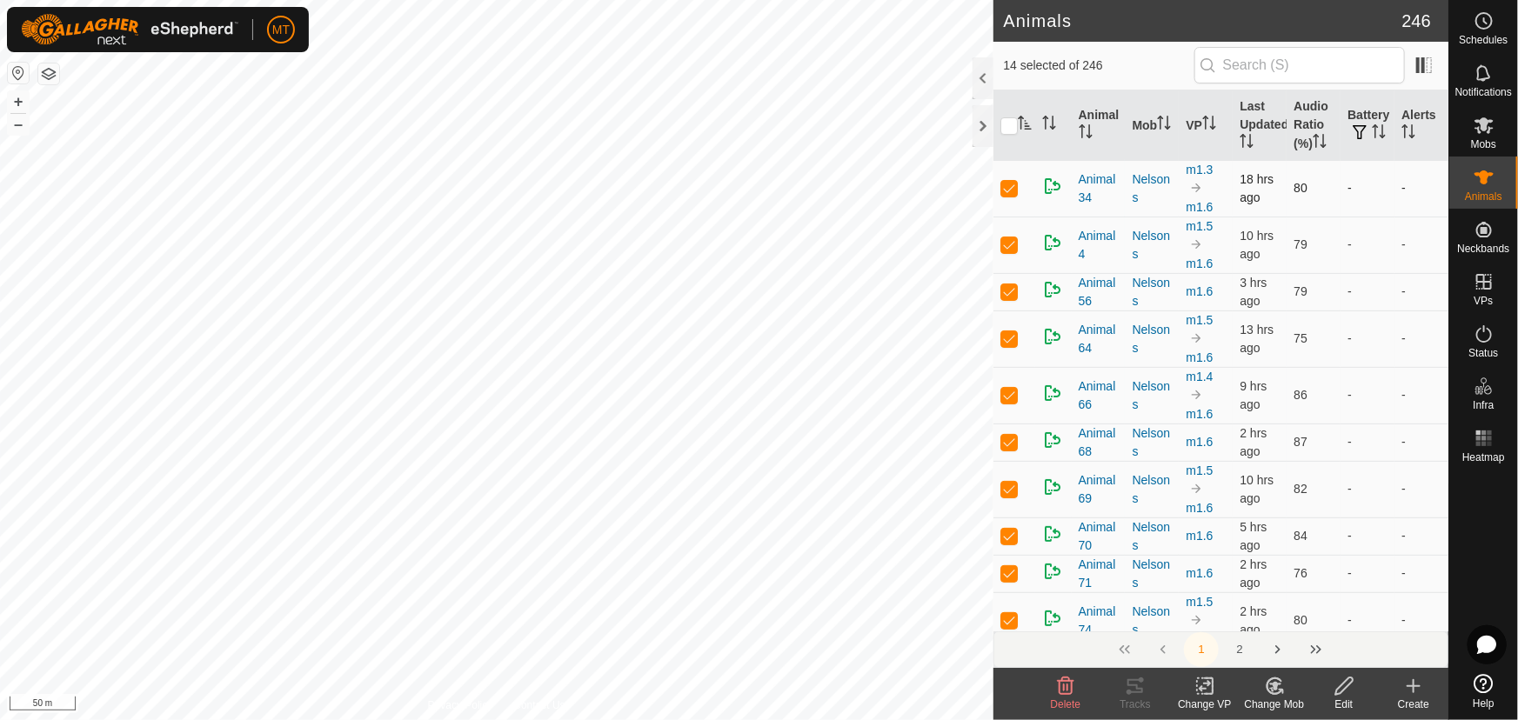
click at [1009, 189] on p-checkbox at bounding box center [1008, 188] width 17 height 14
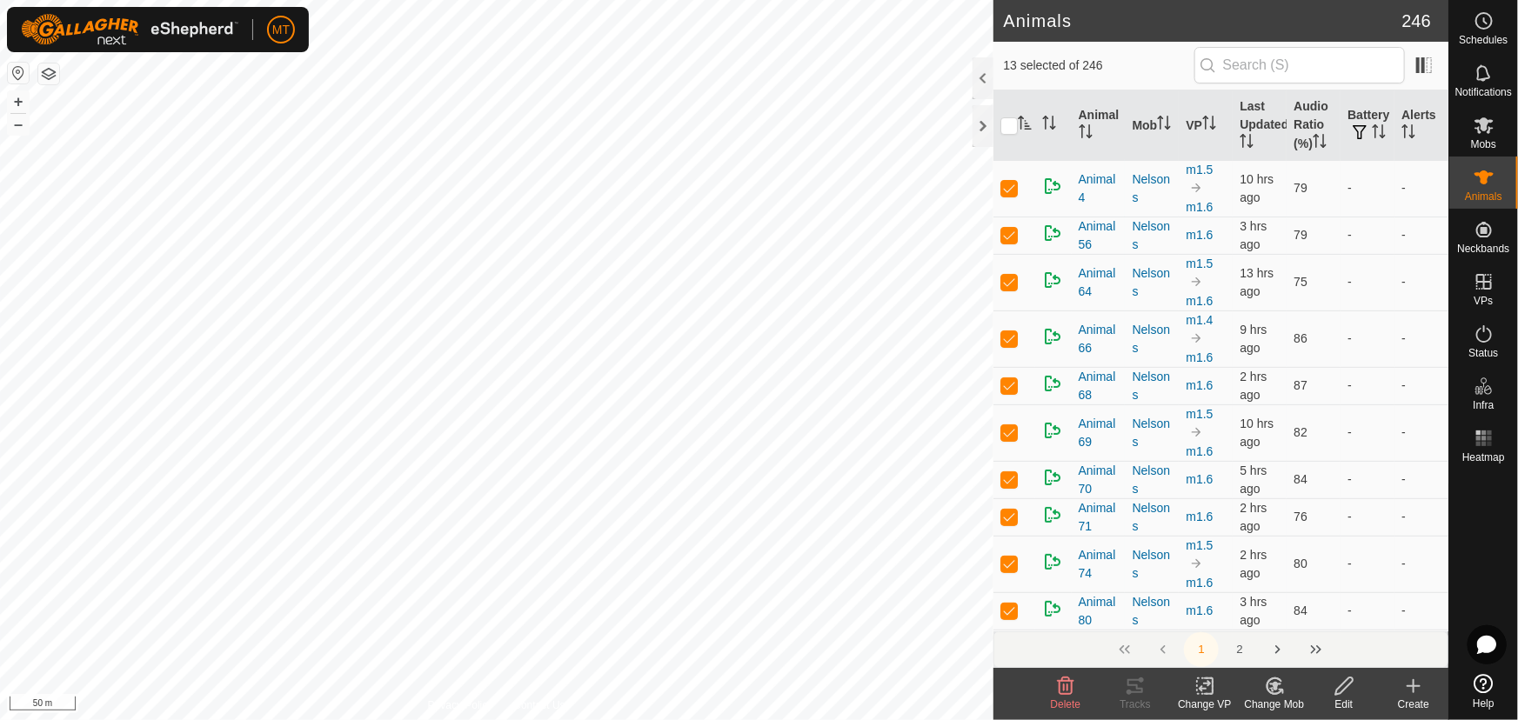
click at [1009, 189] on p-checkbox at bounding box center [1008, 188] width 17 height 14
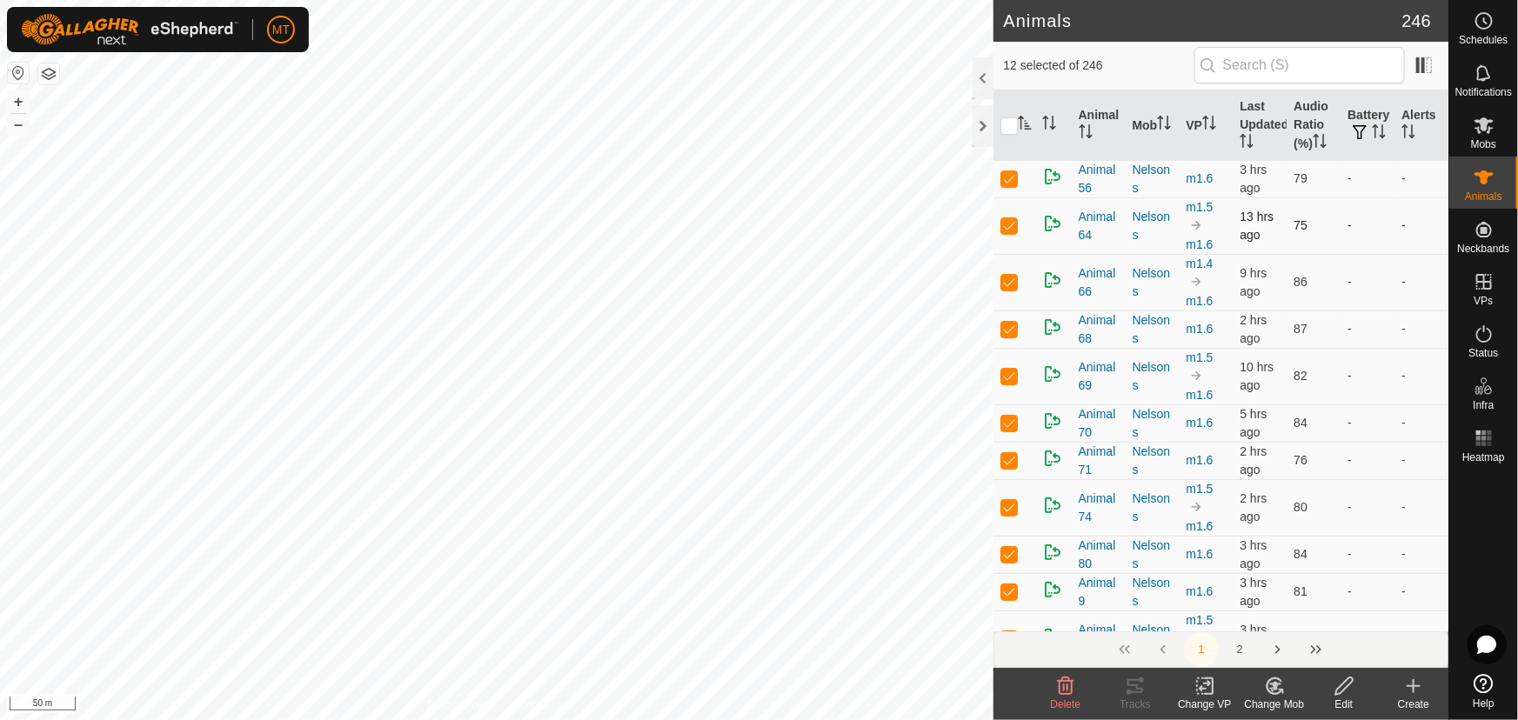
click at [1009, 191] on td at bounding box center [1014, 178] width 42 height 37
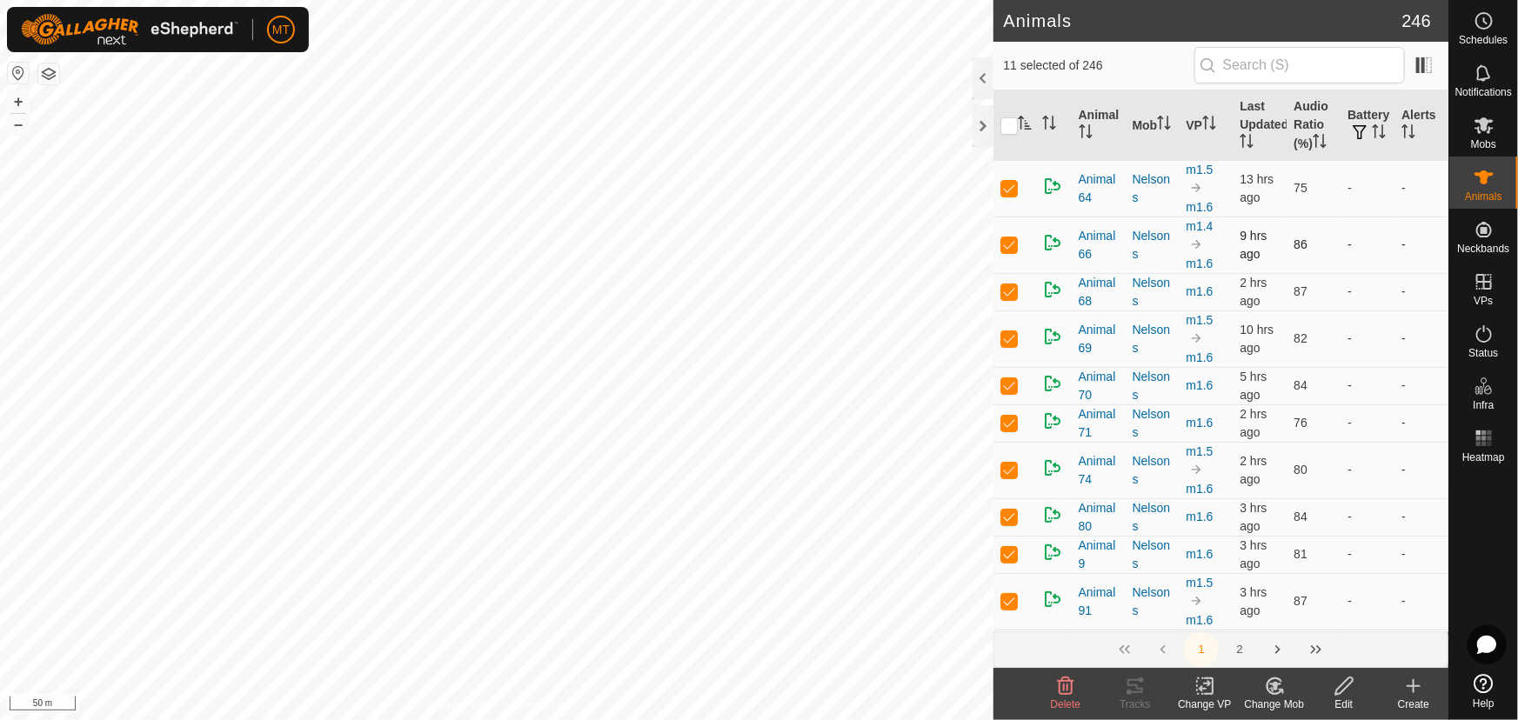
click at [1010, 194] on td at bounding box center [1014, 188] width 42 height 57
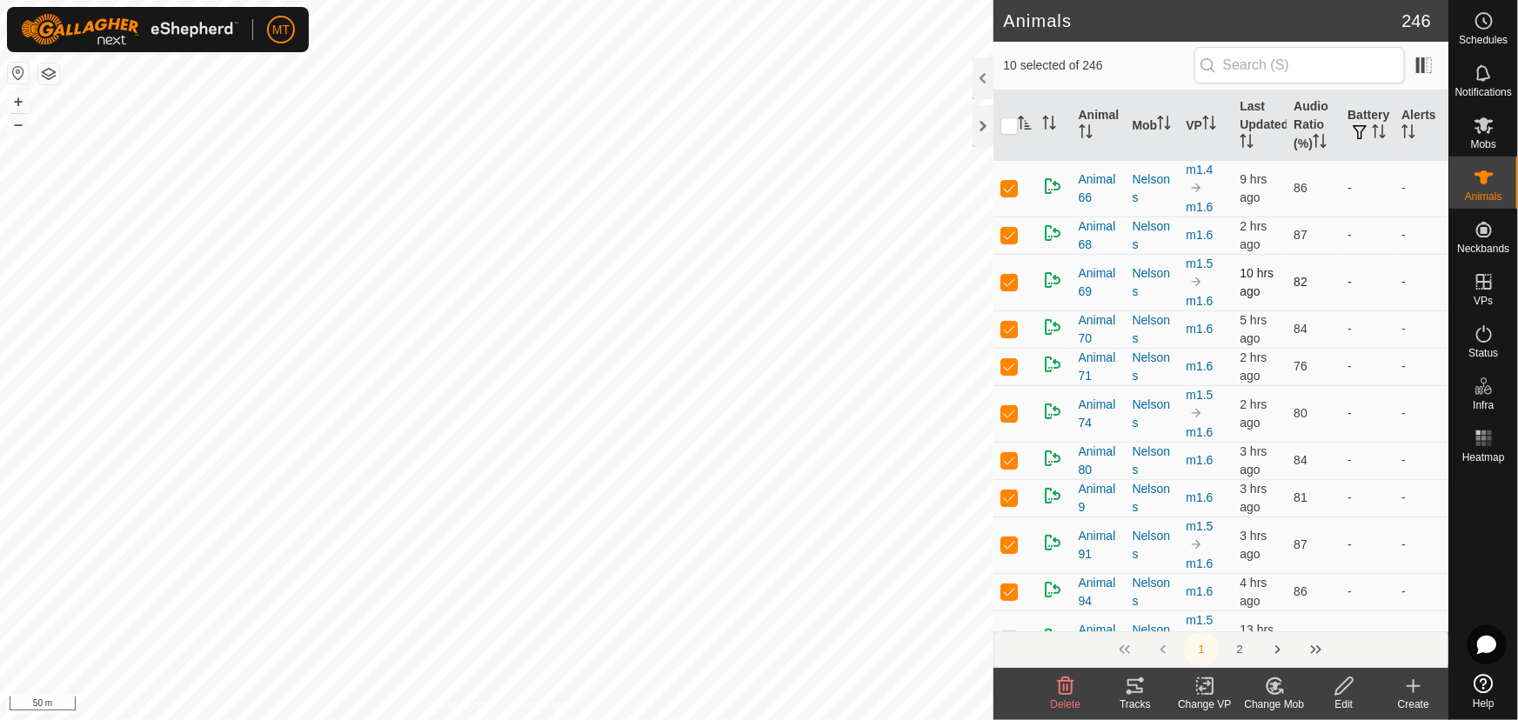
click at [1010, 197] on td at bounding box center [1014, 188] width 42 height 57
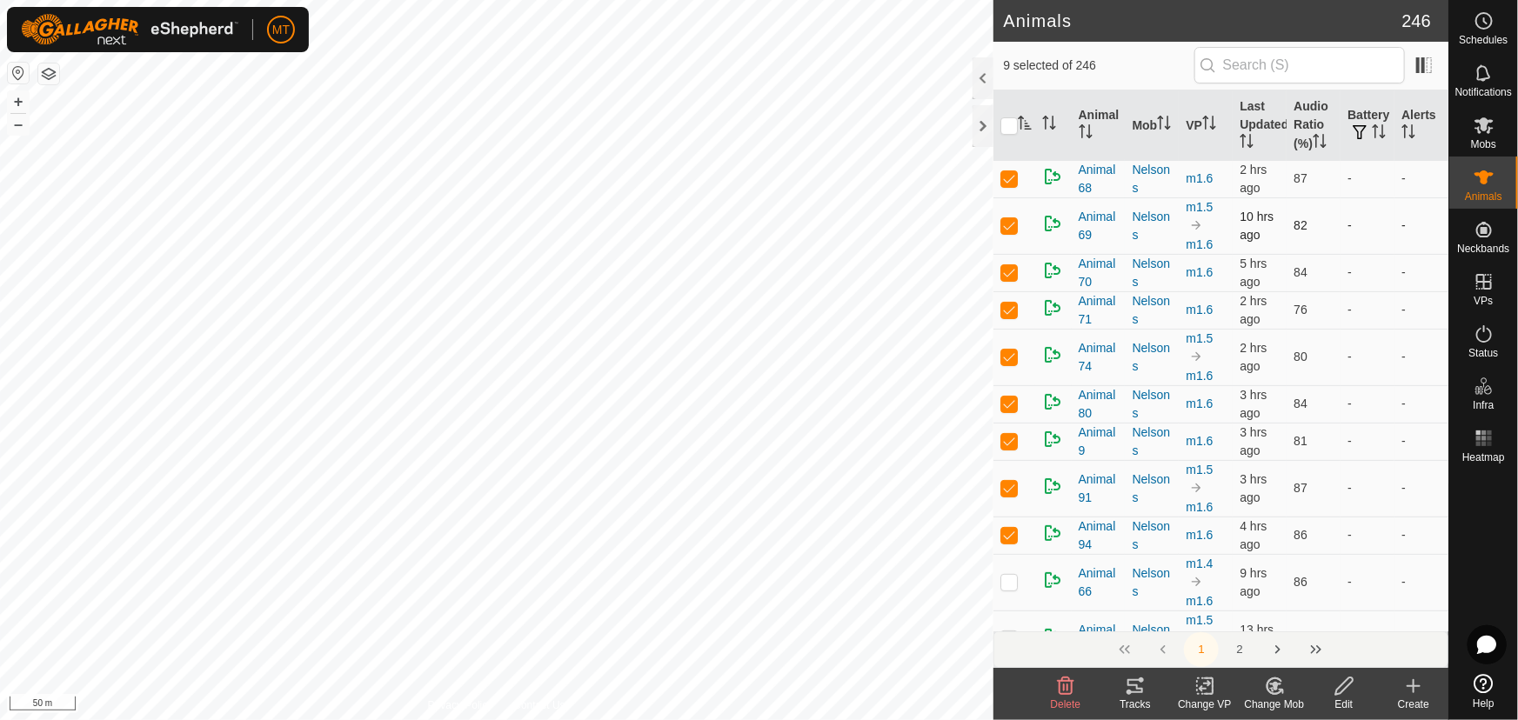
click at [1009, 218] on p-checkbox at bounding box center [1008, 225] width 17 height 14
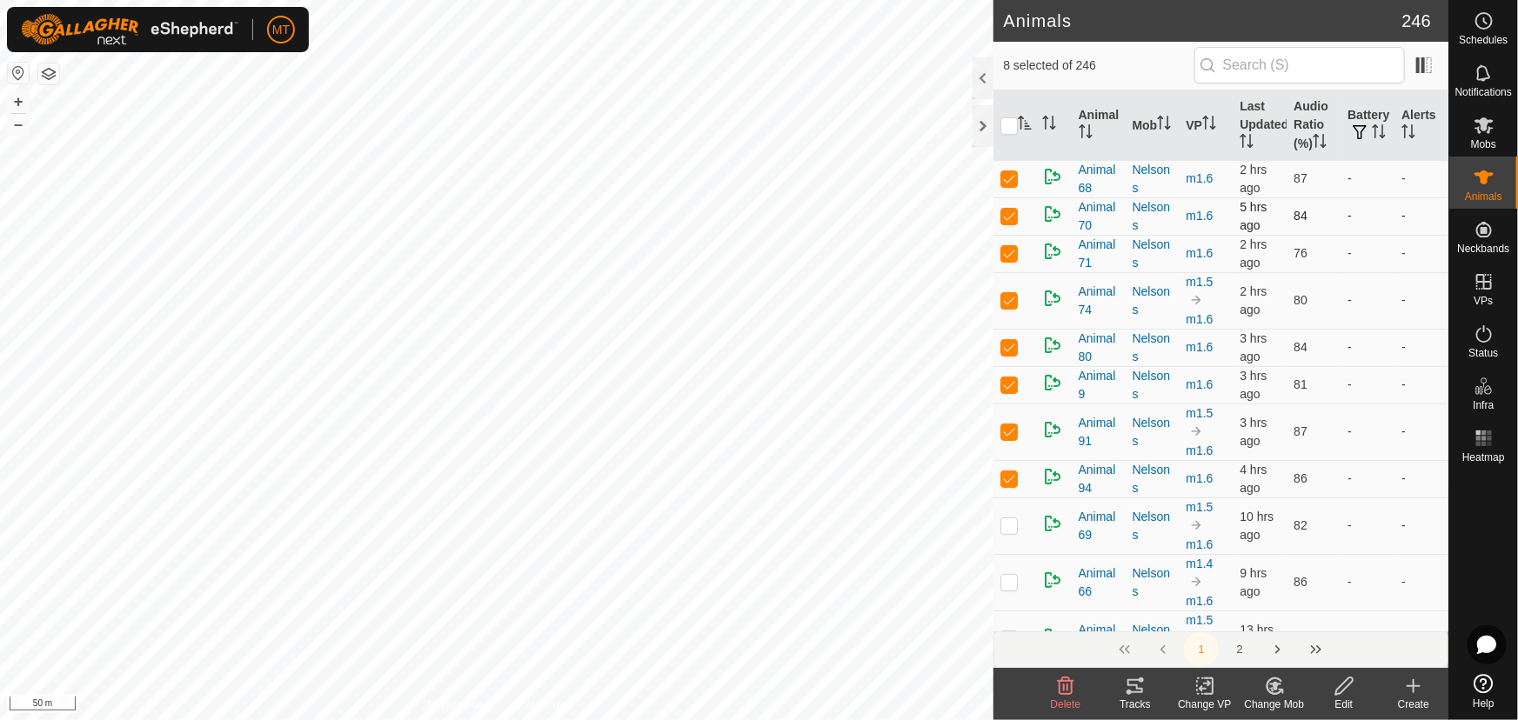
click at [1009, 218] on p-checkbox at bounding box center [1008, 216] width 17 height 14
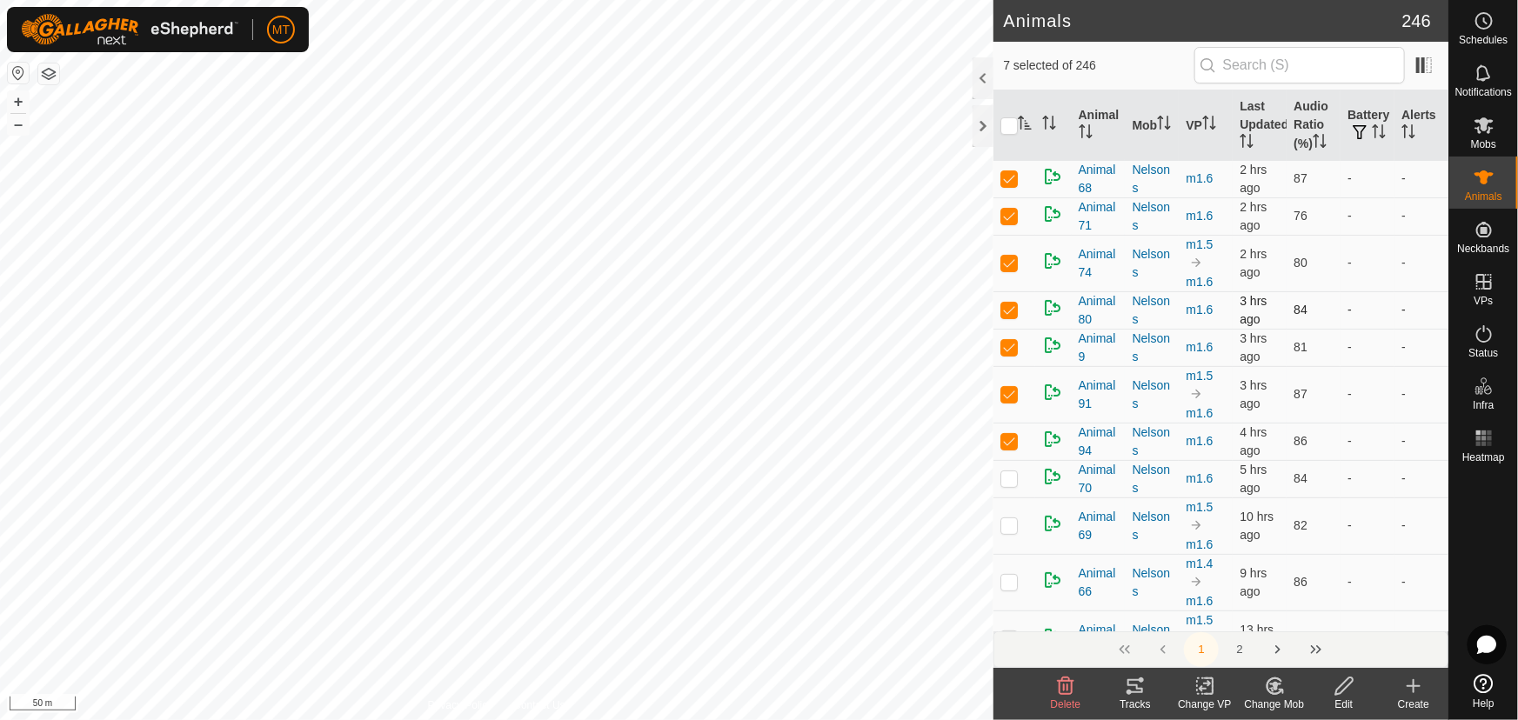
click at [1011, 309] on p-checkbox at bounding box center [1008, 310] width 17 height 14
click at [1013, 305] on p-checkbox at bounding box center [1008, 310] width 17 height 14
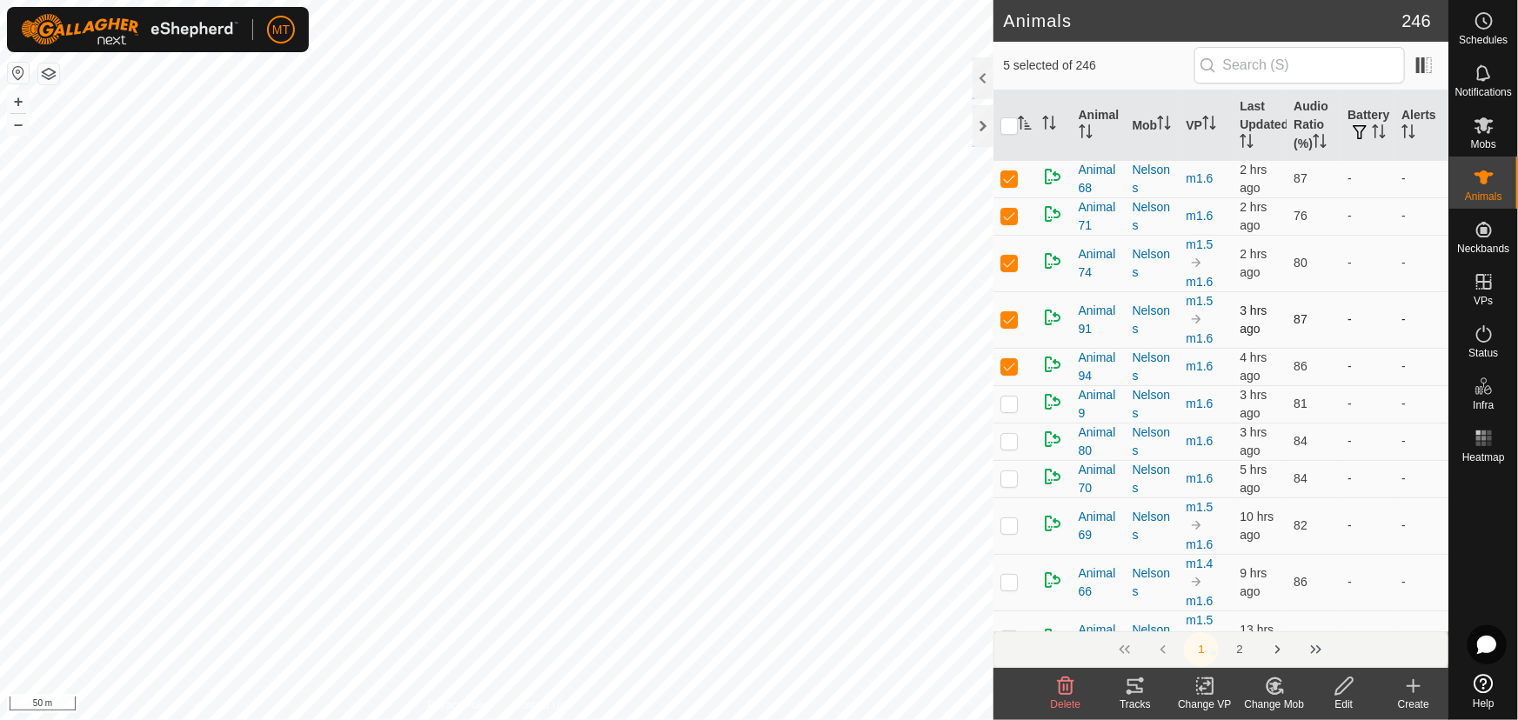
click at [1012, 316] on p-checkbox at bounding box center [1008, 319] width 17 height 14
click at [1009, 304] on p-checkbox at bounding box center [1008, 310] width 17 height 14
click at [1006, 124] on input "checkbox" at bounding box center [1008, 125] width 17 height 17
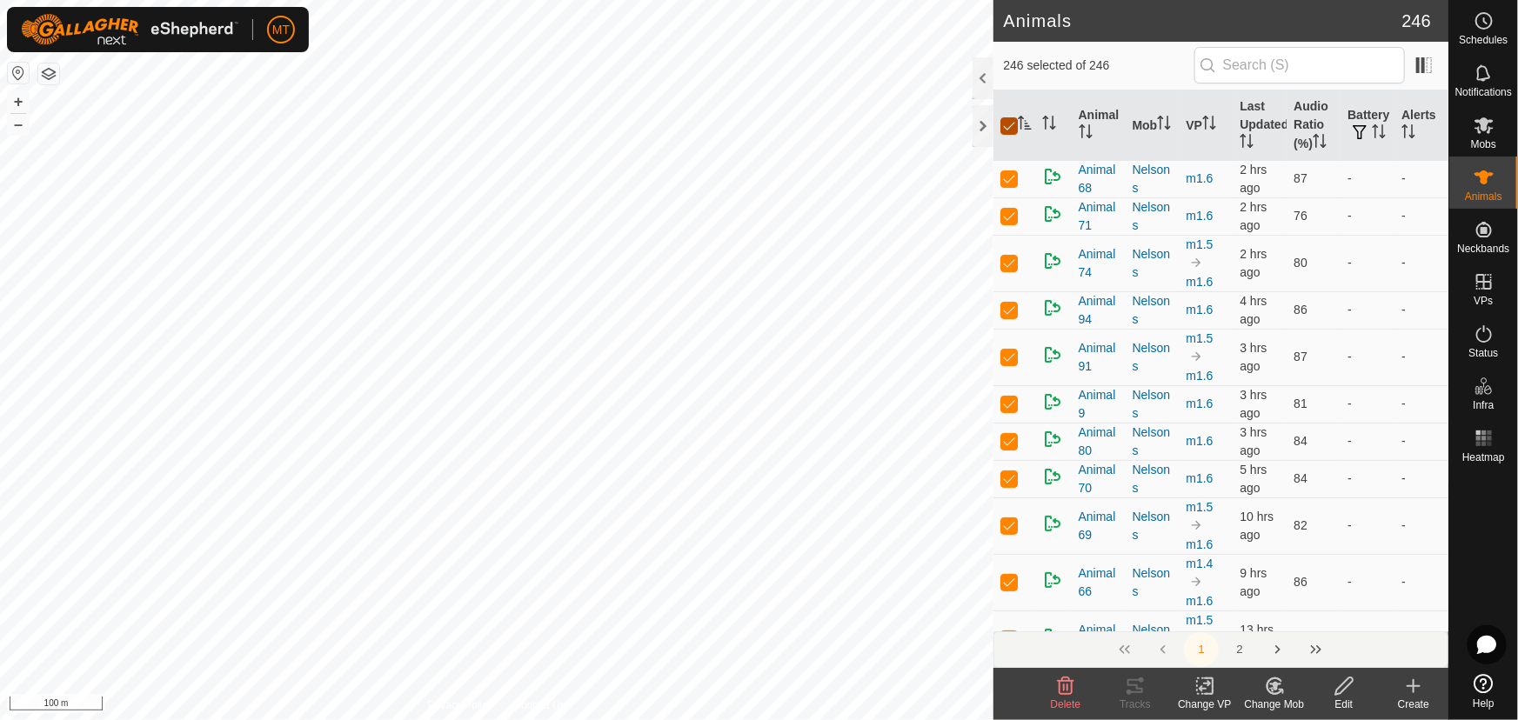
click at [1006, 124] on input "checkbox" at bounding box center [1008, 125] width 17 height 17
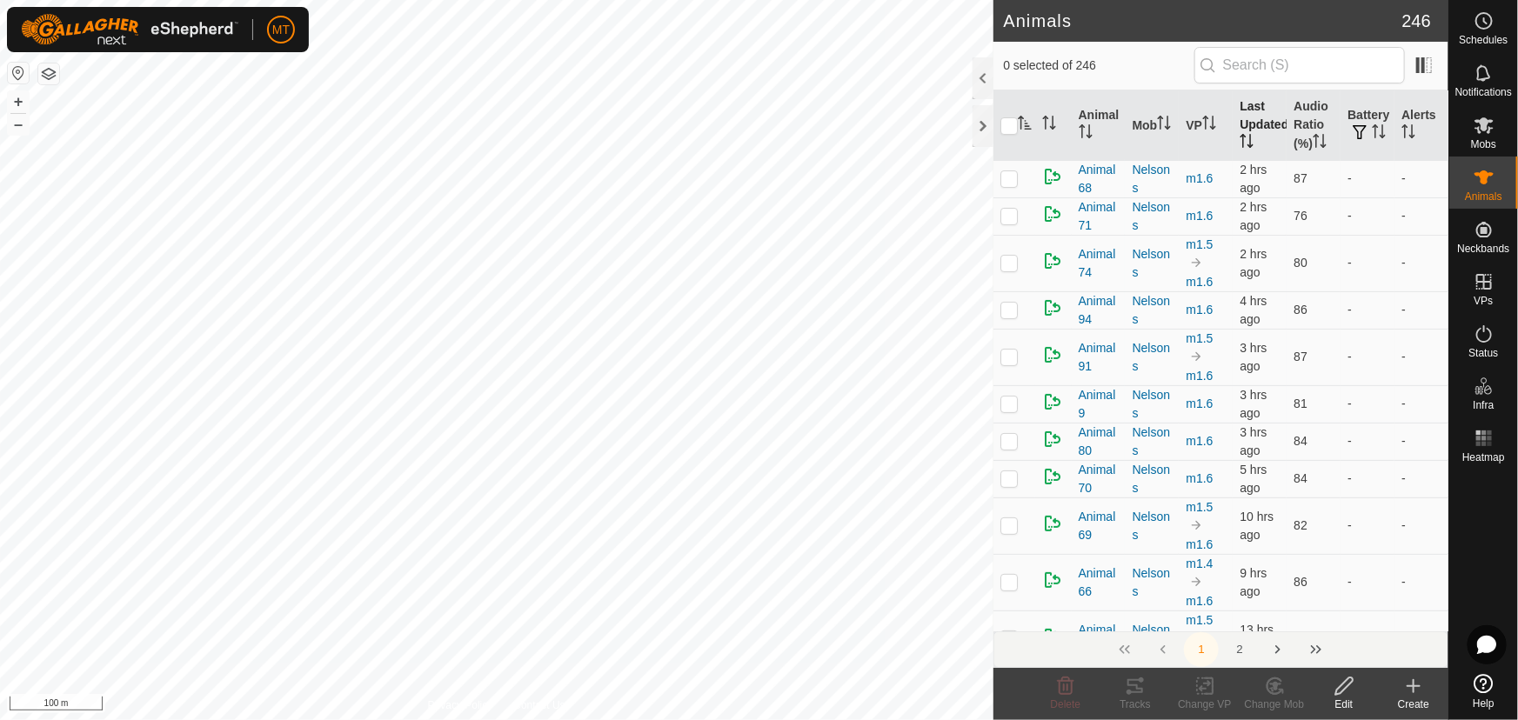
click at [1242, 134] on icon "Activate to sort" at bounding box center [1243, 141] width 2 height 14
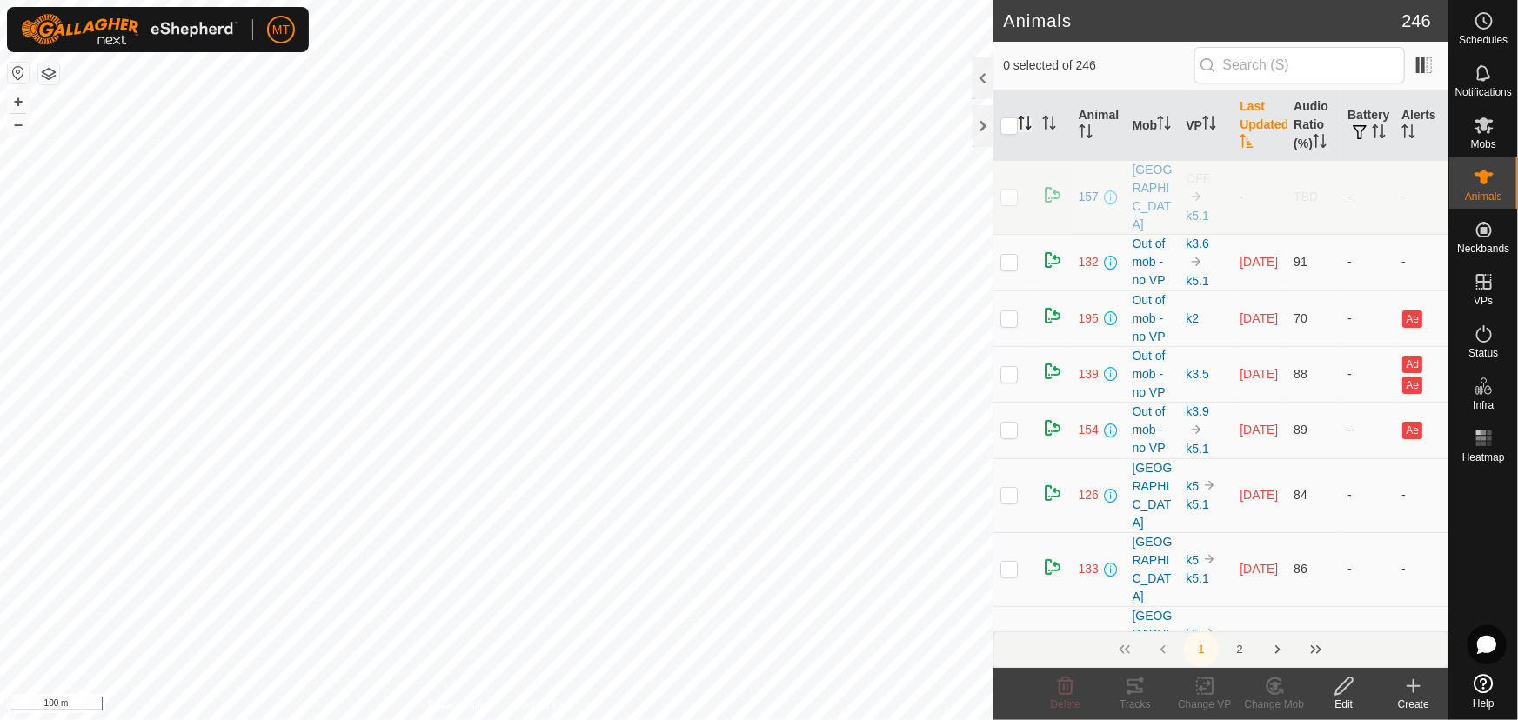
click at [1240, 134] on icon "Activate to sort" at bounding box center [1246, 141] width 13 height 14
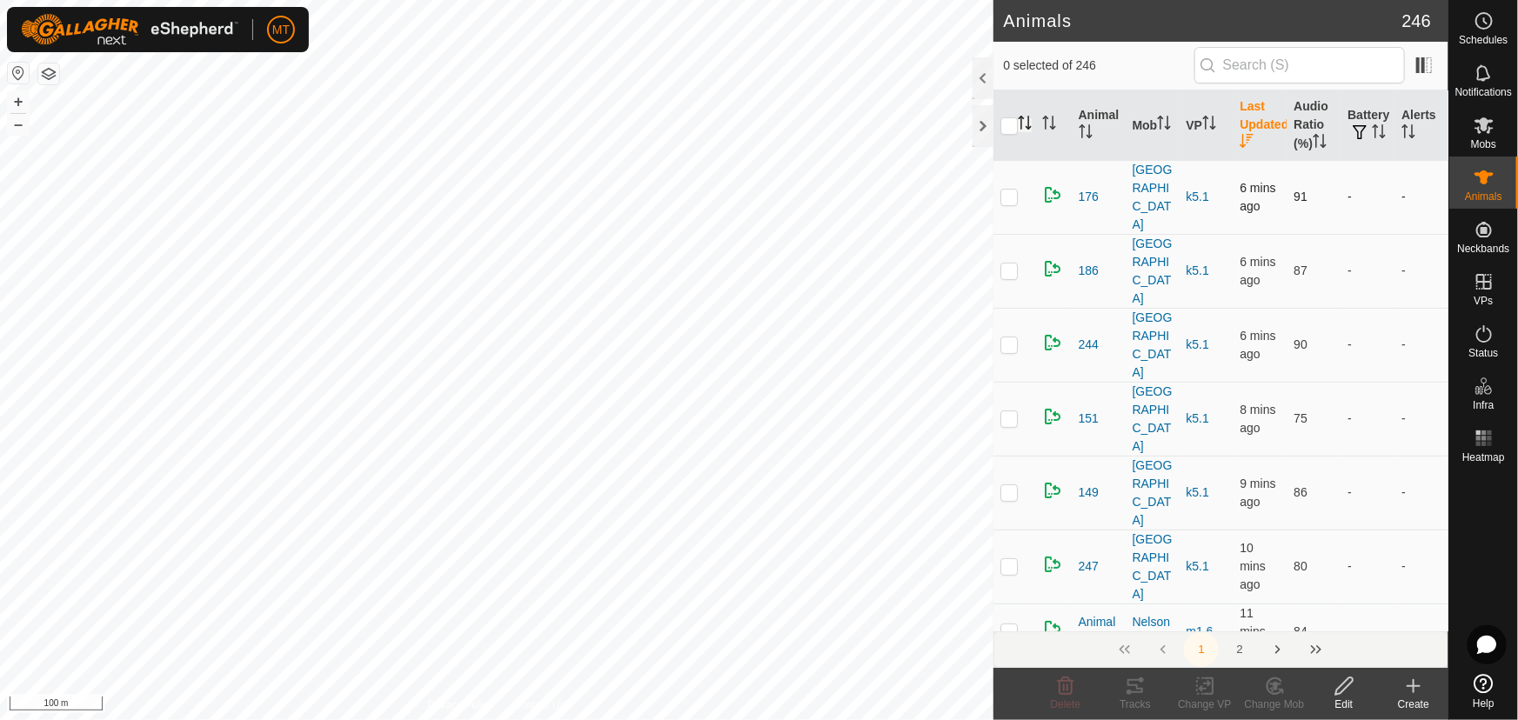
click at [1003, 190] on p-checkbox at bounding box center [1008, 197] width 17 height 14
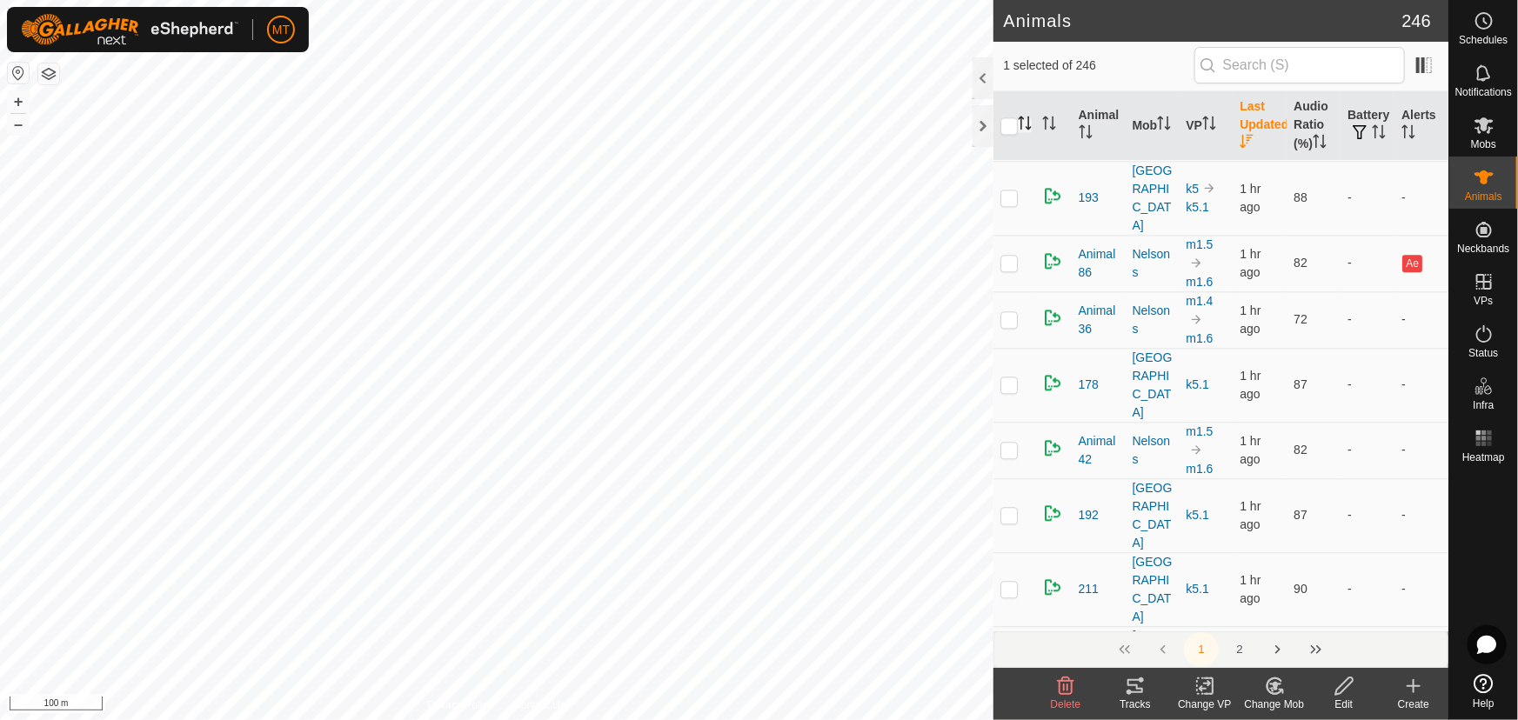
scroll to position [5297, 0]
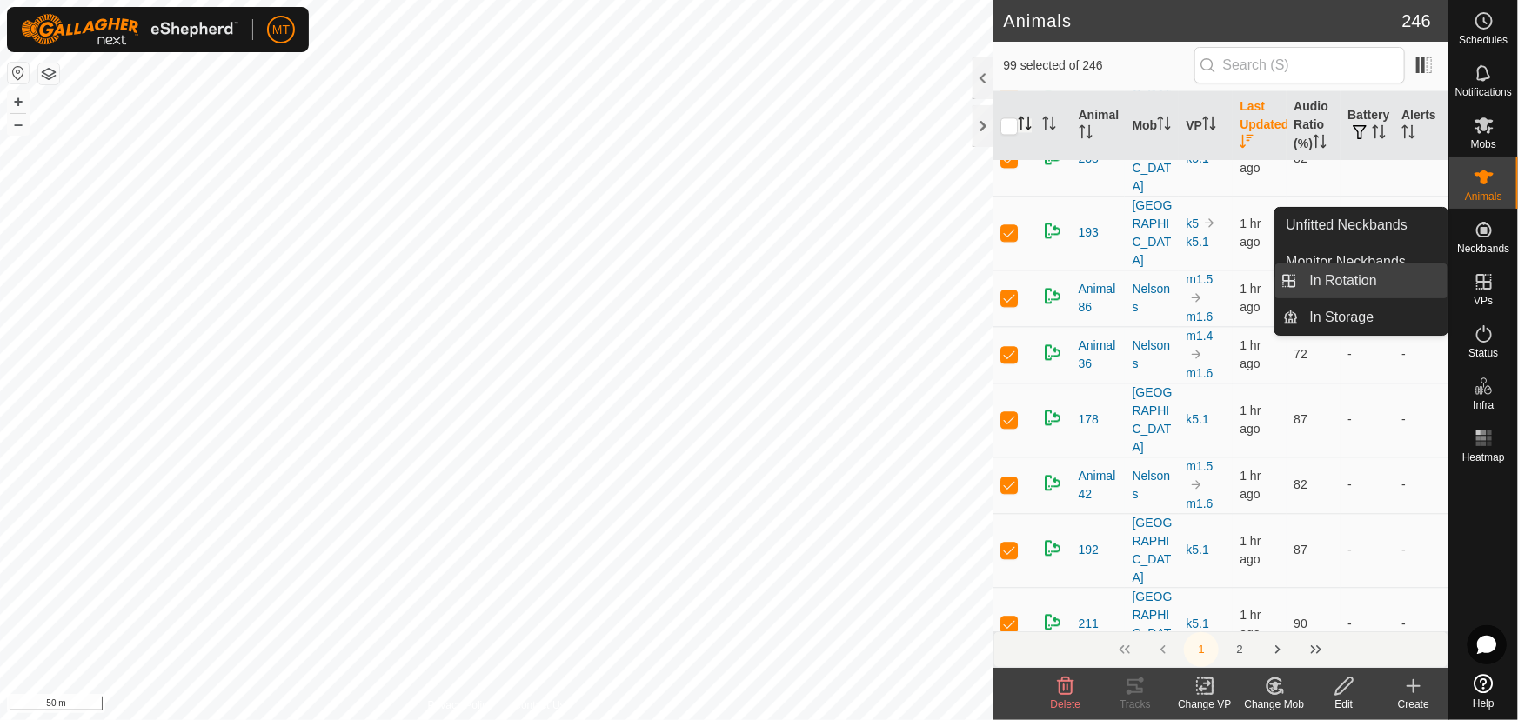
click at [1315, 281] on link "In Rotation" at bounding box center [1374, 281] width 149 height 35
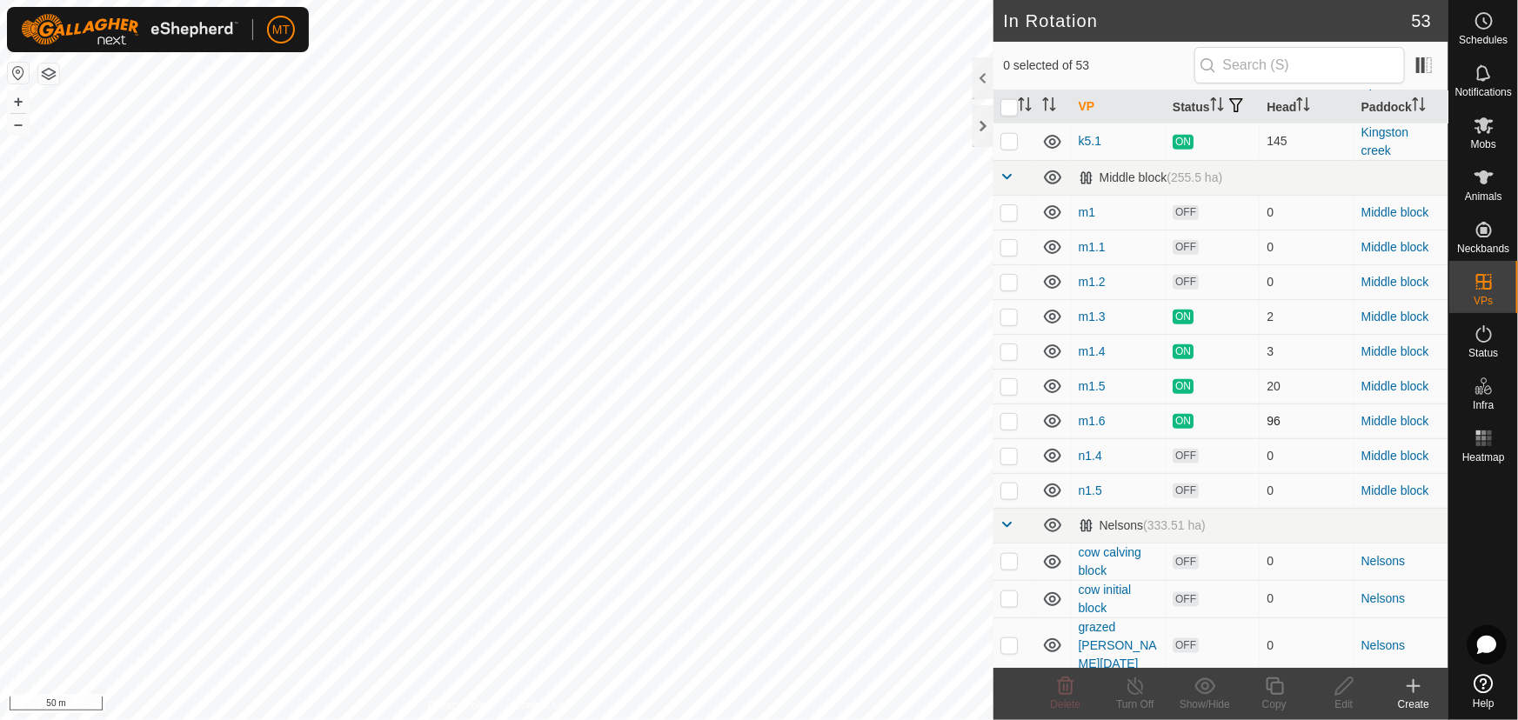
scroll to position [791, 0]
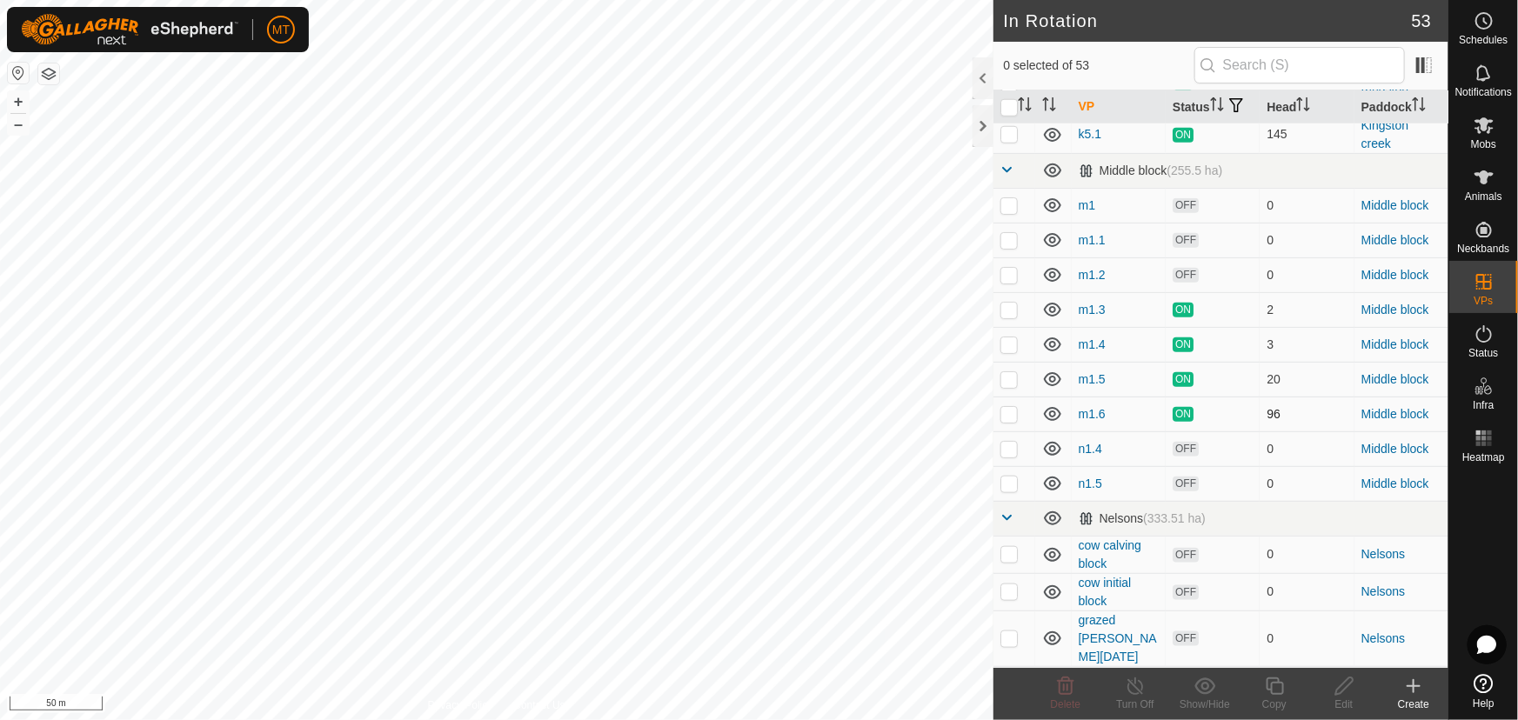
click at [1011, 421] on p-checkbox at bounding box center [1008, 414] width 17 height 14
click at [1267, 692] on icon at bounding box center [1275, 686] width 22 height 21
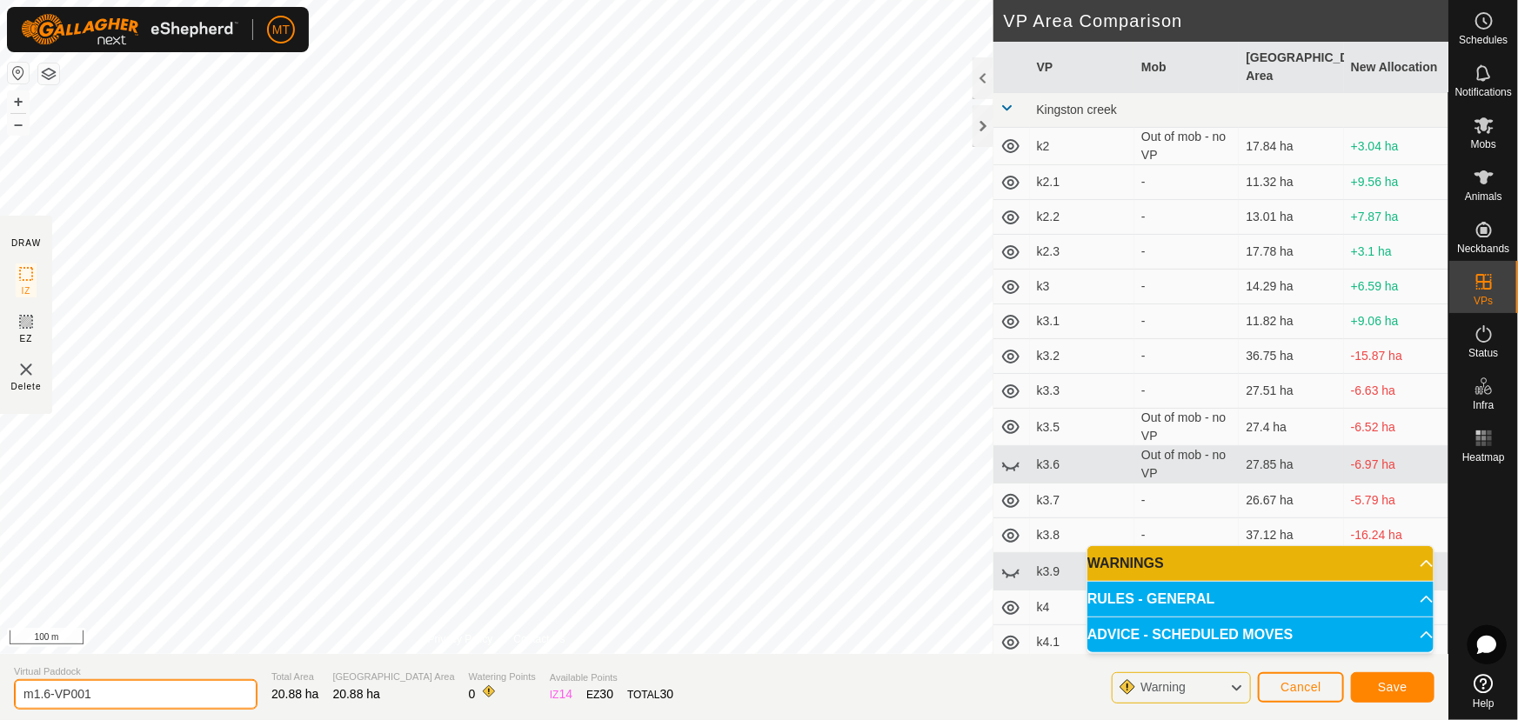
drag, startPoint x: 95, startPoint y: 689, endPoint x: 0, endPoint y: 698, distance: 95.2
click at [0, 697] on section "Virtual Paddock m1.6-VP001 Total Area 20.88 ha Grazing Area 20.88 ha Watering P…" at bounding box center [724, 687] width 1448 height 66
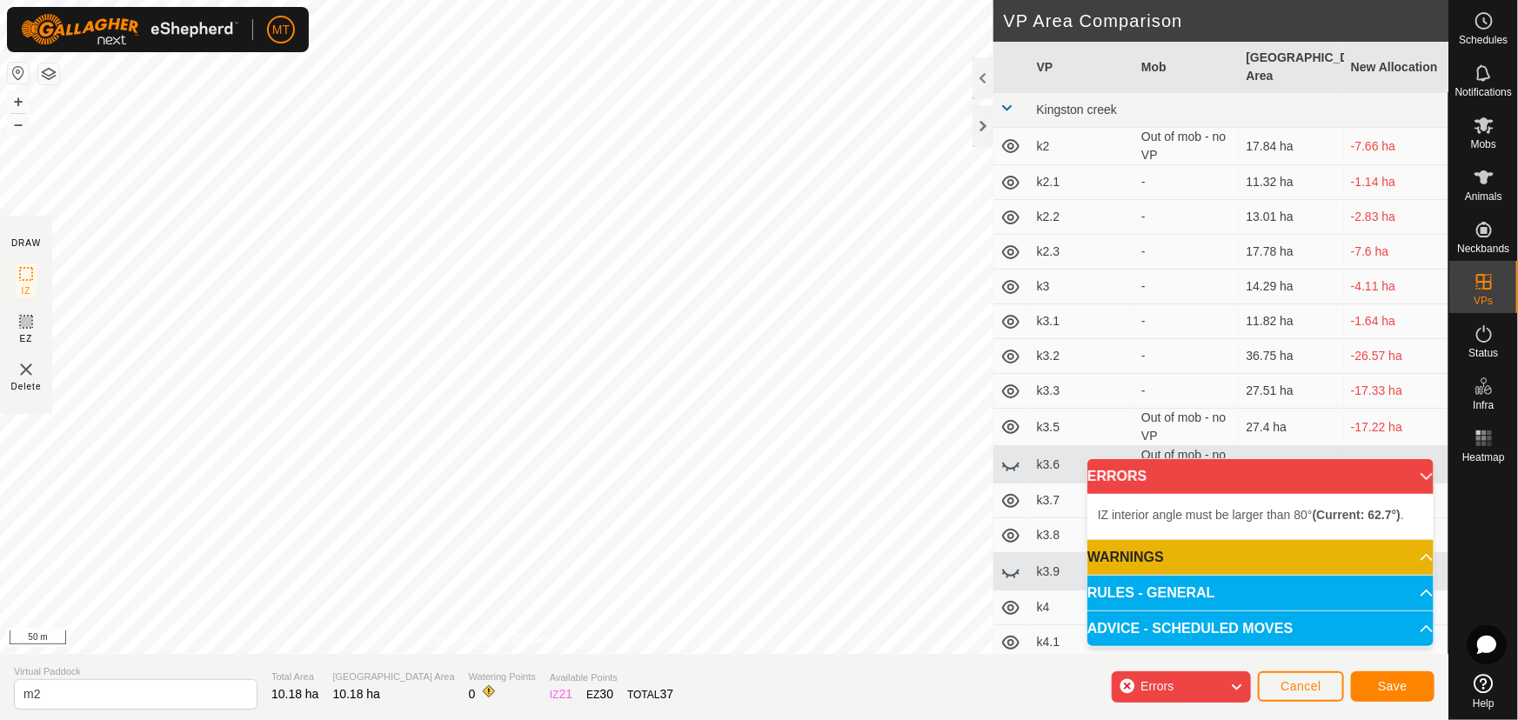
click at [543, 447] on div "IZ interior angle must be larger than 80° (Current: 62.7°) . + – ⇧ i 50 m" at bounding box center [496, 327] width 993 height 654
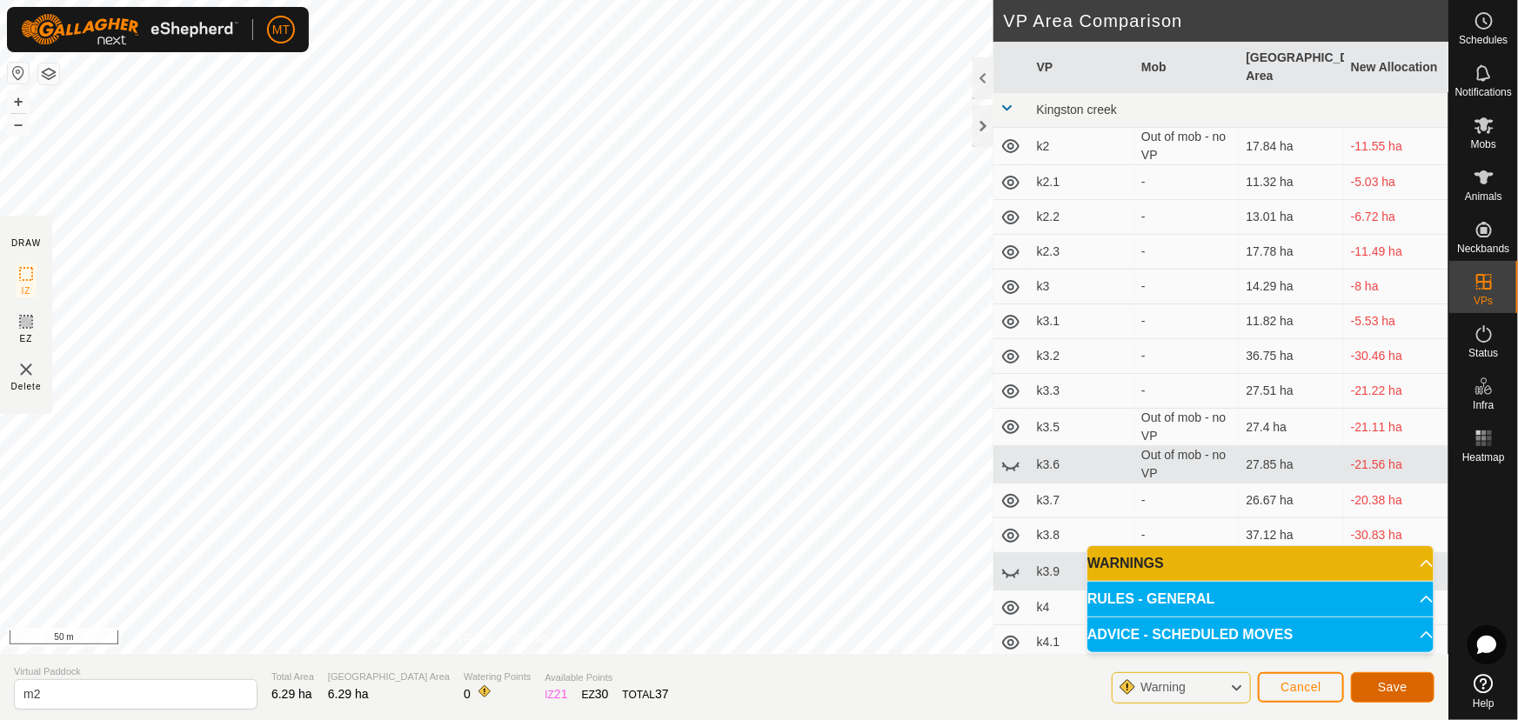
click at [1386, 685] on span "Save" at bounding box center [1393, 687] width 30 height 14
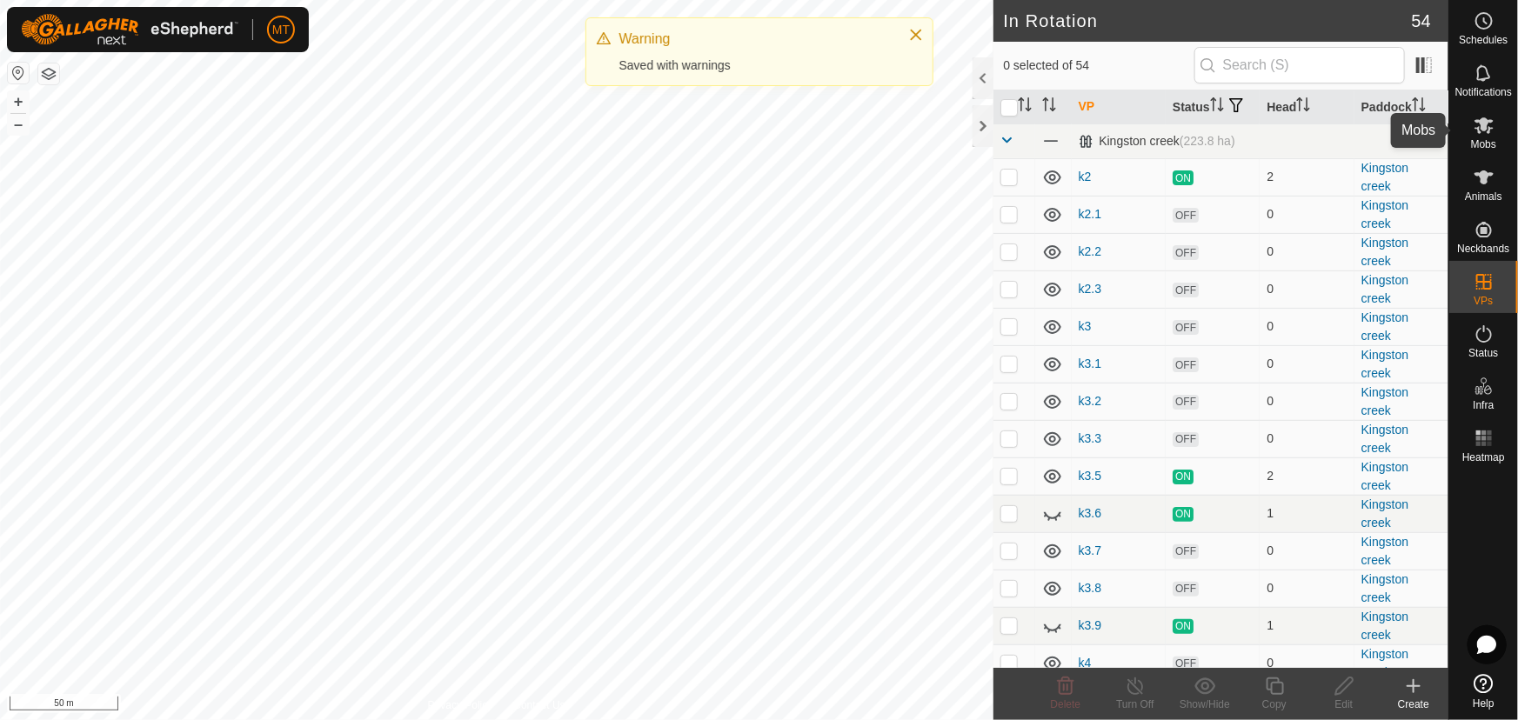
click at [1484, 132] on icon at bounding box center [1484, 125] width 21 height 21
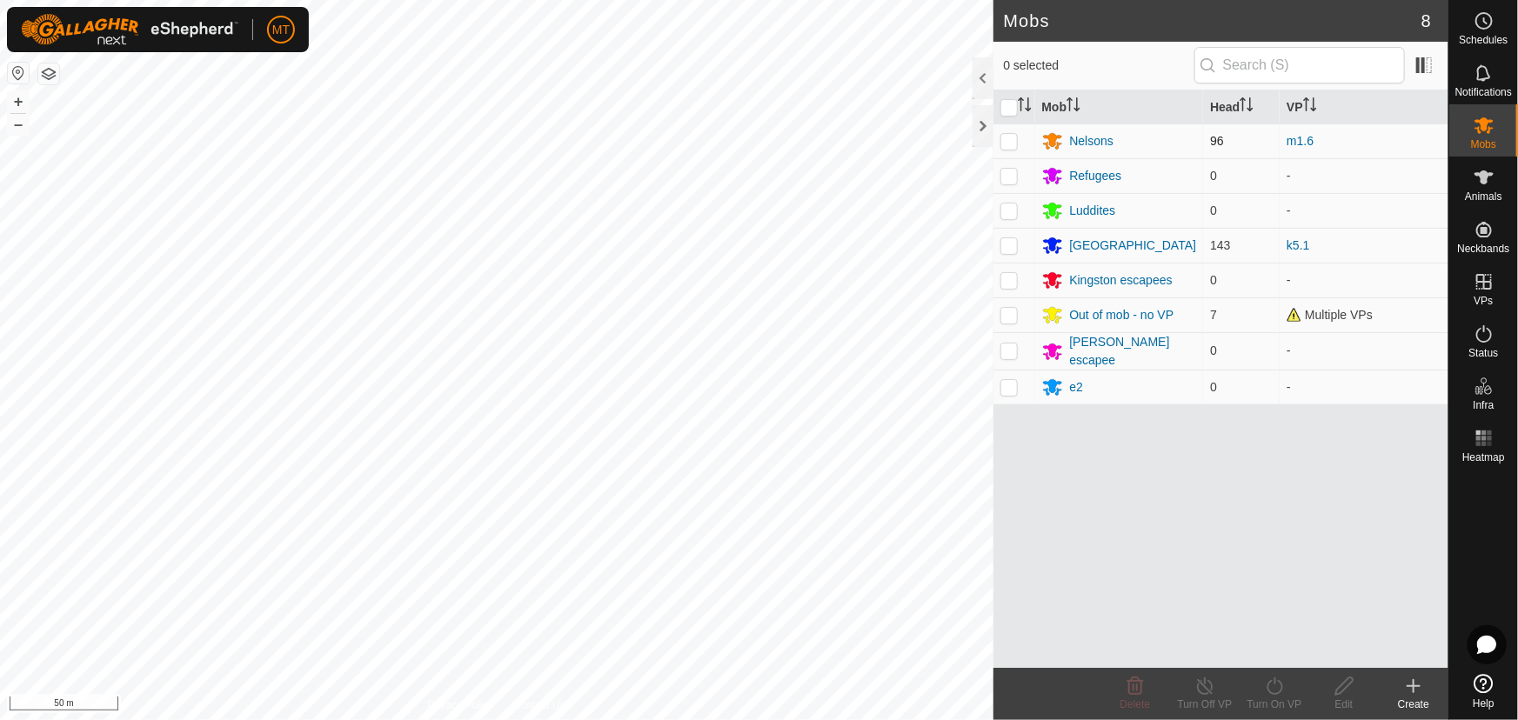
click at [1011, 142] on p-checkbox at bounding box center [1008, 141] width 17 height 14
click at [1274, 693] on icon at bounding box center [1275, 686] width 22 height 21
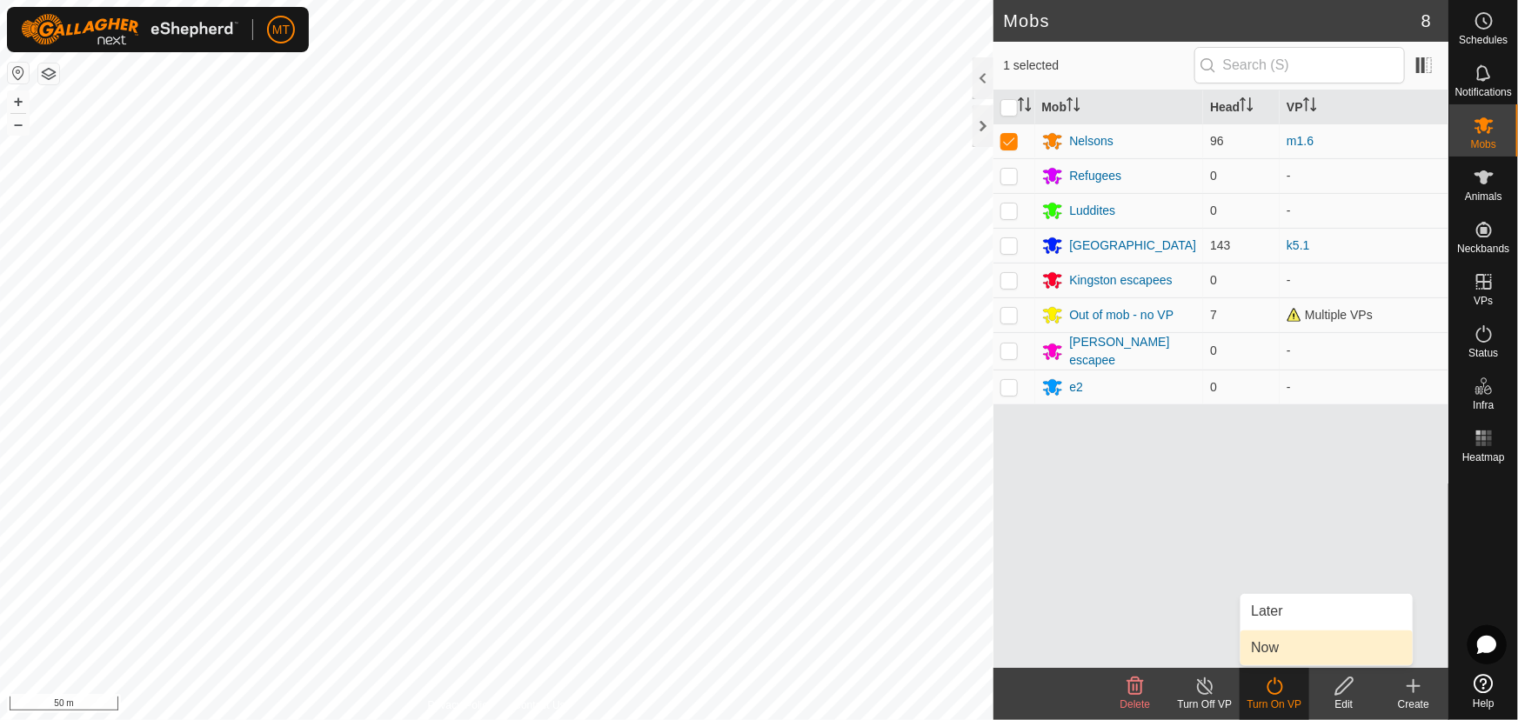
click at [1270, 640] on link "Now" at bounding box center [1326, 648] width 172 height 35
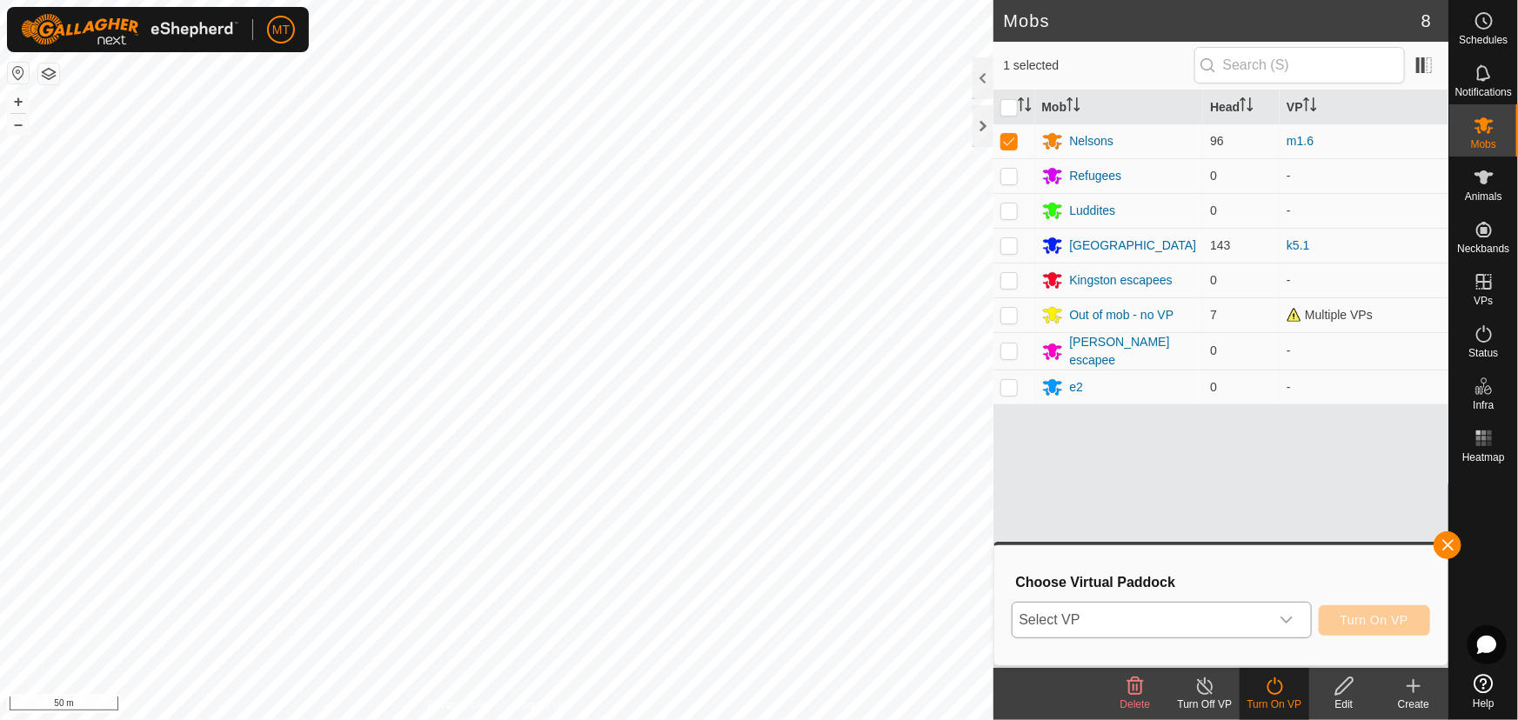
click at [1198, 621] on span "Select VP" at bounding box center [1141, 620] width 257 height 35
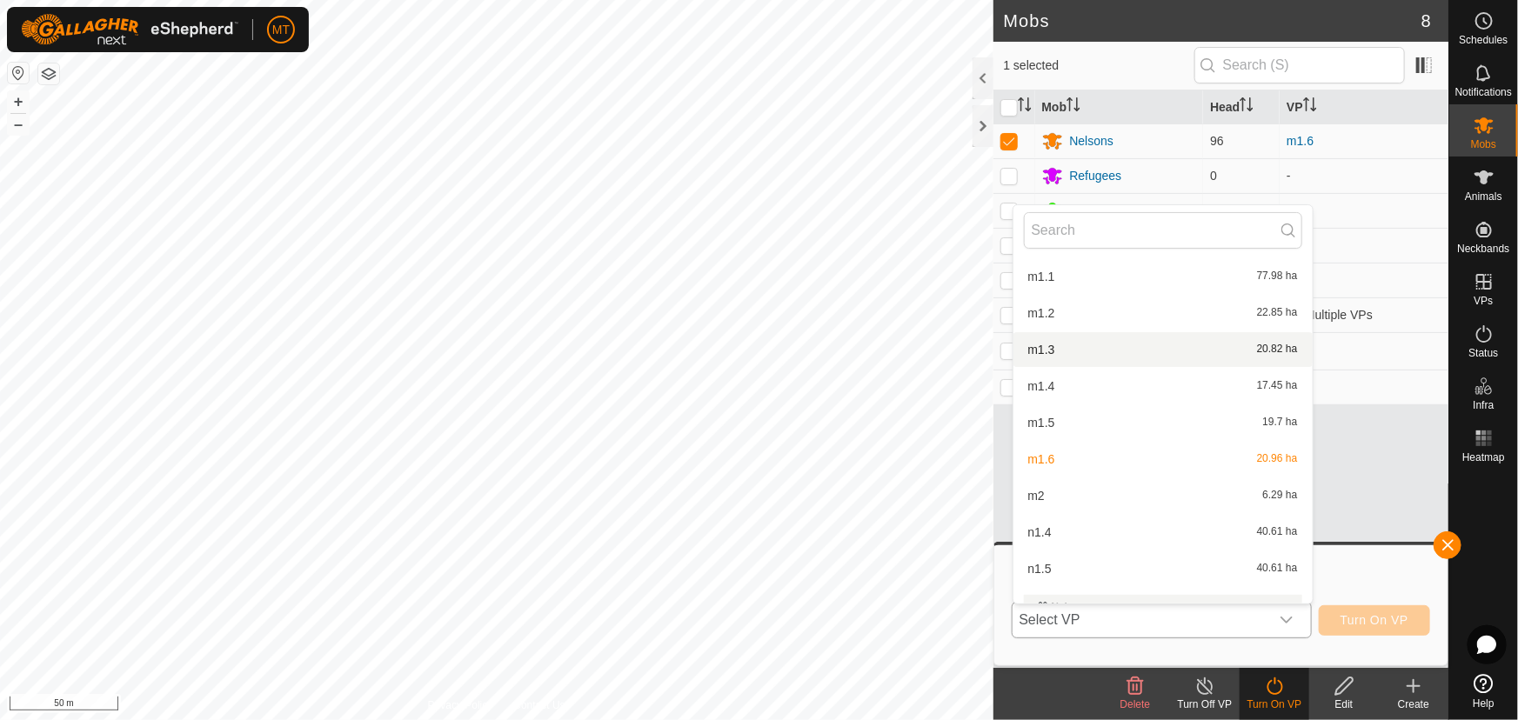
scroll to position [967, 0]
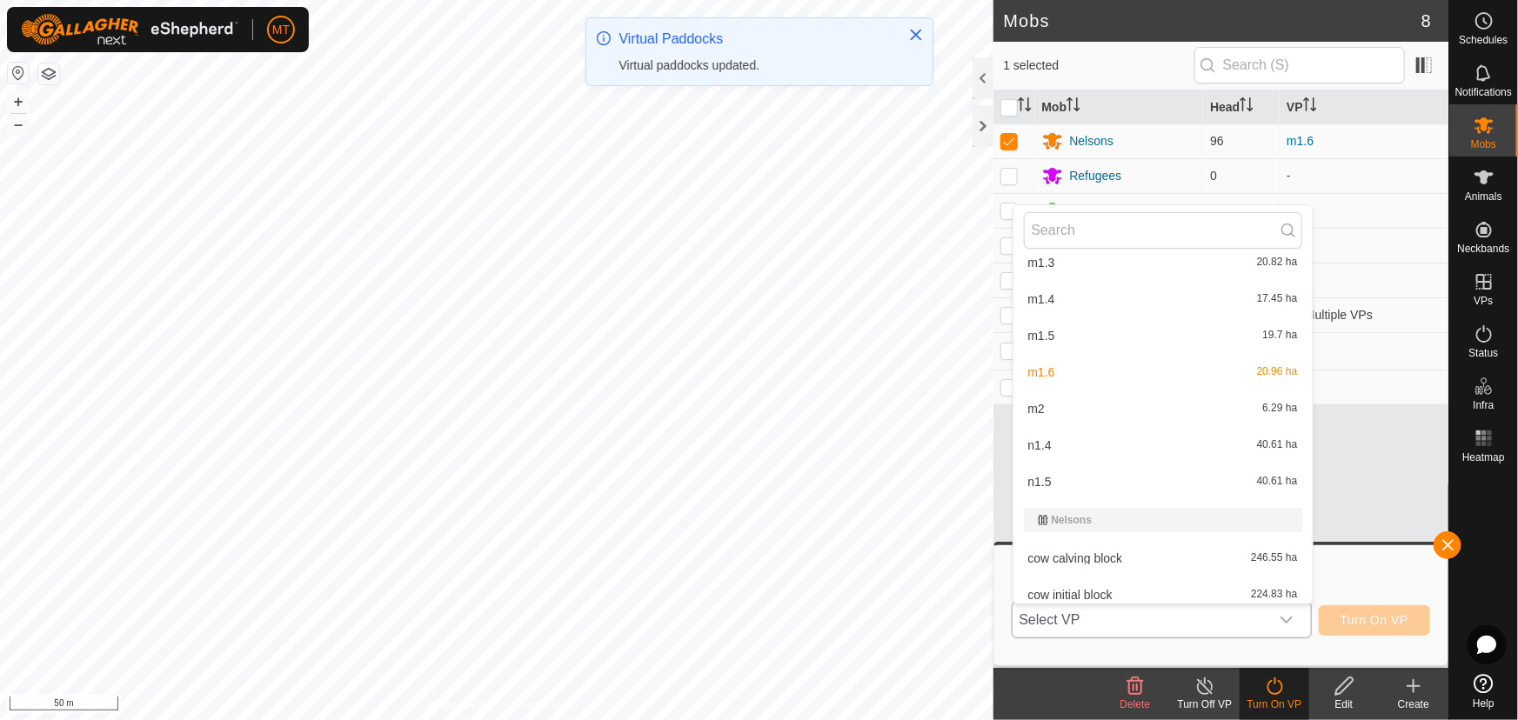
click at [1059, 398] on div "m2 6.29 ha" at bounding box center [1163, 408] width 278 height 21
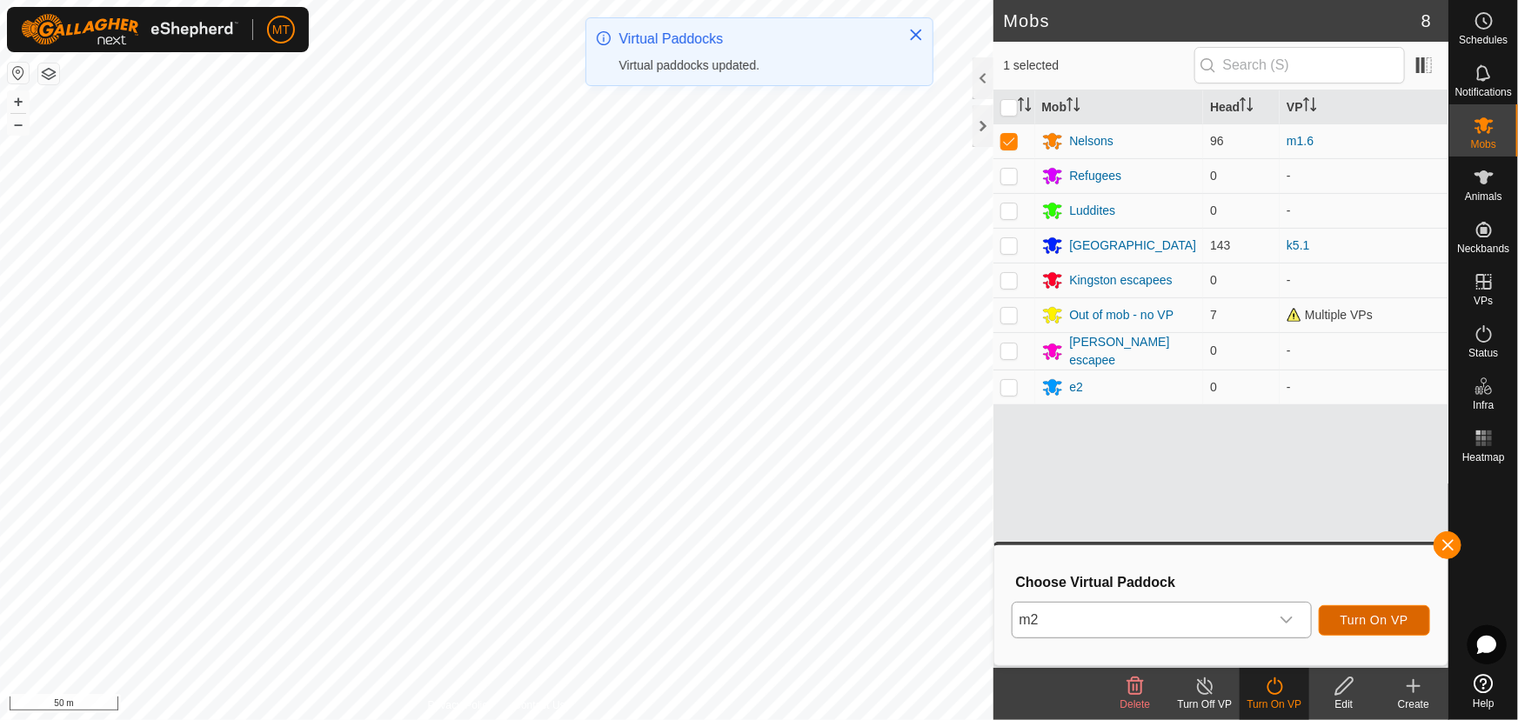
click at [1362, 626] on span "Turn On VP" at bounding box center [1374, 620] width 68 height 14
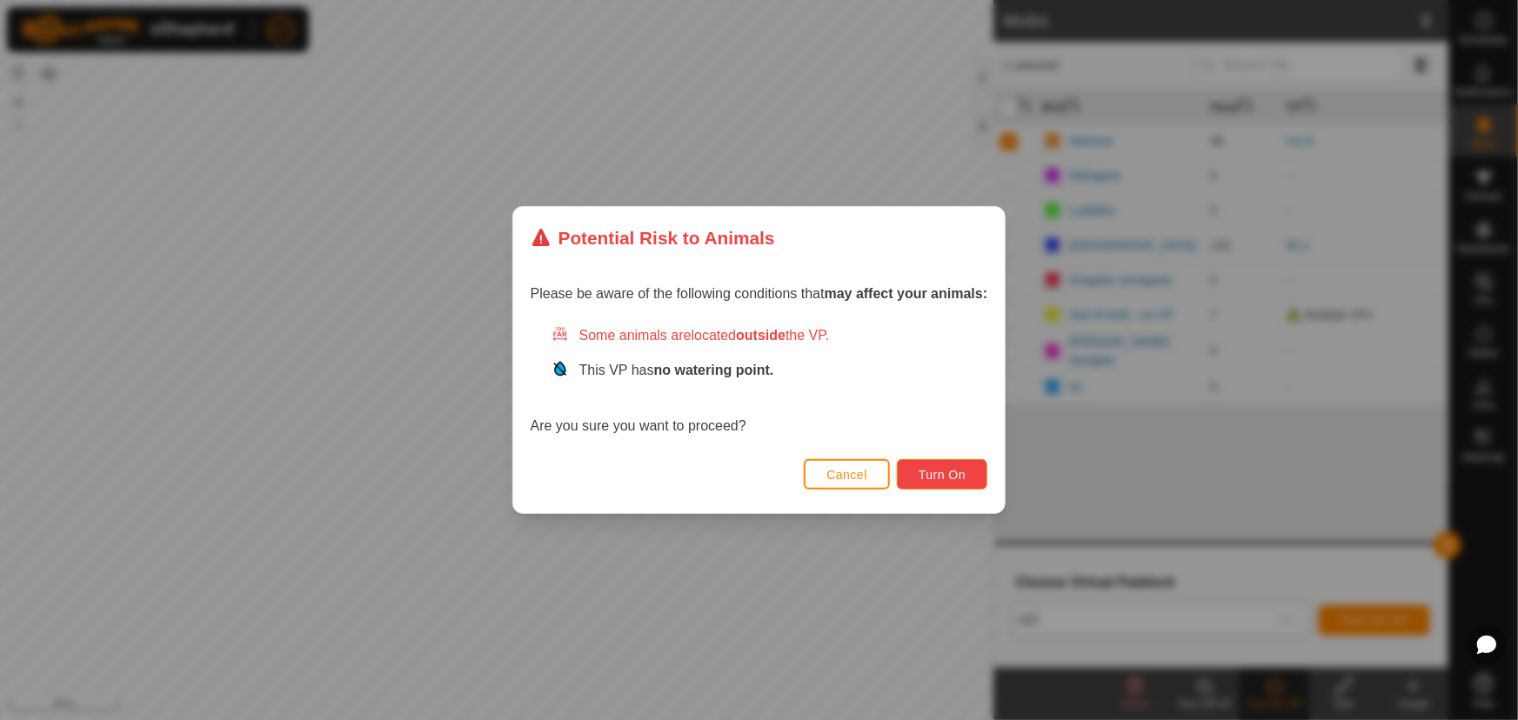
click at [951, 478] on span "Turn On" at bounding box center [942, 475] width 47 height 14
